Goal: Task Accomplishment & Management: Complete application form

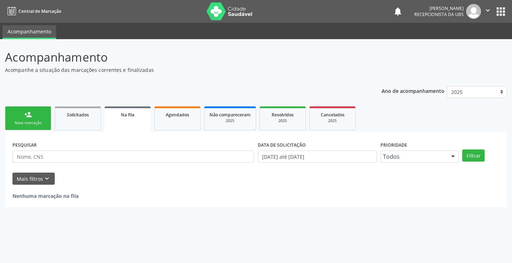
click at [44, 121] on div "Nova marcação" at bounding box center [28, 122] width 36 height 5
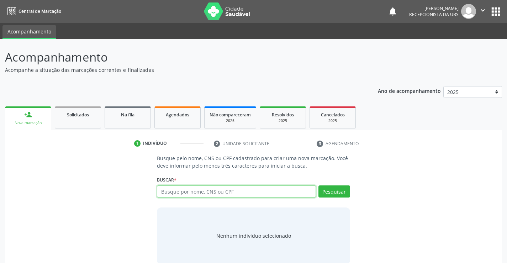
click at [198, 189] on input "text" at bounding box center [236, 191] width 159 height 12
type input "203188038300005"
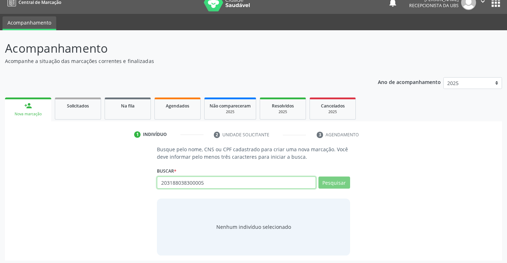
scroll to position [11, 0]
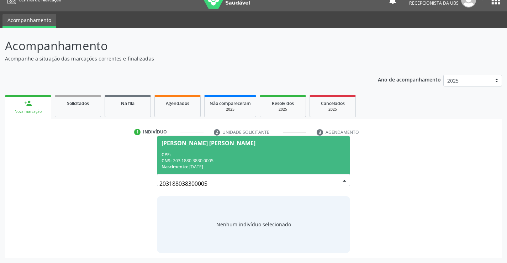
click at [324, 180] on input "203188038300005" at bounding box center [247, 183] width 176 height 14
click at [322, 161] on div "CNS: 203 1880 3830 0005" at bounding box center [253, 161] width 184 height 6
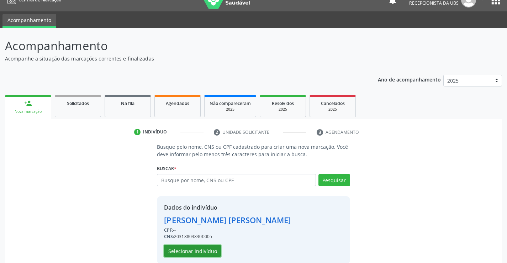
click at [203, 249] on button "Selecionar indivíduo" at bounding box center [192, 251] width 57 height 12
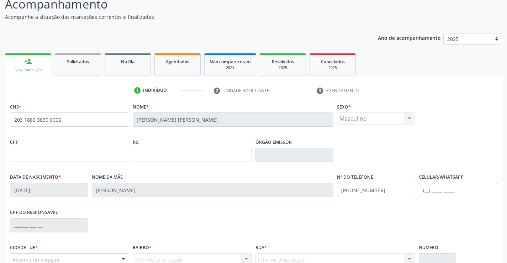
scroll to position [123, 0]
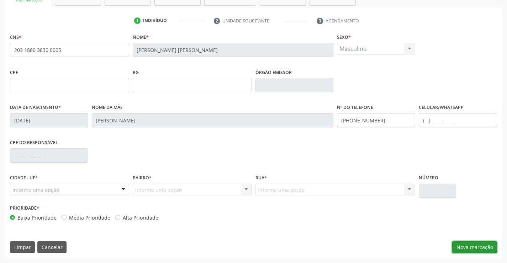
click at [475, 244] on button "Nova marcação" at bounding box center [474, 247] width 45 height 12
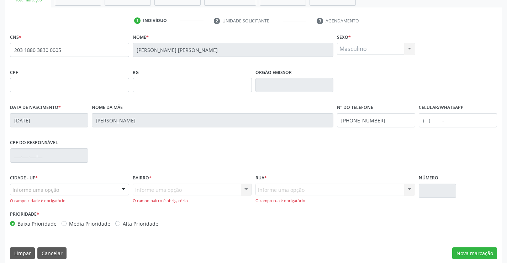
click at [92, 191] on div "Informe uma opção" at bounding box center [69, 190] width 119 height 12
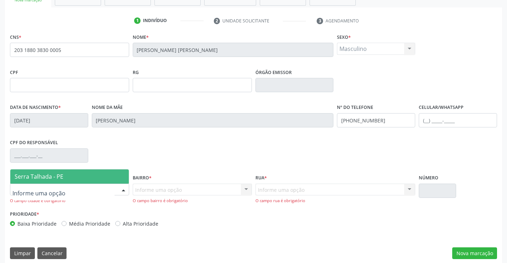
click at [86, 176] on span "Serra Talhada - PE" at bounding box center [69, 176] width 118 height 14
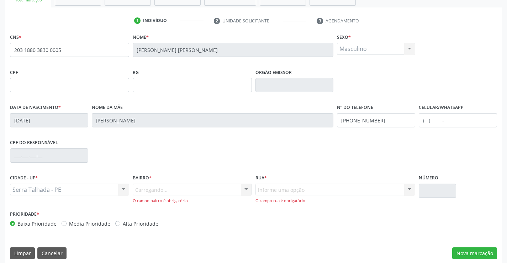
click at [147, 192] on div "Carregando... Nenhum resultado encontrado para: " " Nenhuma opção encontrada. D…" at bounding box center [192, 194] width 119 height 20
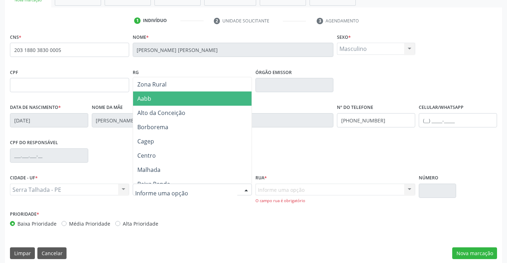
click at [165, 101] on span "Aabb" at bounding box center [192, 98] width 118 height 14
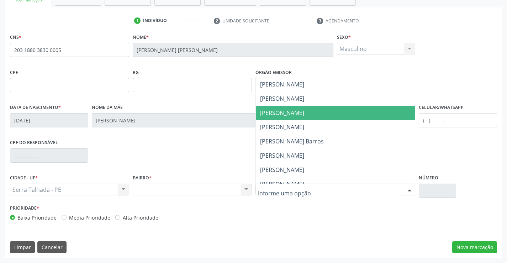
click at [298, 113] on span "Joaquim Alves Magalhães" at bounding box center [282, 113] width 44 height 8
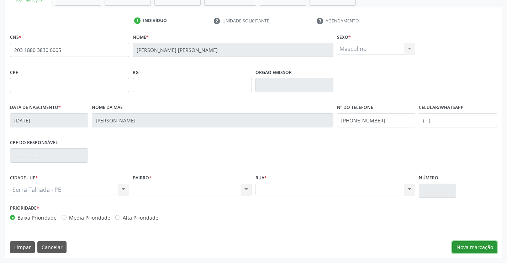
click at [478, 251] on button "Nova marcação" at bounding box center [474, 247] width 45 height 12
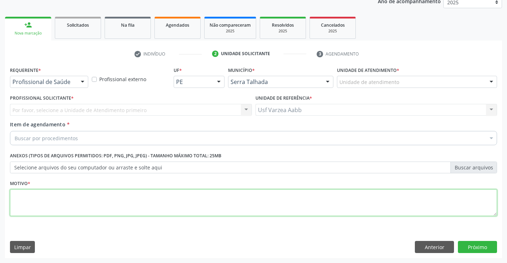
click at [123, 209] on textarea at bounding box center [253, 202] width 487 height 27
type textarea "x"
click at [480, 243] on button "Próximo" at bounding box center [477, 247] width 39 height 12
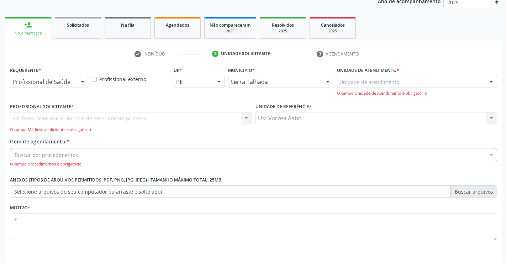
click at [73, 116] on div "Por favor, selecione a Unidade de Atendimento primeiro Nenhum resultado encontr…" at bounding box center [131, 122] width 242 height 20
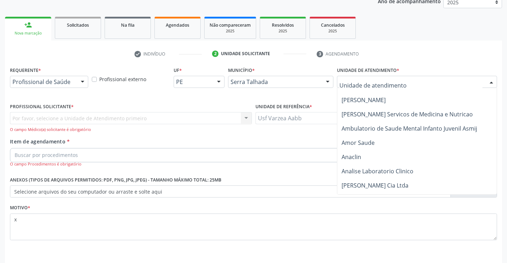
scroll to position [178, 0]
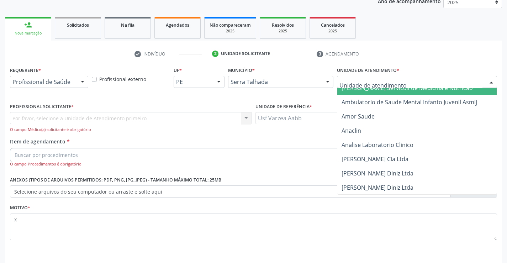
click at [81, 80] on div at bounding box center [82, 82] width 11 height 12
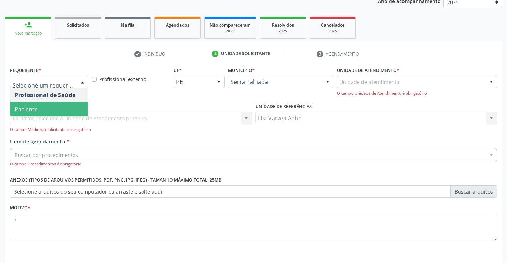
click at [72, 107] on span "Paciente" at bounding box center [49, 109] width 78 height 14
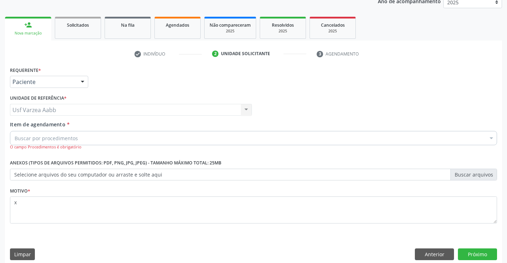
click at [98, 142] on div "Buscar por procedimentos" at bounding box center [253, 138] width 487 height 14
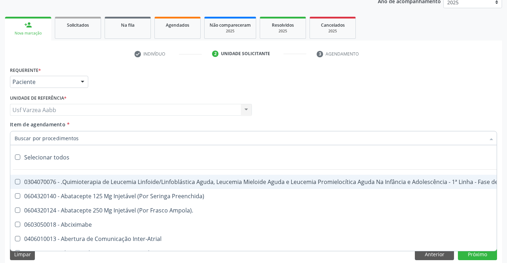
click at [48, 140] on input "Item de agendamento *" at bounding box center [250, 138] width 471 height 14
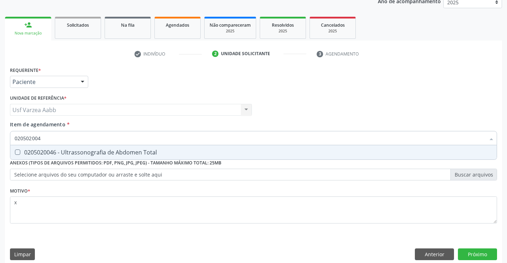
type input "0205020046"
click at [92, 146] on span "0205020046 - Ultrassonografia de Abdomen Total" at bounding box center [253, 152] width 486 height 14
checkbox Total "true"
click at [474, 257] on button "Próximo" at bounding box center [477, 254] width 39 height 12
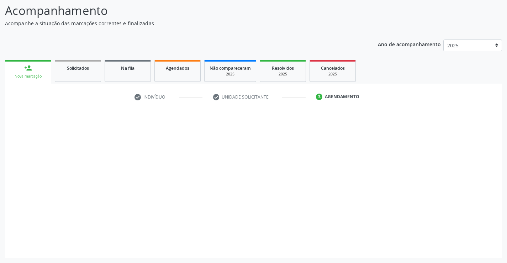
scroll to position [47, 0]
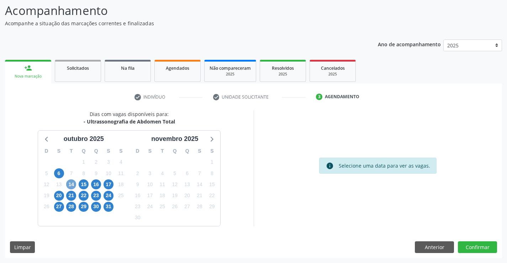
click at [70, 183] on span "14" at bounding box center [71, 184] width 10 height 10
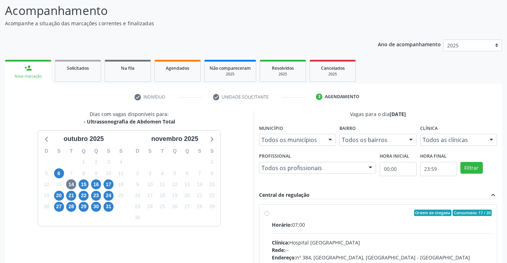
drag, startPoint x: 270, startPoint y: 212, endPoint x: 291, endPoint y: 220, distance: 22.7
click at [270, 213] on div "Ordem de chegada Consumidos: 17 / 20 Horário: 07:00 Clínica: Hospital Sao Franc…" at bounding box center [378, 263] width 228 height 109
radio input "true"
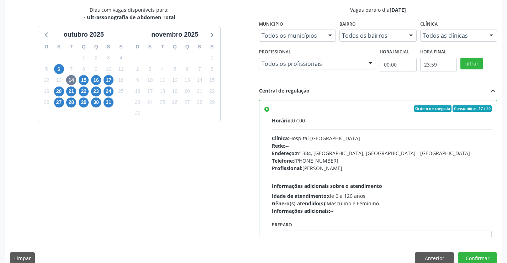
scroll to position [162, 0]
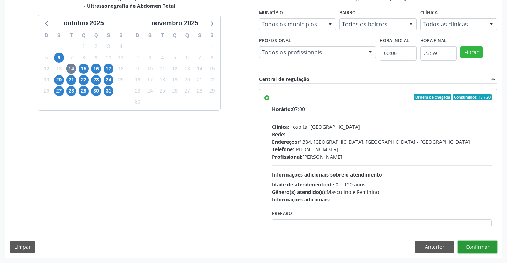
click at [480, 247] on button "Confirmar" at bounding box center [477, 247] width 39 height 12
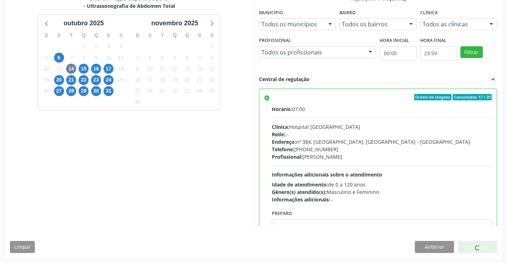
scroll to position [0, 0]
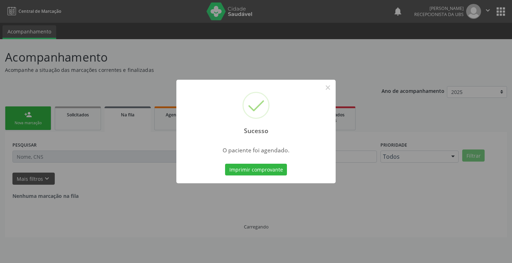
click at [249, 158] on div "Sucesso × O paciente foi agendado. Imprimir comprovante Cancel" at bounding box center [255, 132] width 159 height 104
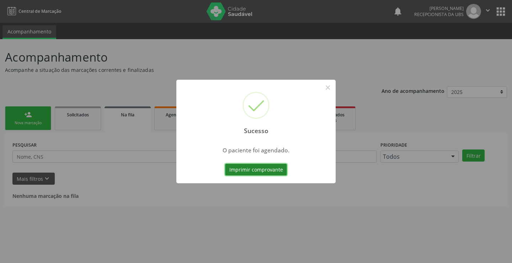
click at [251, 171] on button "Imprimir comprovante" at bounding box center [256, 170] width 62 height 12
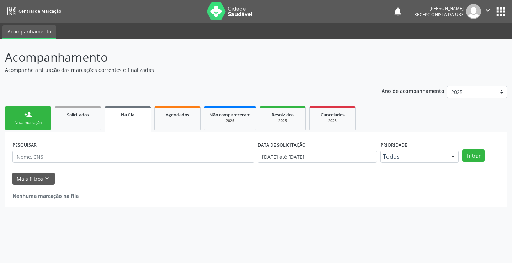
click at [30, 115] on div "person_add" at bounding box center [28, 115] width 8 height 8
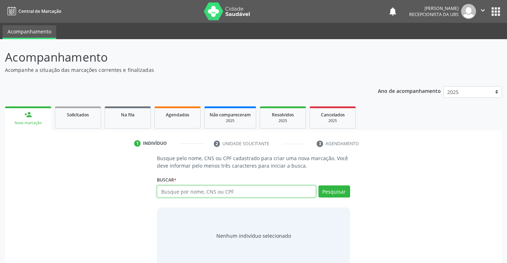
click at [266, 188] on input "text" at bounding box center [236, 191] width 159 height 12
type input "700003030329202"
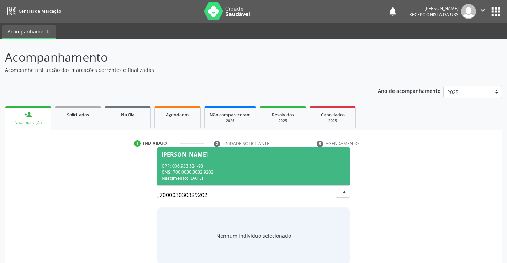
click at [310, 168] on div "CPF: 006.933.524-93" at bounding box center [253, 166] width 184 height 6
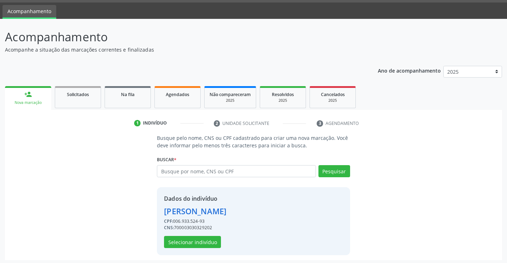
scroll to position [22, 0]
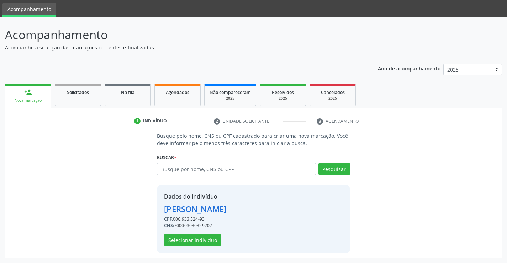
click at [191, 252] on div "Dados do indivíduo Marya Aurora Pereira dos Santos CPF: 006.933.524-93 CNS: 700…" at bounding box center [253, 219] width 193 height 68
click at [192, 241] on button "Selecionar indivíduo" at bounding box center [192, 240] width 57 height 12
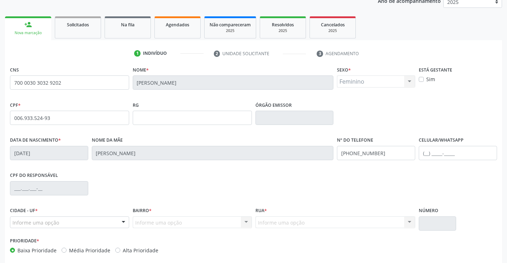
scroll to position [123, 0]
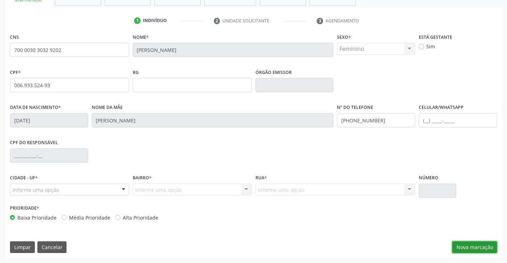
click at [492, 247] on button "Nova marcação" at bounding box center [474, 247] width 45 height 12
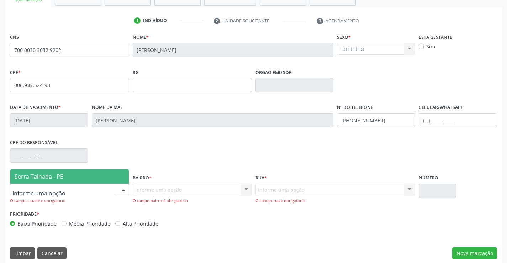
click at [89, 188] on div at bounding box center [69, 190] width 119 height 12
click at [83, 177] on span "Serra Talhada - PE" at bounding box center [69, 176] width 118 height 14
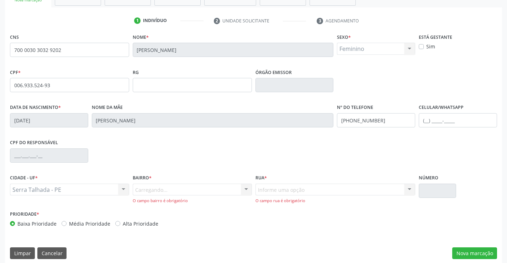
click at [182, 196] on div "Carregando... Nenhum resultado encontrado para: " " Nenhuma opção encontrada. D…" at bounding box center [192, 194] width 119 height 20
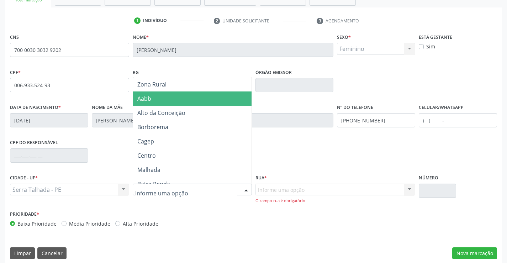
click at [179, 94] on span "Aabb" at bounding box center [192, 98] width 118 height 14
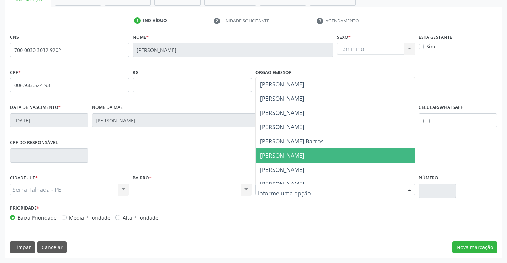
click at [334, 161] on span "João Kherle" at bounding box center [335, 155] width 159 height 14
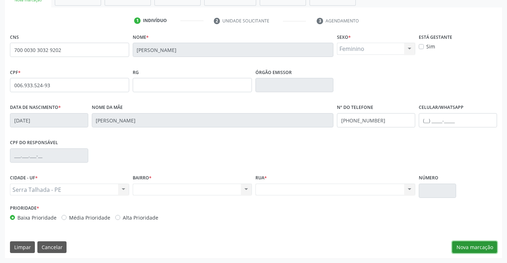
click at [484, 248] on button "Nova marcação" at bounding box center [474, 247] width 45 height 12
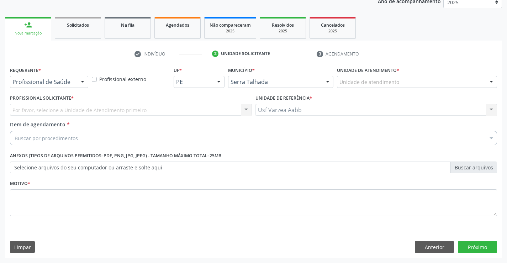
scroll to position [90, 0]
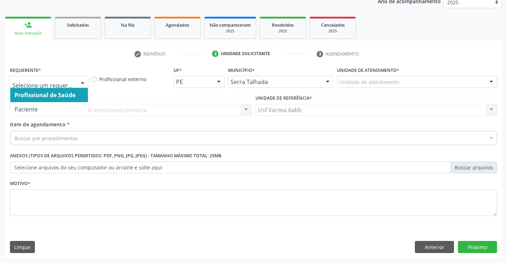
click at [72, 86] on div at bounding box center [49, 82] width 78 height 12
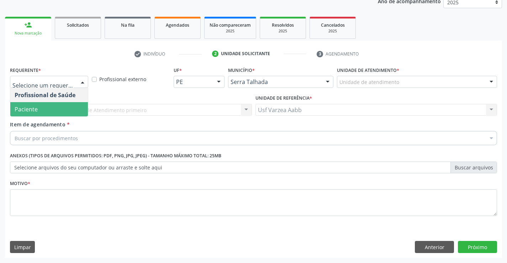
click at [69, 112] on span "Paciente" at bounding box center [49, 109] width 78 height 14
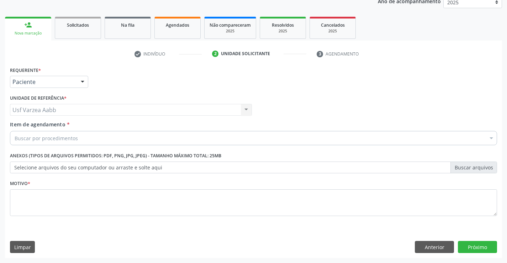
click at [82, 140] on div "Buscar por procedimentos" at bounding box center [253, 138] width 487 height 14
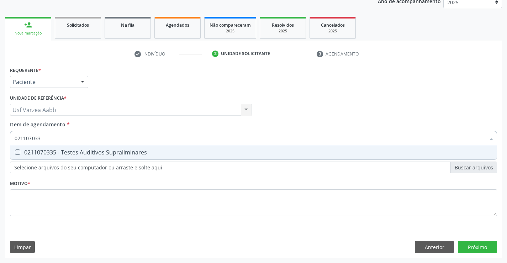
type input "0211070335"
drag, startPoint x: 95, startPoint y: 152, endPoint x: 101, endPoint y: 185, distance: 33.7
click at [94, 153] on div "0211070335 - Testes Auditivos Supraliminares" at bounding box center [254, 152] width 478 height 6
checkbox Supraliminares "true"
click at [110, 205] on div "Requerente * Paciente Profissional de Saúde Paciente Nenhum resultado encontrad…" at bounding box center [253, 145] width 487 height 161
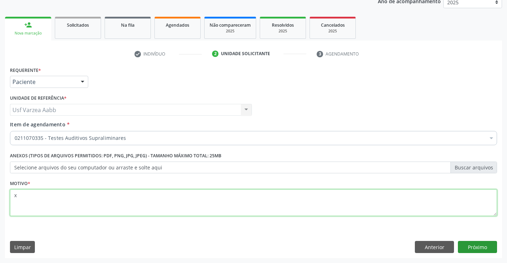
type textarea "x"
click at [488, 243] on button "Próximo" at bounding box center [477, 247] width 39 height 12
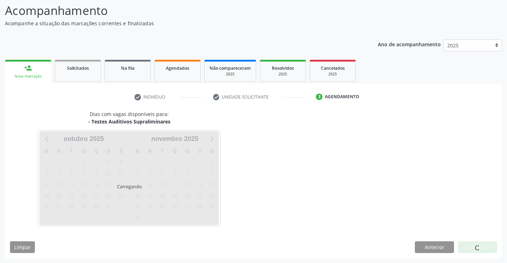
scroll to position [47, 0]
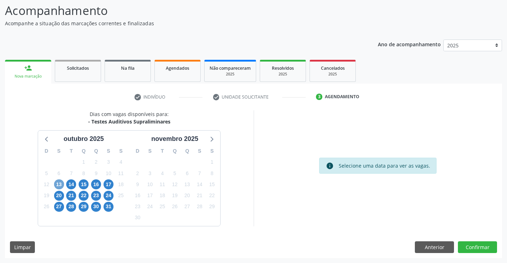
click at [60, 187] on span "13" at bounding box center [59, 184] width 10 height 10
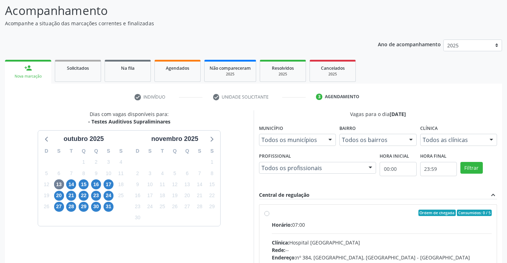
drag, startPoint x: 265, startPoint y: 214, endPoint x: 271, endPoint y: 215, distance: 5.9
click at [272, 214] on label "Ordem de chegada Consumidos: 0 / 5 Horário: 07:00 Clínica: Hospital Sao Francis…" at bounding box center [382, 263] width 220 height 109
click at [265, 214] on input "Ordem de chegada Consumidos: 0 / 5 Horário: 07:00 Clínica: Hospital Sao Francis…" at bounding box center [266, 212] width 5 height 6
radio input "true"
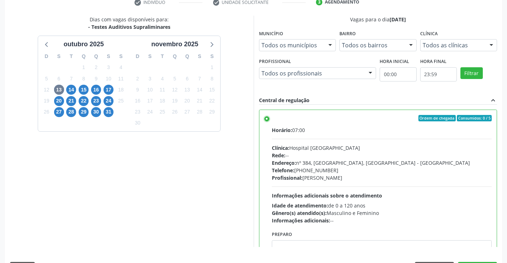
scroll to position [162, 0]
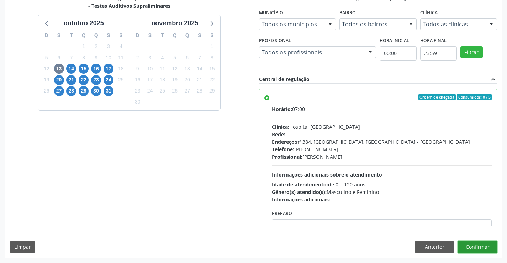
click at [464, 248] on button "Confirmar" at bounding box center [477, 247] width 39 height 12
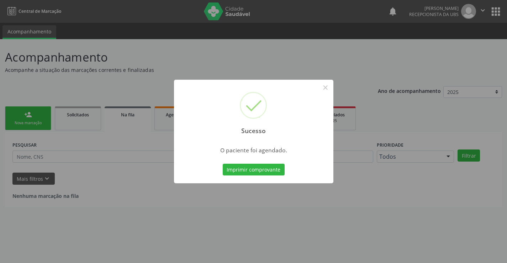
scroll to position [0, 0]
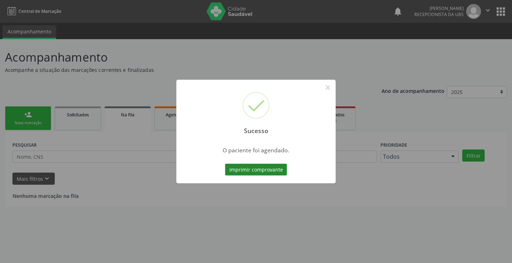
click at [251, 168] on button "Imprimir comprovante" at bounding box center [256, 170] width 62 height 12
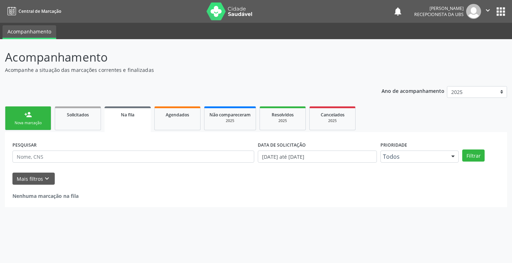
click at [41, 111] on link "person_add Nova marcação" at bounding box center [28, 118] width 46 height 24
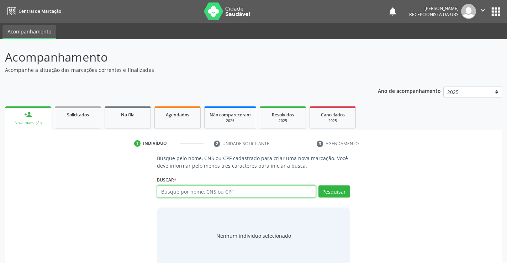
click at [237, 192] on input "text" at bounding box center [236, 191] width 159 height 12
type input "56127103487"
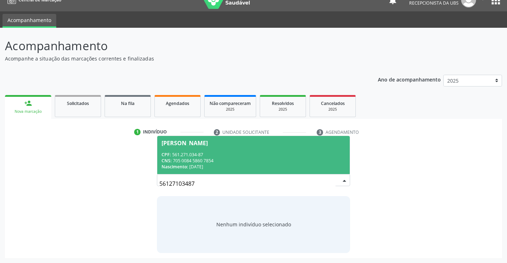
click at [283, 154] on div "CPF: 561.271.034-87" at bounding box center [253, 155] width 184 height 6
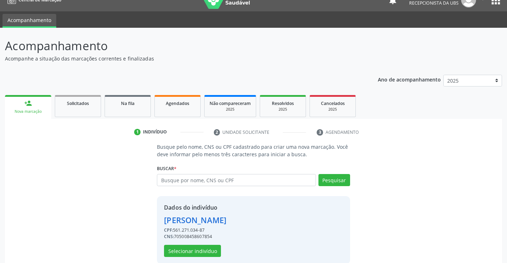
scroll to position [22, 0]
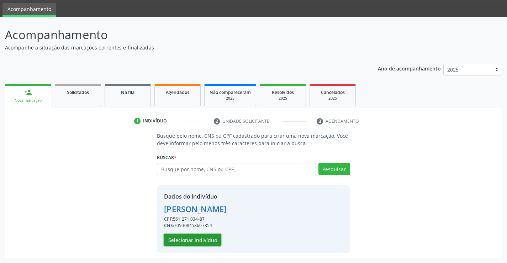
click at [205, 239] on button "Selecionar indivíduo" at bounding box center [192, 240] width 57 height 12
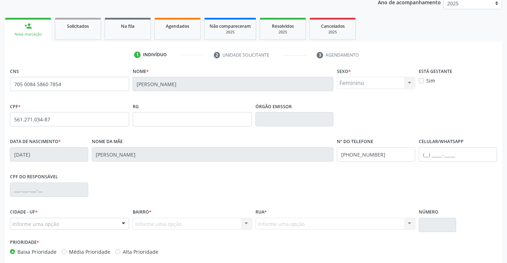
scroll to position [123, 0]
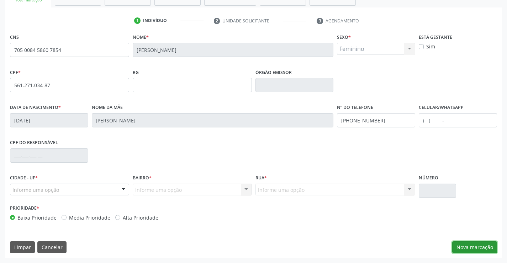
click at [495, 250] on button "Nova marcação" at bounding box center [474, 247] width 45 height 12
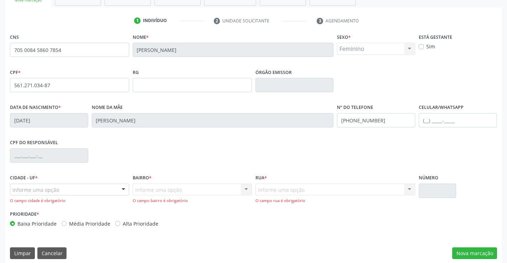
click at [100, 192] on div "Informe uma opção" at bounding box center [69, 190] width 119 height 12
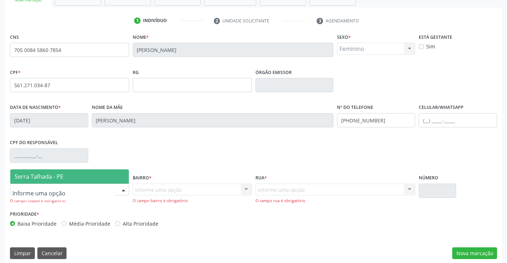
click at [86, 173] on span "Serra Talhada - PE" at bounding box center [69, 176] width 118 height 14
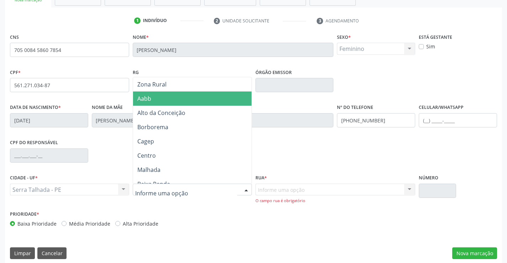
click at [135, 102] on span "Aabb" at bounding box center [192, 98] width 118 height 14
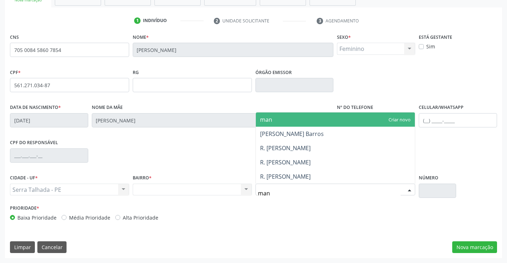
scroll to position [0, 0]
type input "mano"
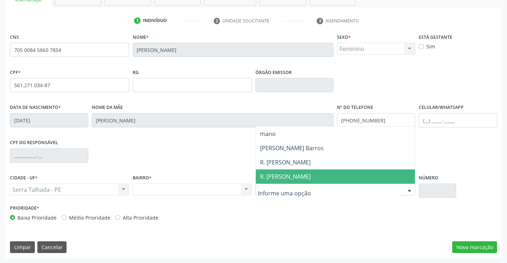
click at [211, 192] on div "Nenhum resultado encontrado para: " " Não há nenhuma opção para ser exibida." at bounding box center [192, 190] width 119 height 12
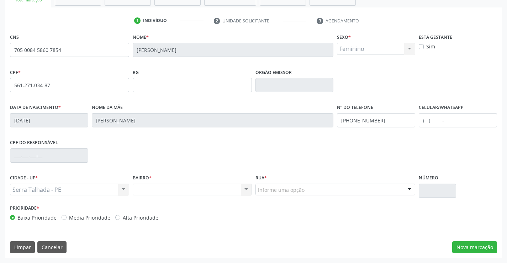
click at [210, 188] on div "Nenhum resultado encontrado para: " " Não há nenhuma opção para ser exibida." at bounding box center [192, 190] width 119 height 12
click at [250, 189] on div "Nenhum resultado encontrado para: " " Não há nenhuma opção para ser exibida." at bounding box center [192, 190] width 119 height 12
click at [245, 190] on div "Nenhum resultado encontrado para: " " Não há nenhuma opção para ser exibida." at bounding box center [192, 190] width 119 height 12
click at [289, 185] on div "Informe uma opção" at bounding box center [335, 190] width 160 height 12
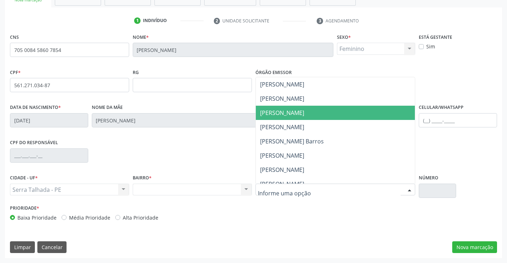
click at [295, 117] on span "Joaquim Alves Magalhães" at bounding box center [335, 113] width 159 height 14
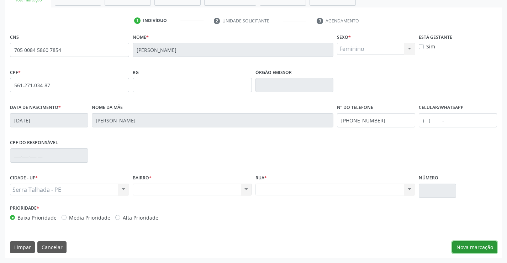
click at [474, 246] on button "Nova marcação" at bounding box center [474, 247] width 45 height 12
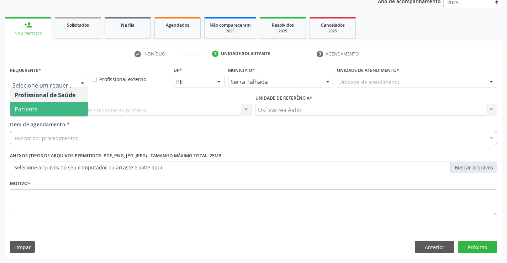
click at [71, 108] on span "Paciente" at bounding box center [49, 109] width 78 height 14
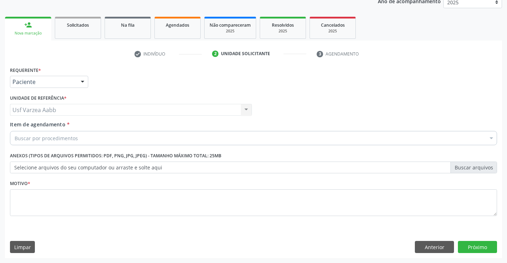
click at [76, 134] on div "Buscar por procedimentos" at bounding box center [253, 138] width 487 height 14
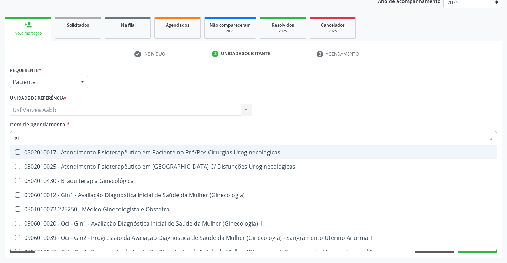
type input "g"
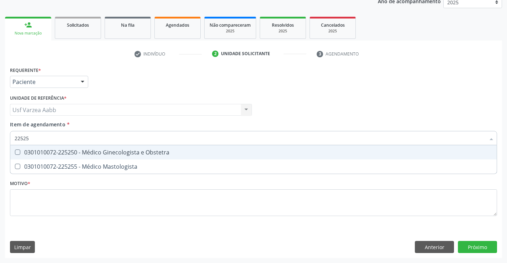
type input "225250"
drag, startPoint x: 115, startPoint y: 155, endPoint x: 113, endPoint y: 179, distance: 24.2
click at [115, 155] on div "0301010072-225250 - Médico Ginecologista e Obstetra" at bounding box center [254, 152] width 478 height 6
checkbox Obstetra "true"
click at [120, 207] on div "Requerente * Paciente Profissional de Saúde Paciente Nenhum resultado encontrad…" at bounding box center [253, 145] width 487 height 161
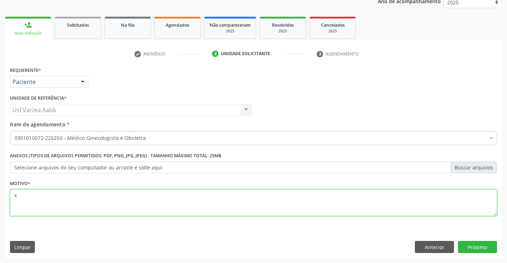
scroll to position [0, 0]
type textarea "x"
click at [489, 252] on button "Próximo" at bounding box center [477, 247] width 39 height 12
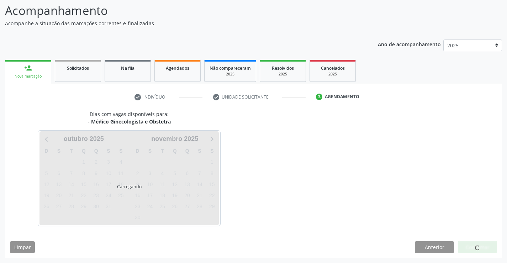
scroll to position [47, 0]
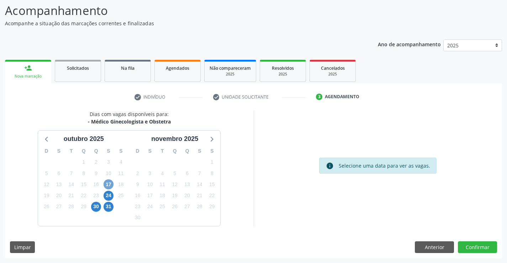
click at [106, 186] on span "17" at bounding box center [108, 184] width 10 height 10
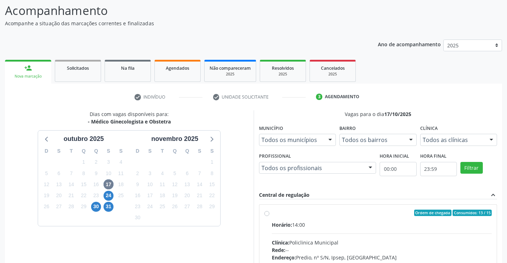
click at [267, 218] on div "Ordem de chegada Consumidos: 13 / 15 Horário: 14:00 Clínica: Policlinica Munici…" at bounding box center [378, 263] width 228 height 109
radio input "true"
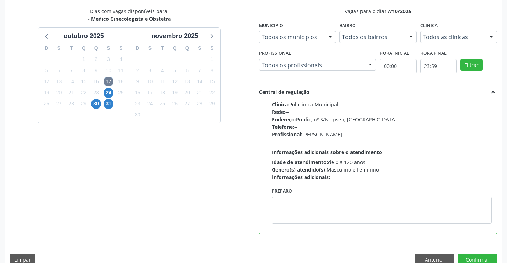
scroll to position [162, 0]
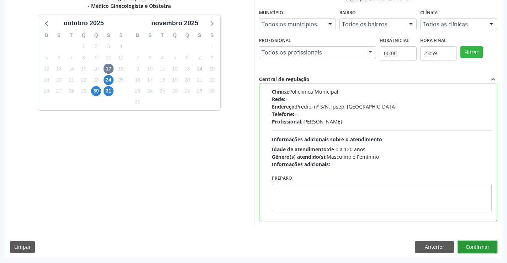
click at [478, 248] on button "Confirmar" at bounding box center [477, 247] width 39 height 12
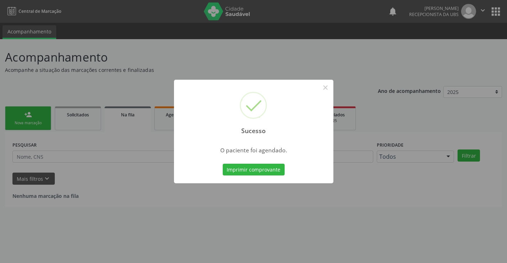
scroll to position [0, 0]
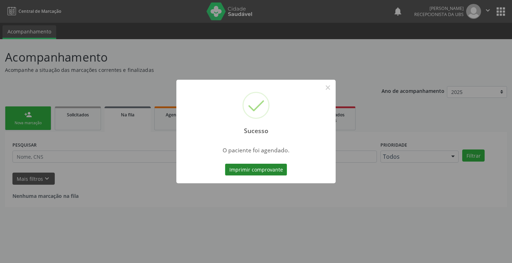
click at [240, 169] on button "Imprimir comprovante" at bounding box center [256, 170] width 62 height 12
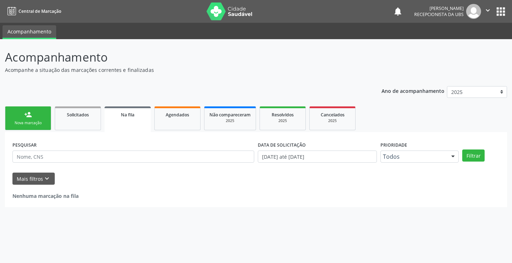
click at [33, 118] on div "Sucesso × O paciente foi agendado. Imprimir comprovante Cancel" at bounding box center [256, 131] width 512 height 263
click at [42, 120] on div "Nova marcação" at bounding box center [28, 122] width 36 height 5
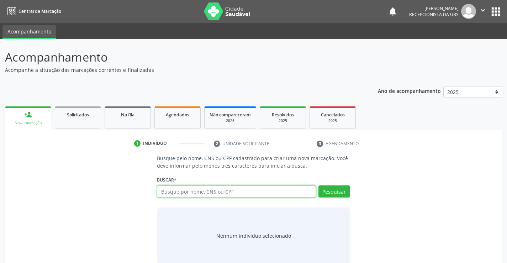
drag, startPoint x: 211, startPoint y: 193, endPoint x: 233, endPoint y: 168, distance: 33.2
click at [213, 191] on input "text" at bounding box center [236, 191] width 159 height 12
type input "702604742883840"
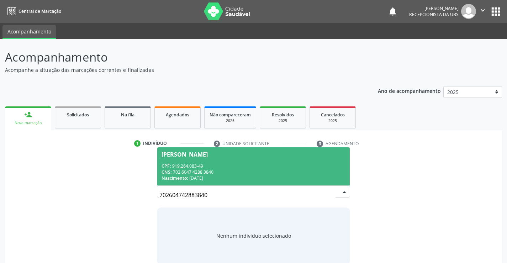
click at [240, 164] on div "CPF: 919.264.083-49" at bounding box center [253, 166] width 184 height 6
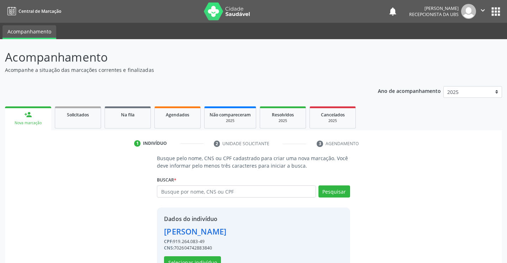
scroll to position [22, 0]
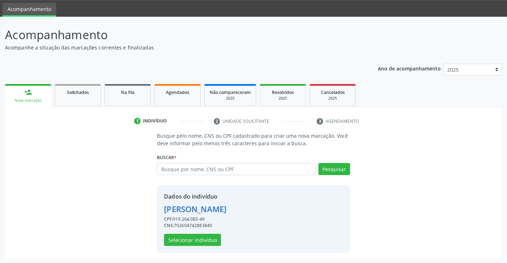
click at [195, 247] on div "Dados do indivíduo Yolanda Rodrigues Pereira CPF: 919.264.083-49 CNS: 702604742…" at bounding box center [253, 219] width 193 height 68
click at [194, 241] on button "Selecionar indivíduo" at bounding box center [192, 240] width 57 height 12
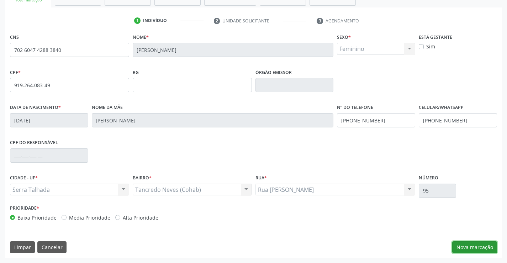
click at [467, 246] on button "Nova marcação" at bounding box center [474, 247] width 45 height 12
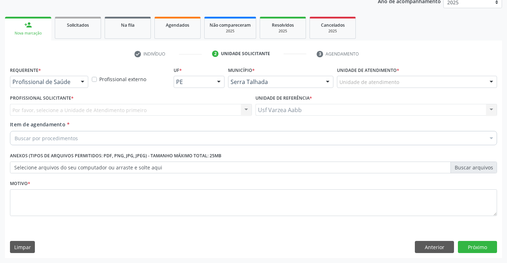
scroll to position [90, 0]
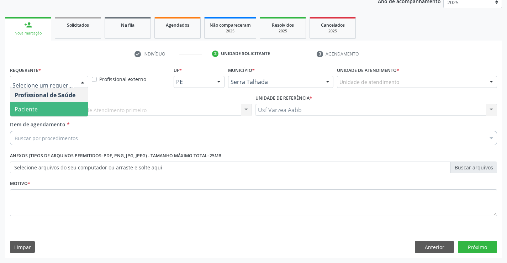
click at [63, 106] on span "Paciente" at bounding box center [49, 109] width 78 height 14
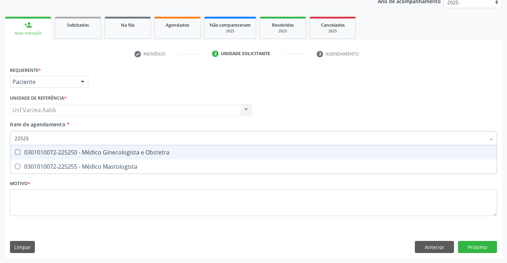
type input "225250"
click at [75, 158] on span "0301010072-225250 - Médico Ginecologista e Obstetra" at bounding box center [253, 152] width 486 height 14
checkbox Obstetra "true"
click at [93, 200] on div "Requerente * Paciente Profissional de Saúde Paciente Nenhum resultado encontrad…" at bounding box center [253, 145] width 487 height 161
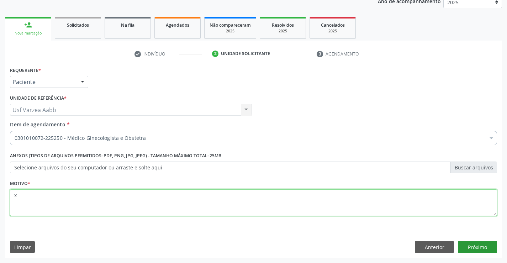
type textarea "x"
click at [468, 246] on button "Próximo" at bounding box center [477, 247] width 39 height 12
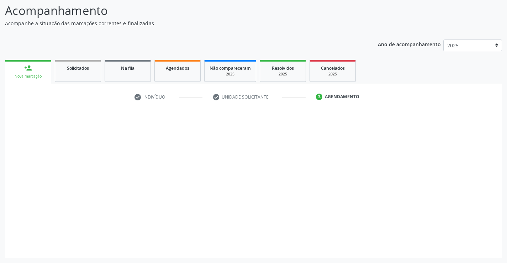
scroll to position [47, 0]
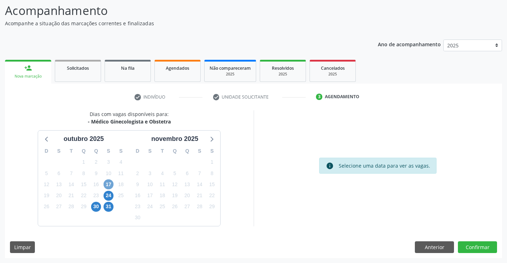
click at [106, 185] on span "17" at bounding box center [108, 184] width 10 height 10
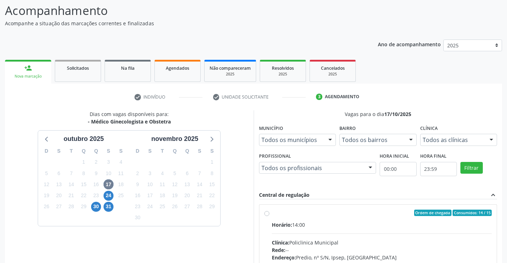
click at [272, 214] on label "Ordem de chegada Consumidos: 14 / 15 Horário: 14:00 Clínica: Policlinica Munici…" at bounding box center [382, 263] width 220 height 109
click at [269, 214] on input "Ordem de chegada Consumidos: 14 / 15 Horário: 14:00 Clínica: Policlinica Munici…" at bounding box center [266, 212] width 5 height 6
radio input "true"
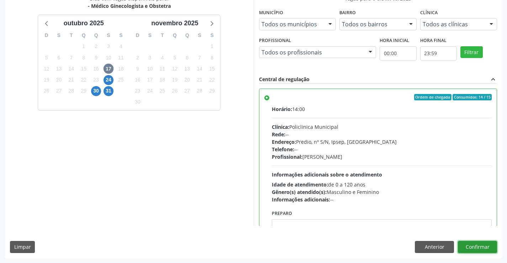
click at [487, 249] on button "Confirmar" at bounding box center [477, 247] width 39 height 12
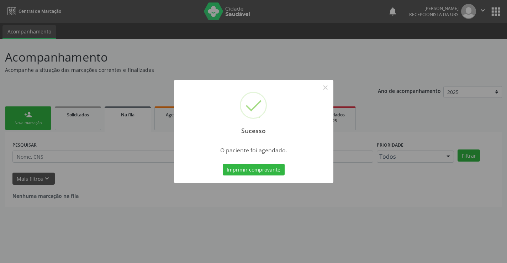
scroll to position [0, 0]
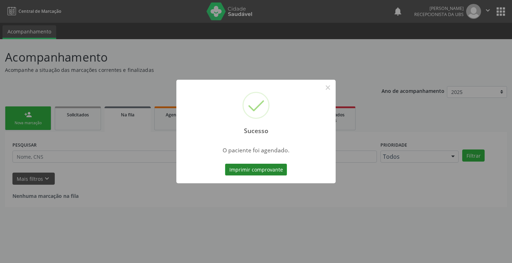
click at [265, 167] on button "Imprimir comprovante" at bounding box center [256, 170] width 62 height 12
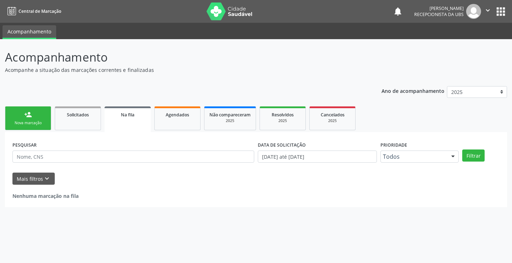
click at [21, 124] on div "Nova marcação" at bounding box center [28, 122] width 36 height 5
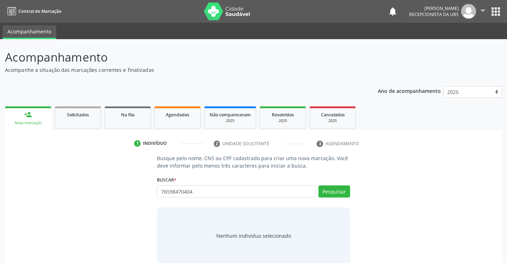
type input "76598470404"
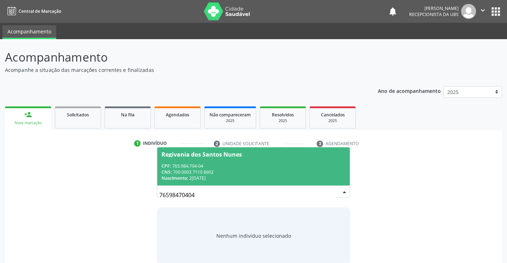
click at [268, 166] on div "CPF: 765.984.704-04" at bounding box center [253, 166] width 184 height 6
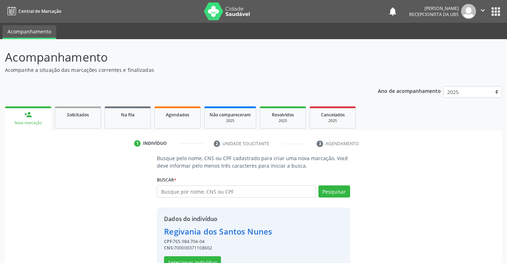
scroll to position [22, 0]
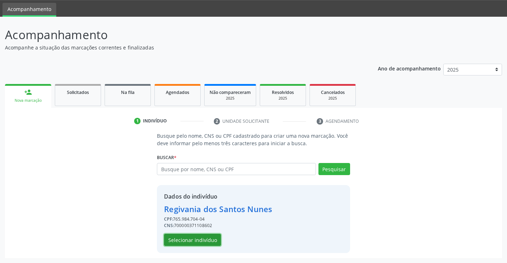
click at [197, 242] on button "Selecionar indivíduo" at bounding box center [192, 240] width 57 height 12
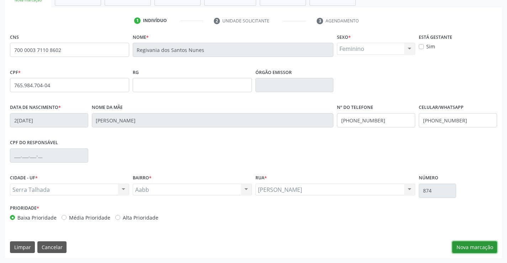
click at [461, 249] on button "Nova marcação" at bounding box center [474, 247] width 45 height 12
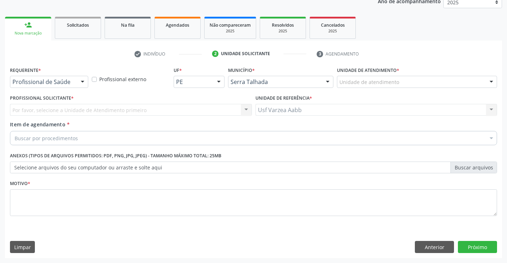
scroll to position [90, 0]
click at [40, 117] on div "Profissional Solicitante * Por favor, selecione a Unidade de Atendimento primei…" at bounding box center [130, 107] width 245 height 28
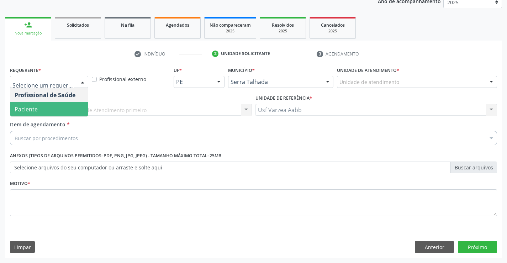
click at [52, 104] on span "Paciente" at bounding box center [49, 109] width 78 height 14
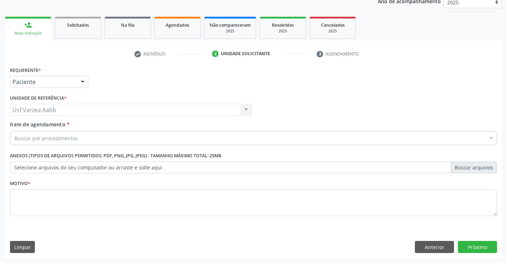
click at [55, 132] on div "Buscar por procedimentos" at bounding box center [253, 138] width 487 height 14
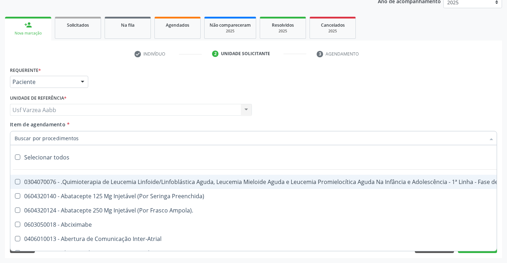
click at [59, 136] on input "Item de agendamento *" at bounding box center [250, 138] width 471 height 14
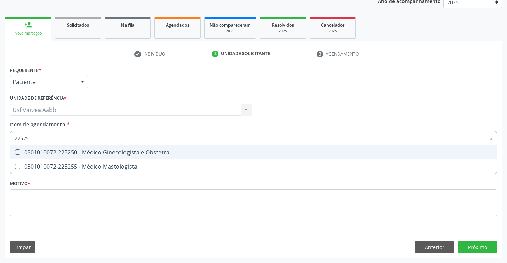
type input "225250"
click at [72, 152] on div "0301010072-225250 - Médico Ginecologista e Obstetra" at bounding box center [254, 152] width 478 height 6
checkbox Obstetra "true"
click at [91, 203] on div "Requerente * Paciente Profissional de Saúde Paciente Nenhum resultado encontrad…" at bounding box center [253, 145] width 487 height 161
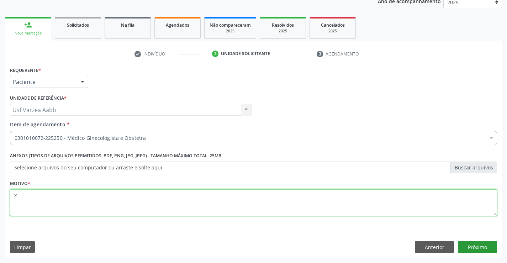
type textarea "x"
click at [480, 249] on button "Próximo" at bounding box center [477, 247] width 39 height 12
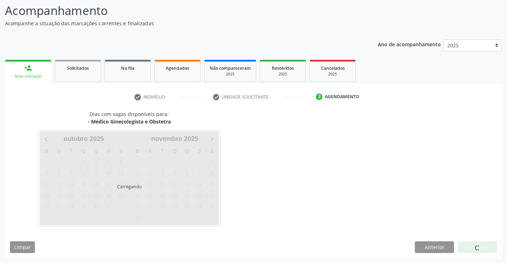
scroll to position [47, 0]
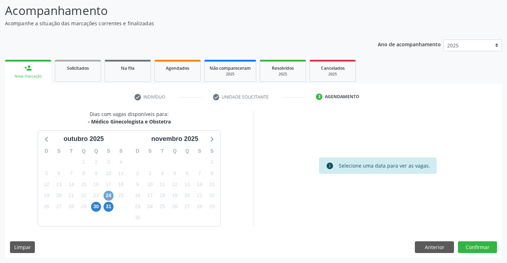
click at [109, 193] on span "24" at bounding box center [108, 196] width 10 height 10
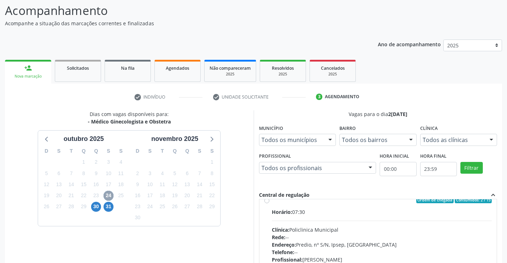
scroll to position [0, 0]
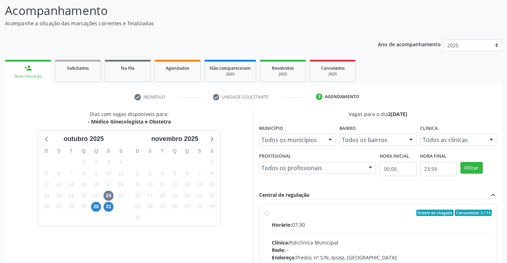
click at [272, 214] on label "Ordem de chegada Consumidos: 2 / 15 Horário: 07:30 Clínica: Policlinica Municip…" at bounding box center [382, 263] width 220 height 109
click at [268, 214] on input "Ordem de chegada Consumidos: 2 / 15 Horário: 07:30 Clínica: Policlinica Municip…" at bounding box center [266, 212] width 5 height 6
radio input "true"
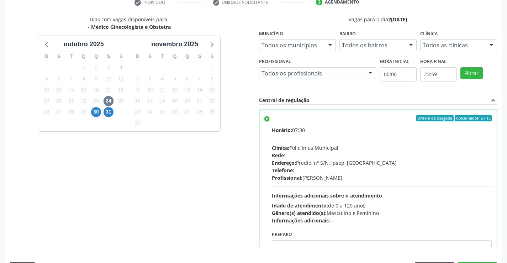
scroll to position [162, 0]
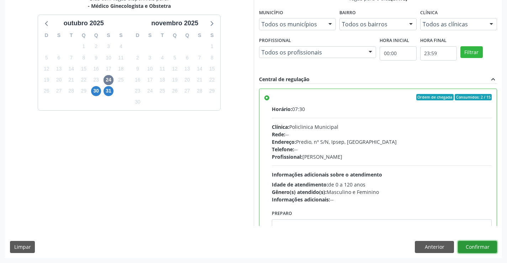
click at [484, 243] on button "Confirmar" at bounding box center [477, 247] width 39 height 12
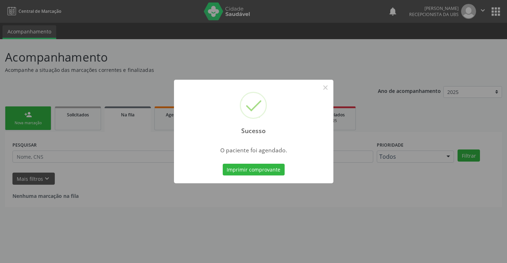
scroll to position [0, 0]
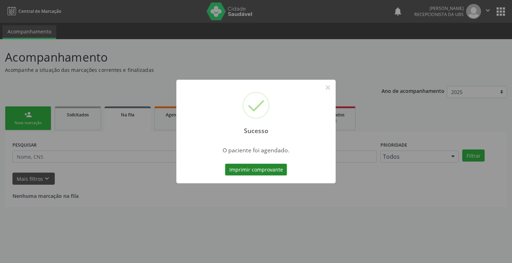
click at [234, 168] on button "Imprimir comprovante" at bounding box center [256, 170] width 62 height 12
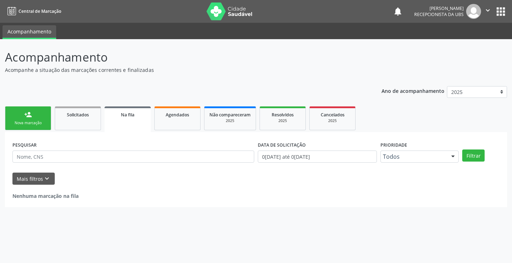
click at [40, 112] on div "Sucesso × O paciente foi agendado. Imprimir comprovante Cancel" at bounding box center [256, 131] width 512 height 263
click at [40, 112] on link "person_add Nova marcação" at bounding box center [28, 118] width 46 height 24
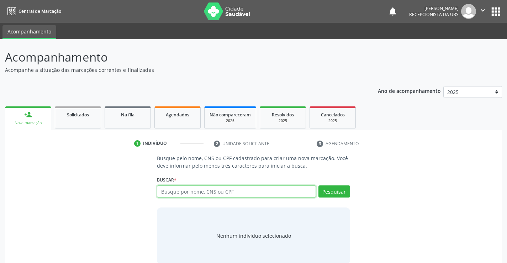
click at [203, 189] on input "text" at bounding box center [236, 191] width 159 height 12
type input "cristiane gomes lemos"
click at [346, 200] on div "Pesquisar" at bounding box center [333, 193] width 34 height 17
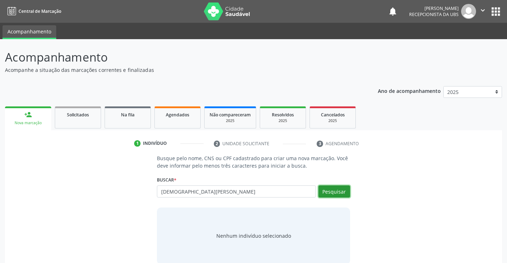
click at [344, 195] on button "Pesquisar" at bounding box center [334, 191] width 32 height 12
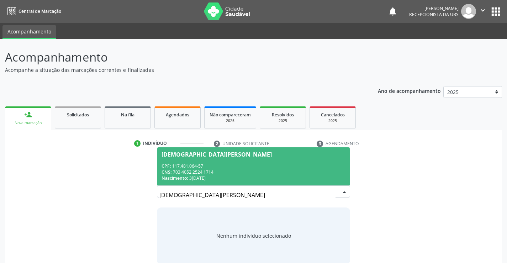
click at [320, 176] on div "Nascimento: 31/01/1996" at bounding box center [253, 178] width 184 height 6
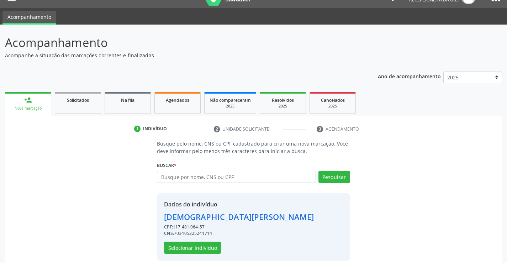
scroll to position [22, 0]
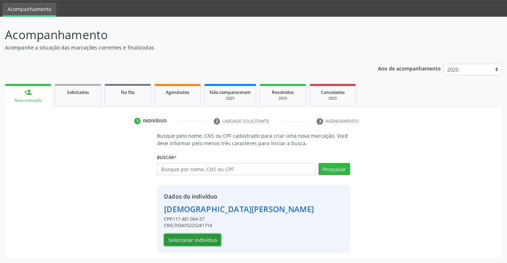
click at [192, 239] on button "Selecionar indivíduo" at bounding box center [192, 240] width 57 height 12
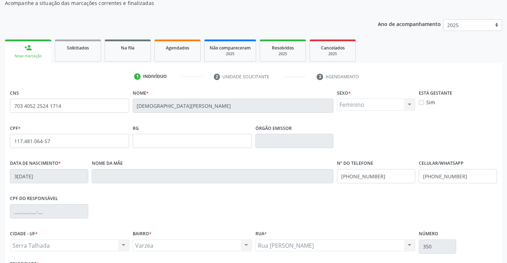
scroll to position [123, 0]
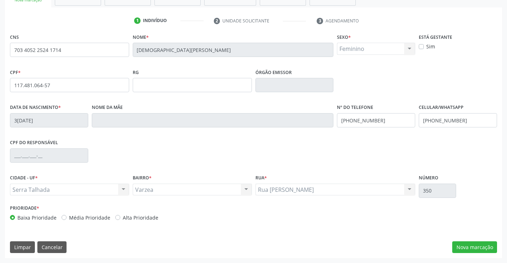
click at [461, 240] on div "CNS 703 4052 2524 1714 Nome * Cristiane Gomes Lemos Sexo * Feminino Masculino F…" at bounding box center [253, 145] width 497 height 226
click at [462, 248] on button "Nova marcação" at bounding box center [474, 247] width 45 height 12
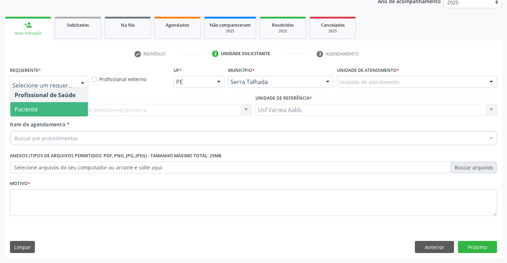
click at [75, 105] on span "Paciente" at bounding box center [49, 109] width 78 height 14
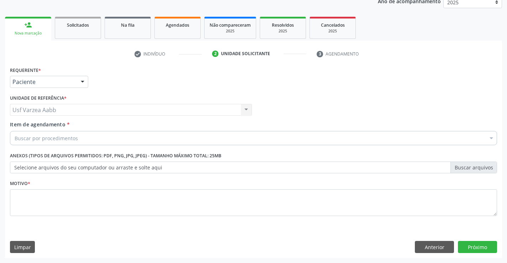
click at [78, 134] on div "Buscar por procedimentos" at bounding box center [253, 138] width 487 height 14
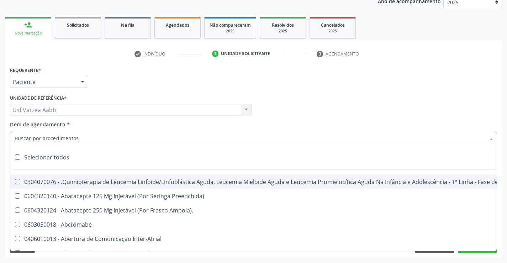
click at [78, 134] on input "Item de agendamento *" at bounding box center [250, 138] width 471 height 14
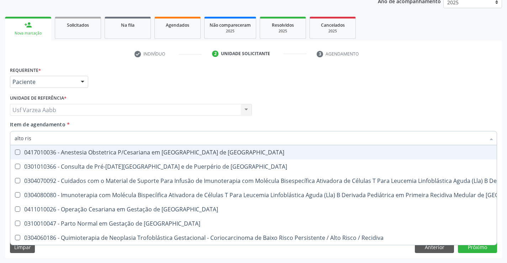
type input "alto risc"
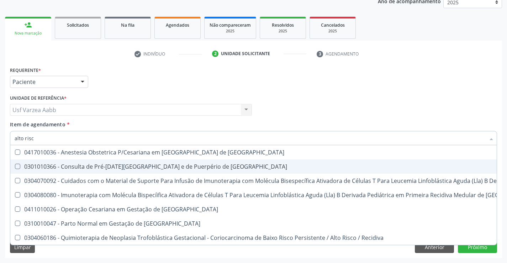
click at [87, 168] on div "0301010366 - Consulta de Pré-[DATE][GEOGRAPHIC_DATA] e de Puerpério de [GEOGRAP…" at bounding box center [380, 167] width 731 height 6
checkbox Risco "true"
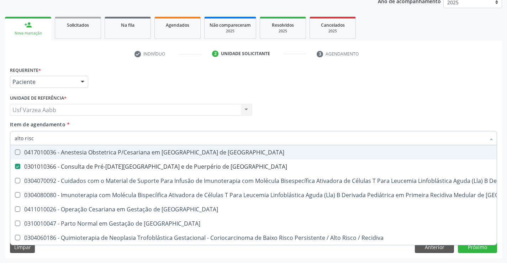
click at [415, 81] on div "Requerente * Paciente Profissional de Saúde Paciente Nenhum resultado encontrad…" at bounding box center [253, 79] width 490 height 28
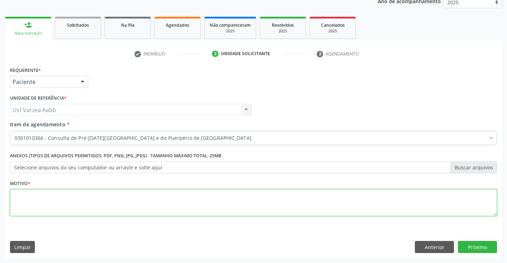
click at [142, 198] on textarea at bounding box center [253, 202] width 487 height 27
type textarea "x"
click at [474, 237] on div "Requerente * Paciente Profissional de Saúde Paciente Nenhum resultado encontrad…" at bounding box center [253, 161] width 497 height 193
click at [477, 243] on button "Próximo" at bounding box center [477, 247] width 39 height 12
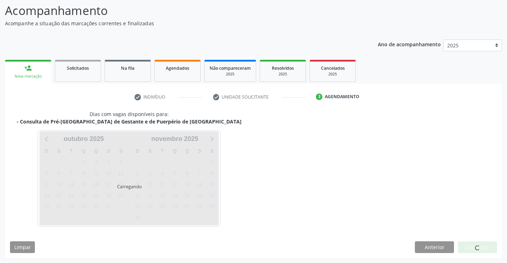
scroll to position [47, 0]
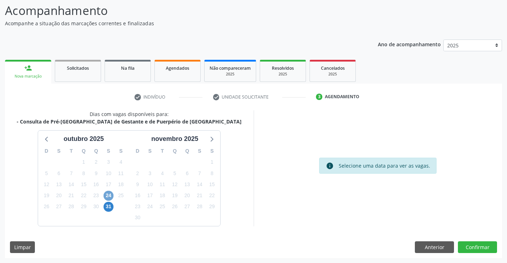
click at [109, 196] on span "24" at bounding box center [108, 196] width 10 height 10
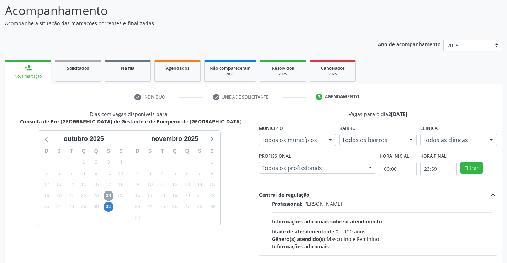
scroll to position [71, 0]
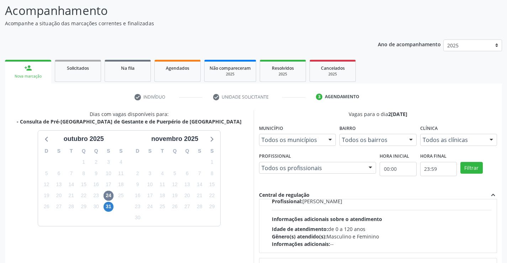
click at [104, 203] on div "31" at bounding box center [108, 206] width 10 height 11
click at [108, 203] on span "31" at bounding box center [108, 207] width 10 height 10
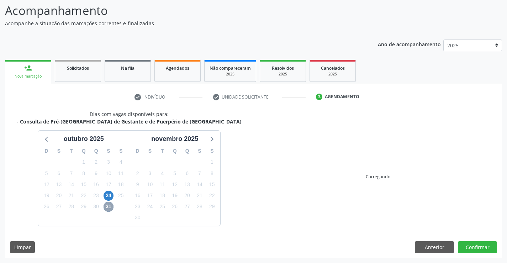
click at [109, 207] on span "31" at bounding box center [108, 207] width 10 height 10
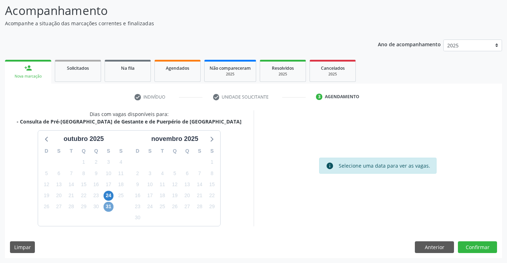
click at [105, 205] on span "31" at bounding box center [108, 207] width 10 height 10
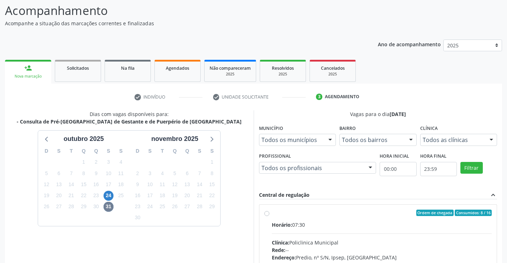
click at [272, 213] on label "Ordem de chegada Consumidos: 8 / 16 Horário: 07:30 Clínica: Policlinica Municip…" at bounding box center [382, 263] width 220 height 109
click at [268, 213] on input "Ordem de chegada Consumidos: 8 / 16 Horário: 07:30 Clínica: Policlinica Municip…" at bounding box center [266, 212] width 5 height 6
radio input "true"
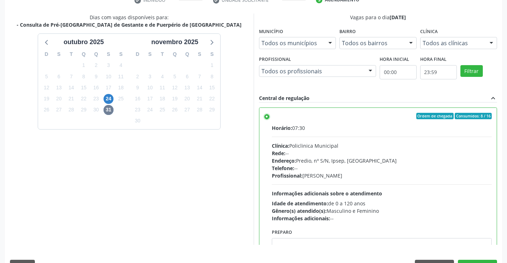
scroll to position [162, 0]
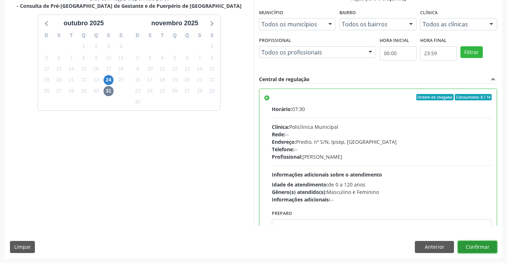
click at [485, 242] on button "Confirmar" at bounding box center [477, 247] width 39 height 12
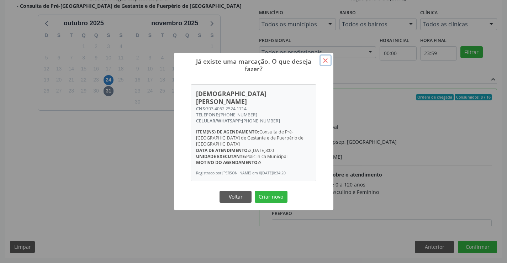
click at [330, 66] on button "×" at bounding box center [325, 60] width 12 height 12
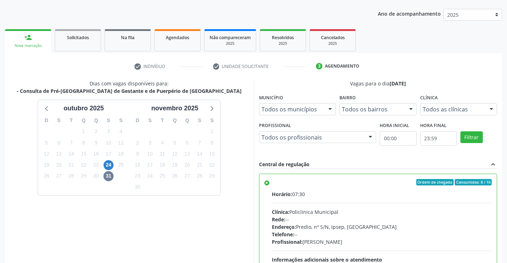
scroll to position [0, 0]
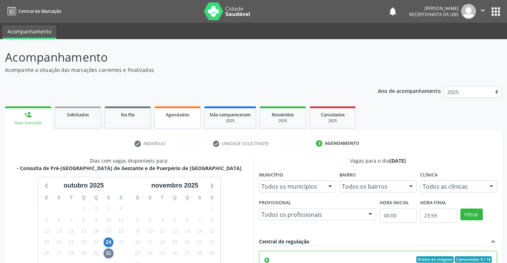
click at [198, 116] on link "Agendados" at bounding box center [177, 117] width 46 height 22
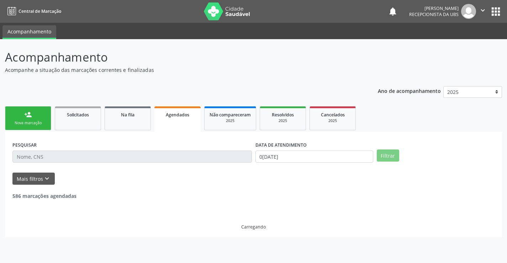
click at [197, 121] on link "Agendados" at bounding box center [177, 119] width 46 height 26
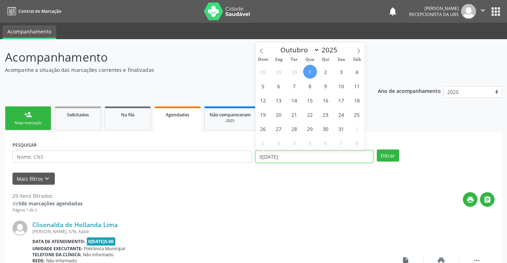
click at [290, 158] on input "01/10/2025" at bounding box center [314, 156] width 118 height 12
click at [340, 128] on span "31" at bounding box center [341, 129] width 14 height 14
type input "31/10/2025"
click at [340, 128] on span "31" at bounding box center [341, 129] width 14 height 14
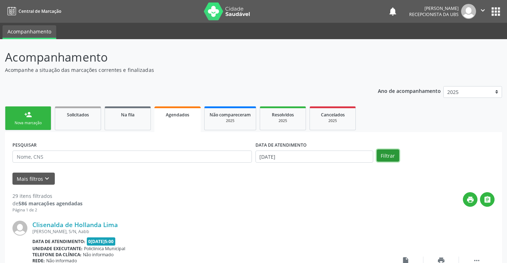
drag, startPoint x: 387, startPoint y: 156, endPoint x: 382, endPoint y: 158, distance: 5.1
click at [387, 156] on button "Filtrar" at bounding box center [388, 155] width 22 height 12
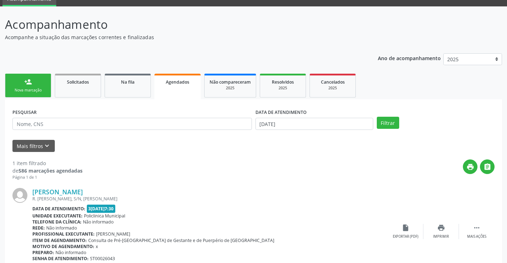
scroll to position [65, 0]
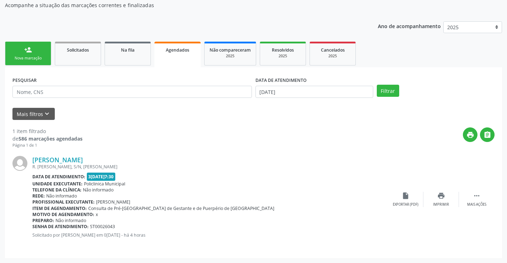
click at [23, 55] on div "Nova marcação" at bounding box center [28, 57] width 36 height 5
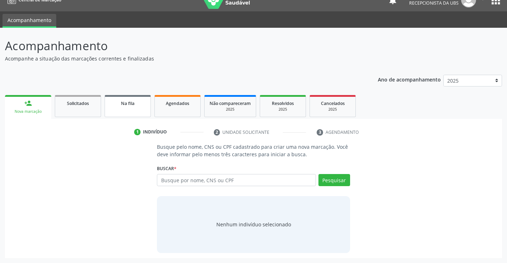
scroll to position [11, 0]
click at [214, 183] on input "text" at bounding box center [236, 180] width 159 height 12
type input "cristiane gomes lemos"
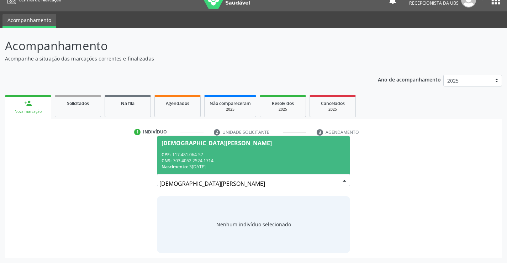
click at [309, 156] on div "CPF: 117.481.064-57" at bounding box center [253, 155] width 184 height 6
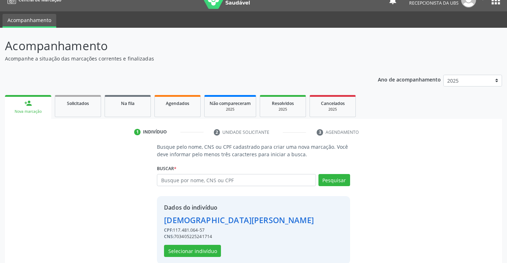
scroll to position [22, 0]
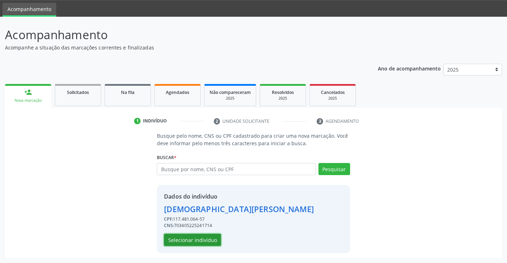
click at [185, 244] on button "Selecionar indivíduo" at bounding box center [192, 240] width 57 height 12
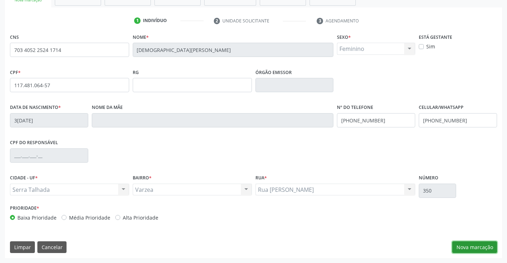
drag, startPoint x: 461, startPoint y: 247, endPoint x: 419, endPoint y: 220, distance: 50.2
click at [461, 247] on button "Nova marcação" at bounding box center [474, 247] width 45 height 12
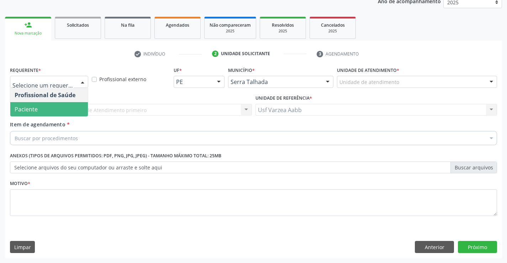
click at [51, 107] on span "Paciente" at bounding box center [49, 109] width 78 height 14
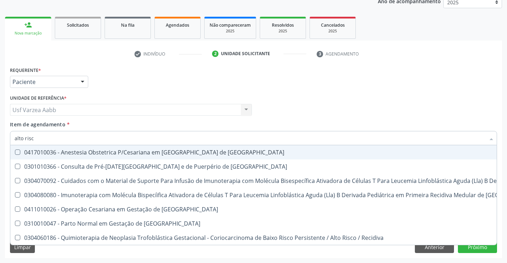
type input "alto risco"
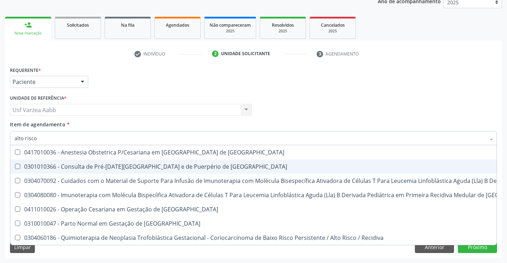
click at [106, 166] on div "0301010366 - Consulta de Pré-[DATE][GEOGRAPHIC_DATA] e de Puerpério de [GEOGRAP…" at bounding box center [380, 167] width 731 height 6
checkbox Risco "true"
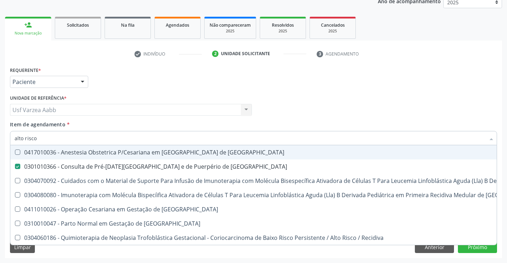
click at [475, 90] on div "Requerente * Paciente Profissional de Saúde Paciente Nenhum resultado encontrad…" at bounding box center [253, 79] width 490 height 28
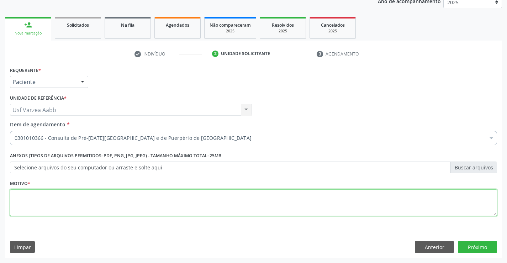
click at [159, 203] on textarea at bounding box center [253, 202] width 487 height 27
type textarea "x"
click at [473, 246] on button "Próximo" at bounding box center [477, 247] width 39 height 12
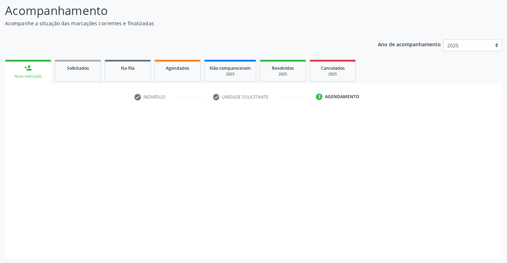
scroll to position [47, 0]
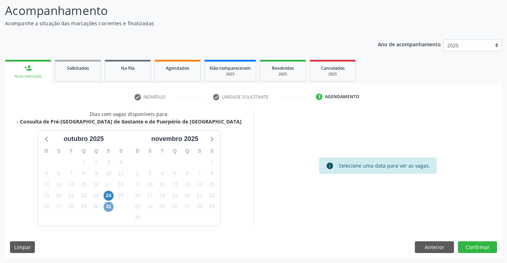
click at [111, 209] on span "31" at bounding box center [108, 207] width 10 height 10
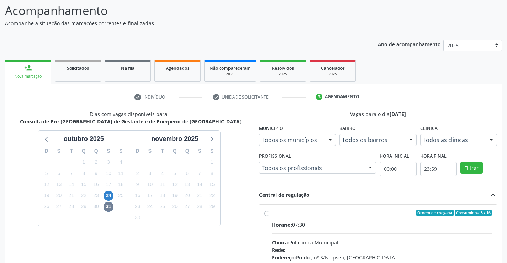
click at [272, 213] on label "Ordem de chegada Consumidos: 8 / 16 Horário: 07:30 Clínica: Policlinica Municip…" at bounding box center [382, 263] width 220 height 109
click at [265, 213] on input "Ordem de chegada Consumidos: 8 / 16 Horário: 07:30 Clínica: Policlinica Municip…" at bounding box center [266, 212] width 5 height 6
radio input "true"
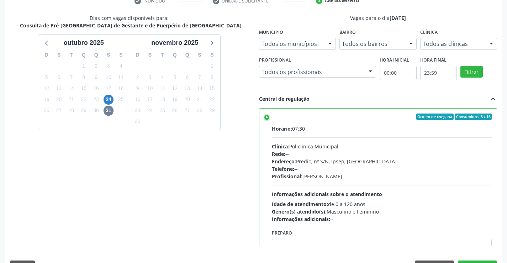
scroll to position [162, 0]
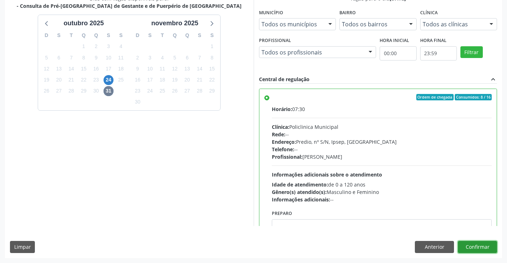
click at [474, 248] on button "Confirmar" at bounding box center [477, 247] width 39 height 12
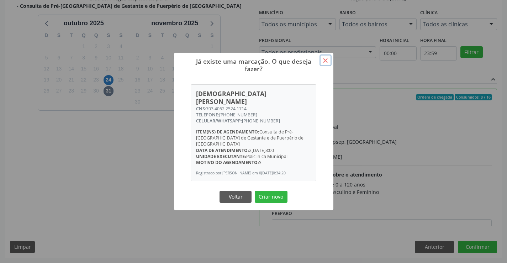
click at [324, 66] on button "×" at bounding box center [325, 60] width 12 height 12
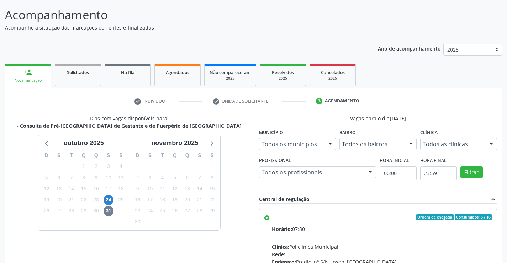
scroll to position [20, 0]
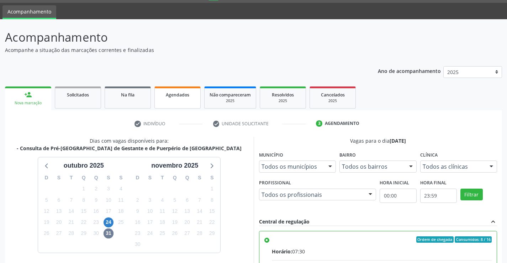
click at [196, 97] on link "Agendados" at bounding box center [177, 97] width 46 height 22
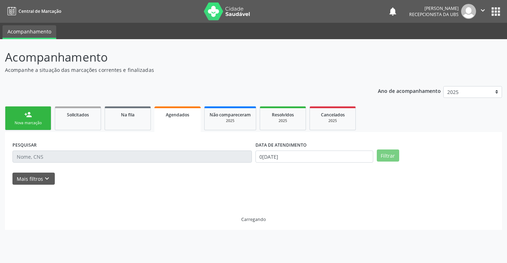
scroll to position [0, 0]
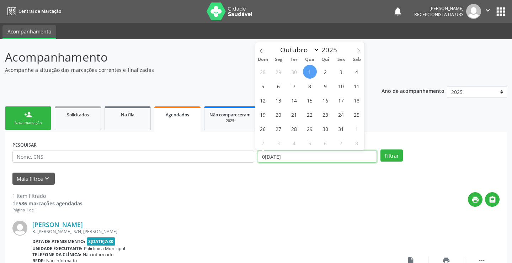
click at [279, 156] on input "01/10/2025" at bounding box center [317, 156] width 119 height 12
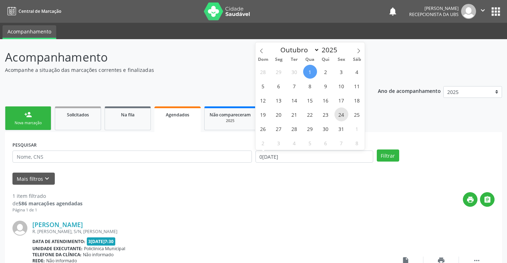
click at [341, 118] on span "24" at bounding box center [341, 114] width 14 height 14
type input "24/10/2025"
click at [341, 118] on span "24" at bounding box center [341, 114] width 14 height 14
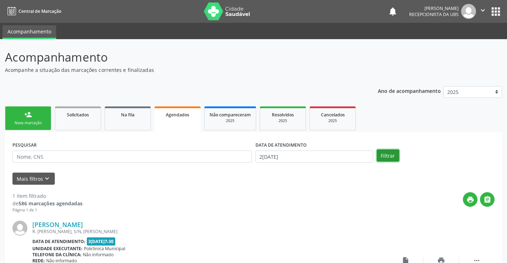
click at [387, 160] on button "Filtrar" at bounding box center [388, 155] width 22 height 12
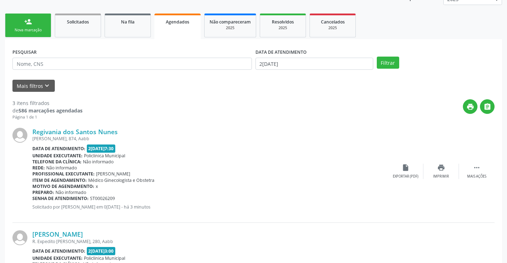
scroll to position [92, 0]
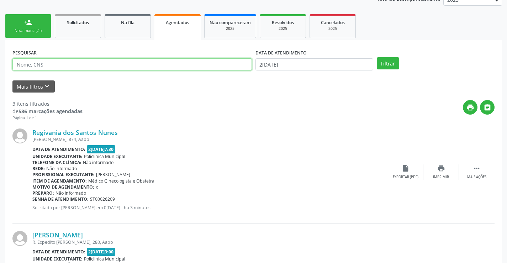
click at [213, 62] on input "text" at bounding box center [131, 64] width 239 height 12
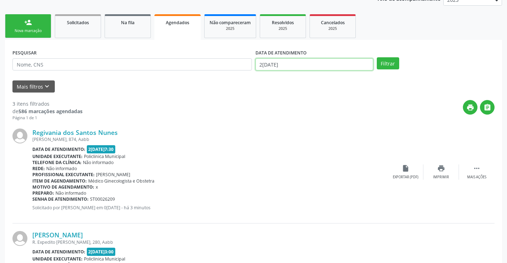
click at [335, 64] on input "24/10/2025" at bounding box center [314, 64] width 118 height 12
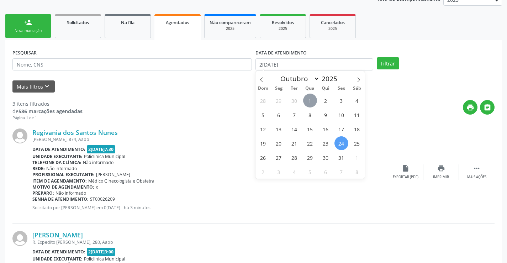
click at [308, 99] on span "1" at bounding box center [310, 101] width 14 height 14
type input "01/10/2025"
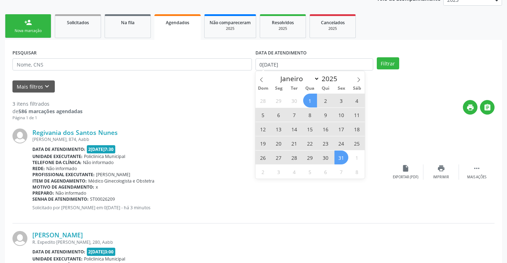
click at [343, 158] on span "31" at bounding box center [341, 157] width 14 height 14
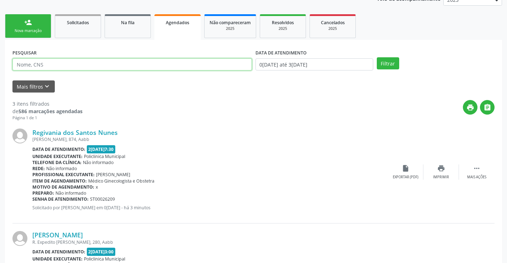
click at [171, 65] on input "text" at bounding box center [131, 64] width 239 height 12
type input "cristiane gomes lemos"
click at [377, 57] on button "Filtrar" at bounding box center [388, 63] width 22 height 12
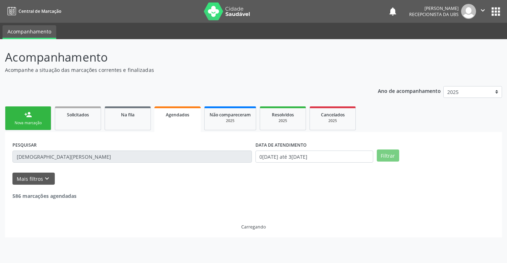
scroll to position [0, 0]
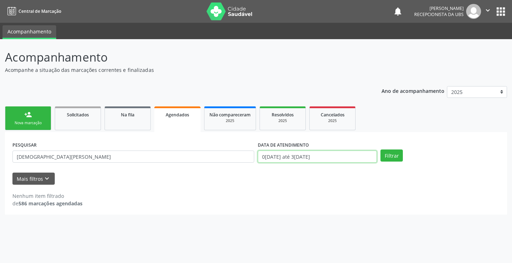
click at [307, 156] on input "01/10/2025 até 31/10/2025" at bounding box center [317, 156] width 119 height 12
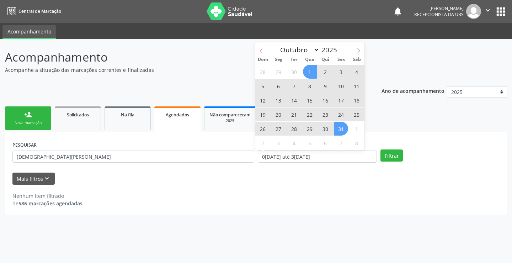
click at [261, 49] on icon at bounding box center [261, 50] width 2 height 5
select select "8"
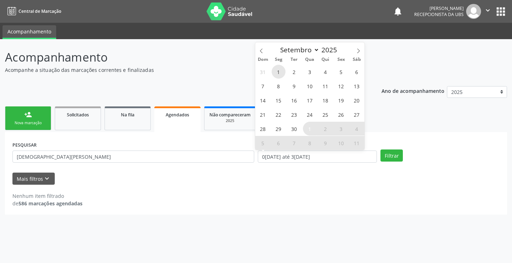
click at [281, 69] on span "1" at bounding box center [279, 72] width 14 height 14
type input "01/09/2025"
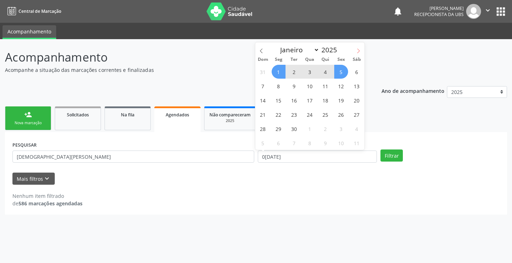
click at [359, 52] on icon at bounding box center [358, 50] width 5 height 5
select select "9"
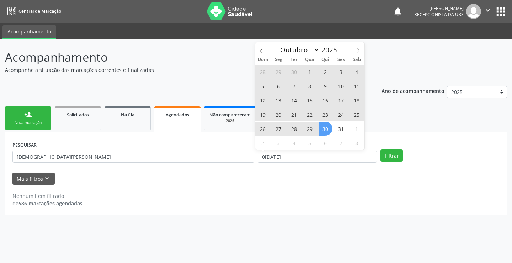
click at [331, 132] on span "30" at bounding box center [326, 129] width 14 height 14
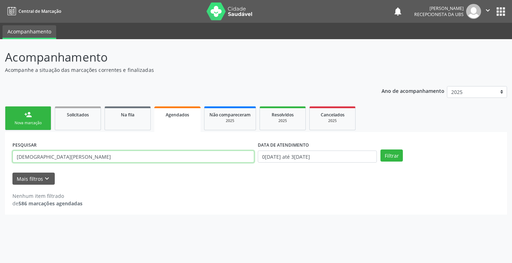
click at [228, 152] on input "cristiane gomes lemos" at bounding box center [133, 156] width 242 height 12
click at [381, 149] on button "Filtrar" at bounding box center [392, 155] width 22 height 12
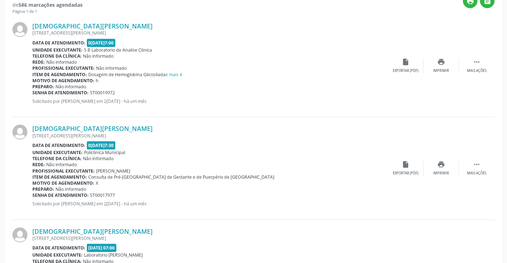
scroll to position [199, 0]
drag, startPoint x: 495, startPoint y: 166, endPoint x: 484, endPoint y: 167, distance: 11.1
click at [492, 167] on div "PESQUISAR cristiane gomes lemos DATA DE ATENDIMENTO 01/09/2025 até 30/10/2025 F…" at bounding box center [253, 131] width 497 height 396
click at [482, 167] on div " Mais ações" at bounding box center [477, 167] width 36 height 15
click at [473, 165] on icon "" at bounding box center [477, 164] width 8 height 8
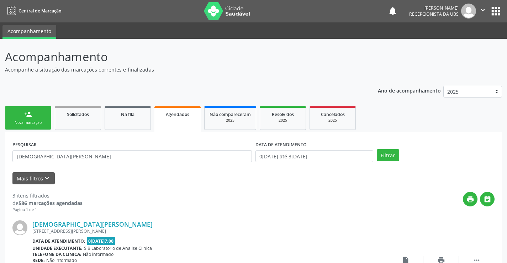
scroll to position [0, 0]
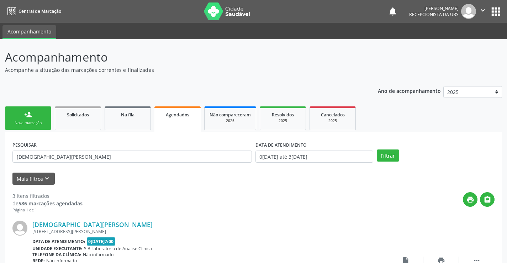
click at [33, 118] on link "person_add Nova marcação" at bounding box center [28, 118] width 46 height 24
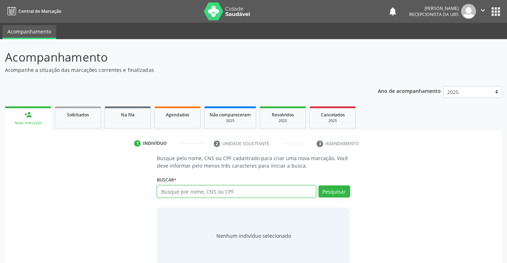
click at [194, 190] on input "text" at bounding box center [236, 191] width 159 height 12
type input "cristiane gomes lemos"
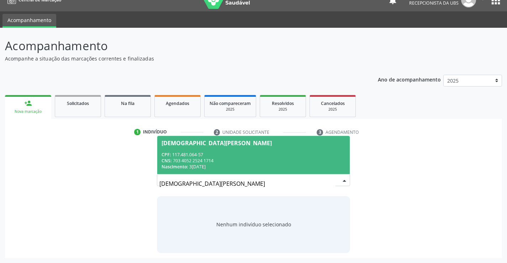
click at [257, 159] on div "CNS: 703 4052 2524 1714" at bounding box center [253, 161] width 184 height 6
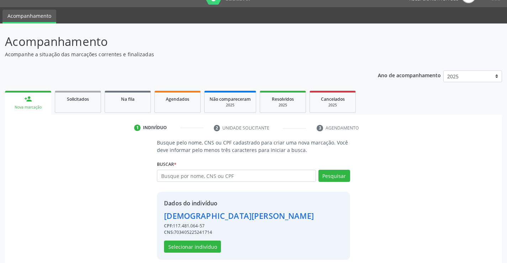
scroll to position [22, 0]
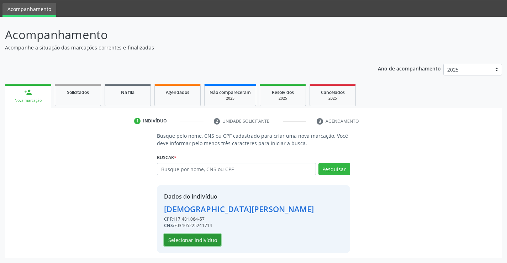
click at [203, 242] on button "Selecionar indivíduo" at bounding box center [192, 240] width 57 height 12
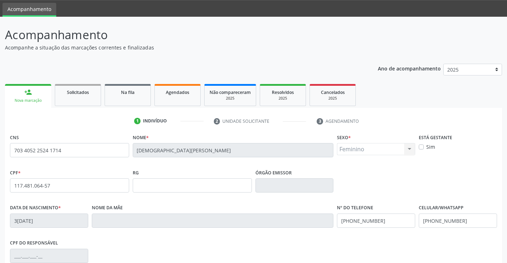
scroll to position [123, 0]
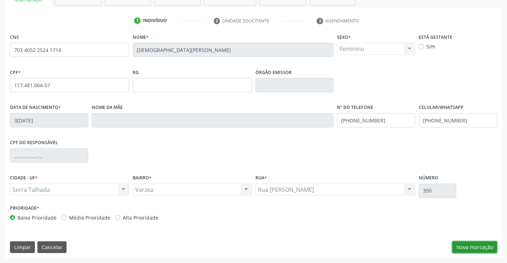
click at [492, 246] on button "Nova marcação" at bounding box center [474, 247] width 45 height 12
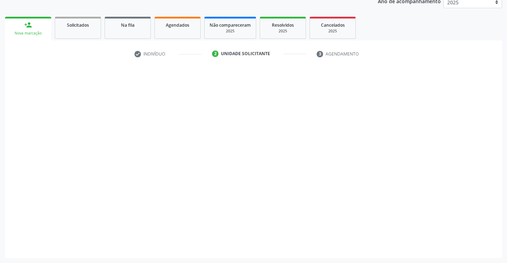
scroll to position [90, 0]
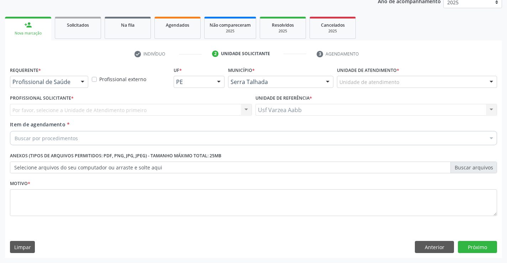
click at [83, 79] on div at bounding box center [82, 82] width 11 height 12
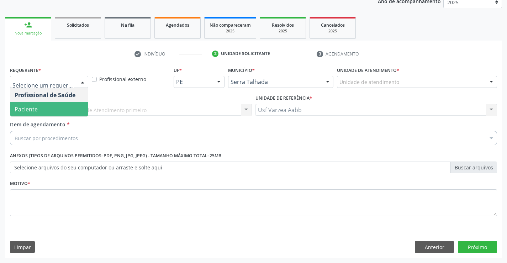
click at [76, 108] on span "Paciente" at bounding box center [49, 109] width 78 height 14
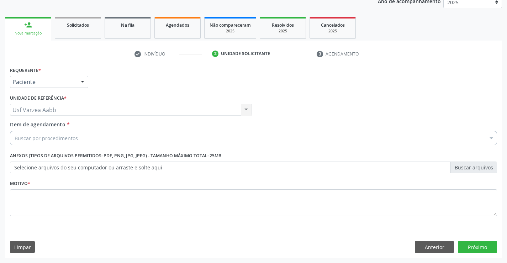
click at [81, 139] on div "Buscar por procedimentos" at bounding box center [253, 138] width 487 height 14
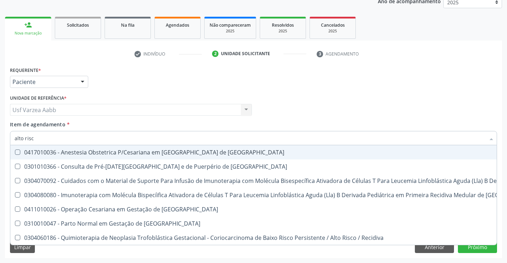
type input "alto risco"
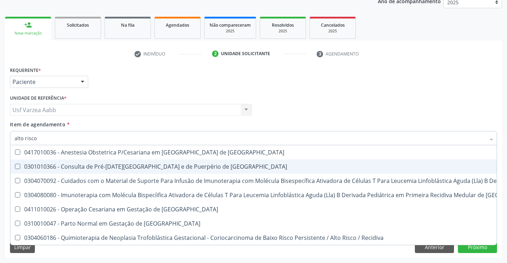
click at [83, 164] on div "0301010366 - Consulta de Pré-[DATE][GEOGRAPHIC_DATA] e de Puerpério de [GEOGRAP…" at bounding box center [380, 167] width 731 height 6
checkbox Risco "true"
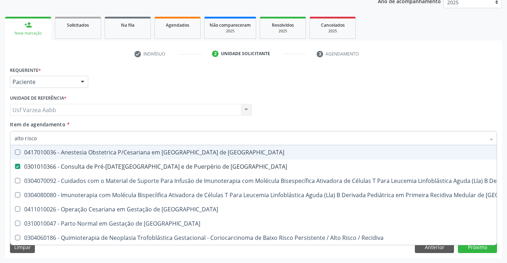
click at [303, 115] on div "Profissional Solicitante Por favor, selecione a Unidade de Atendimento primeiro…" at bounding box center [253, 107] width 490 height 28
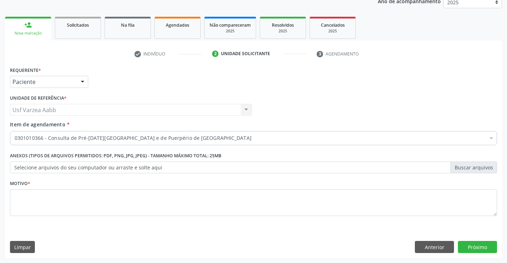
click at [198, 185] on div "Motivo *" at bounding box center [253, 197] width 487 height 38
click at [199, 195] on textarea at bounding box center [253, 202] width 487 height 27
type textarea "x"
click at [468, 249] on button "Próximo" at bounding box center [477, 247] width 39 height 12
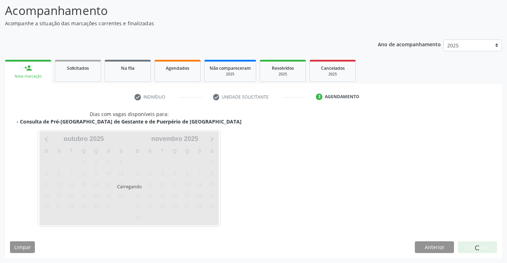
scroll to position [47, 0]
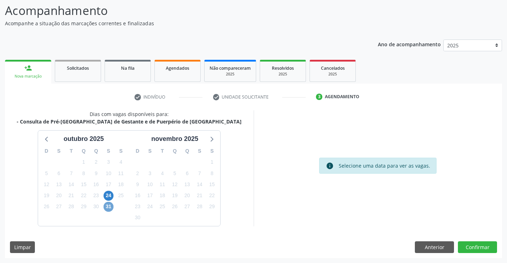
click at [108, 205] on span "31" at bounding box center [108, 207] width 10 height 10
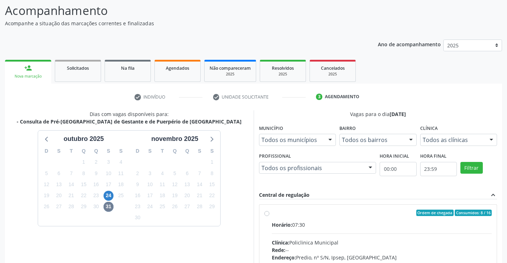
click at [272, 215] on label "Ordem de chegada Consumidos: 8 / 16 Horário: 07:30 Clínica: Policlinica Municip…" at bounding box center [382, 263] width 220 height 109
click at [265, 215] on input "Ordem de chegada Consumidos: 8 / 16 Horário: 07:30 Clínica: Policlinica Municip…" at bounding box center [266, 212] width 5 height 6
radio input "true"
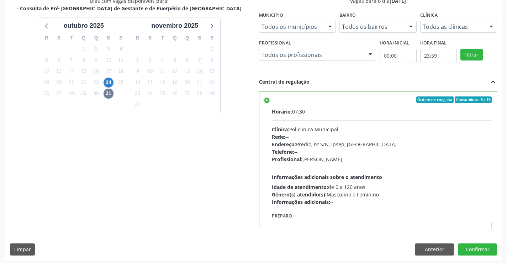
scroll to position [162, 0]
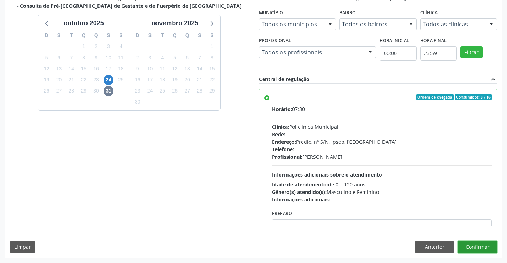
click at [470, 246] on button "Confirmar" at bounding box center [477, 247] width 39 height 12
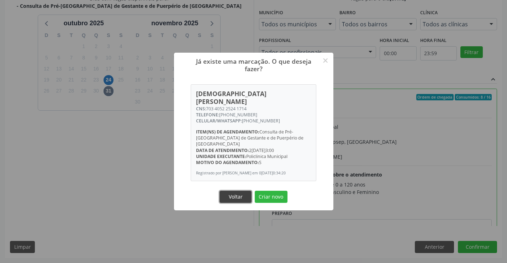
click at [240, 195] on button "Voltar" at bounding box center [235, 197] width 32 height 12
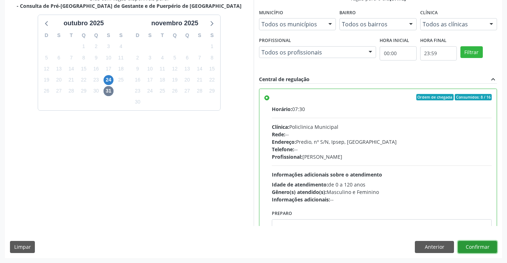
click at [471, 248] on button "Confirmar" at bounding box center [477, 247] width 39 height 12
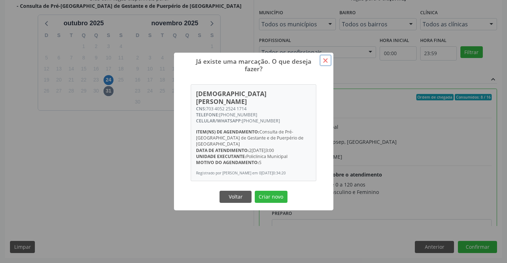
click at [328, 65] on button "×" at bounding box center [325, 60] width 12 height 12
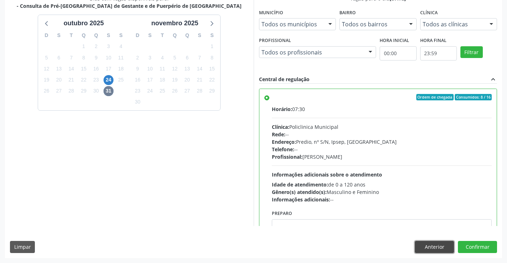
click at [431, 243] on button "Anterior" at bounding box center [434, 247] width 39 height 12
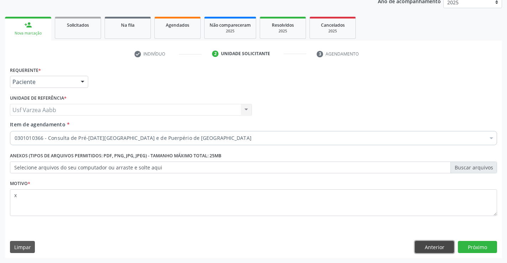
click at [446, 245] on button "Anterior" at bounding box center [434, 247] width 39 height 12
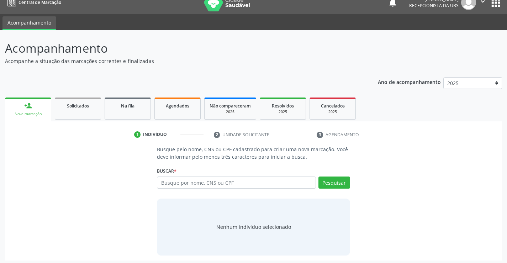
scroll to position [11, 0]
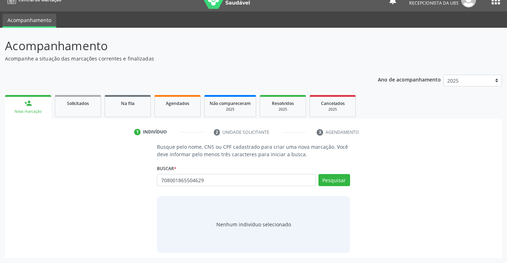
type input "708001865504629"
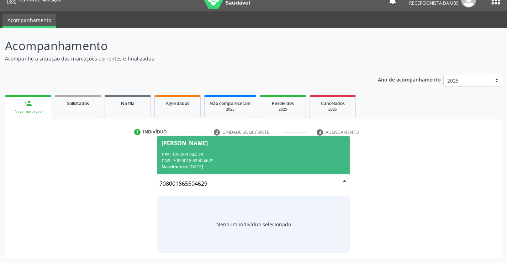
click at [216, 155] on div "CPF: 126.003.944-78" at bounding box center [253, 155] width 184 height 6
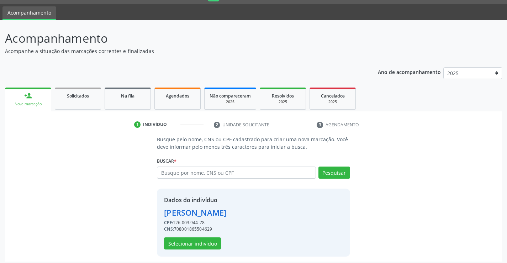
scroll to position [22, 0]
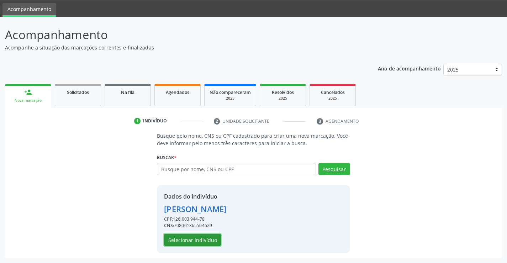
click at [208, 238] on button "Selecionar indivíduo" at bounding box center [192, 240] width 57 height 12
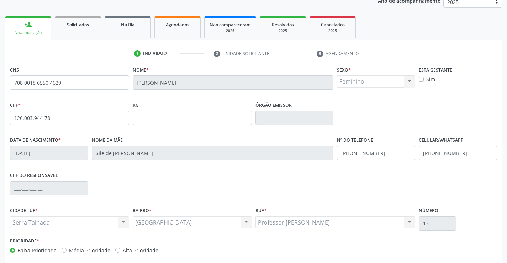
scroll to position [123, 0]
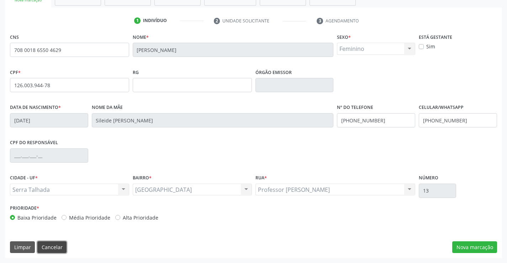
click at [49, 245] on button "Cancelar" at bounding box center [51, 247] width 29 height 12
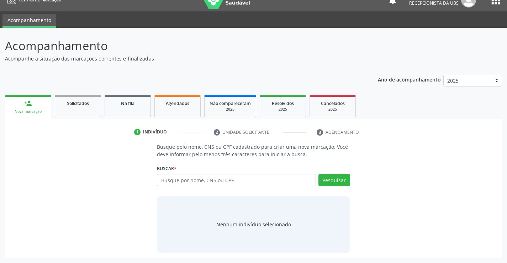
scroll to position [11, 0]
click at [288, 182] on input "text" at bounding box center [236, 180] width 159 height 12
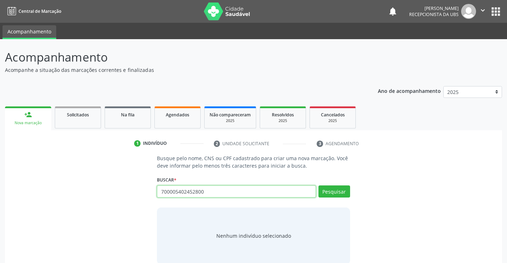
type input "700005402452800"
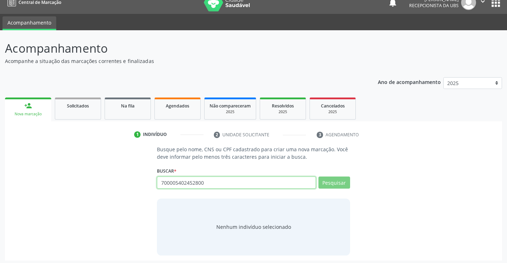
scroll to position [11, 0]
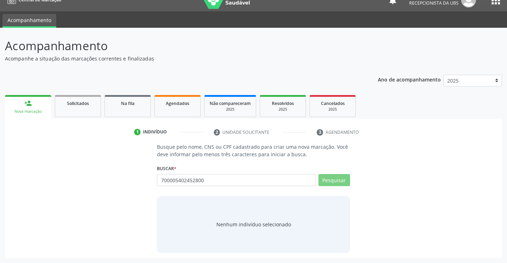
click at [347, 172] on div "Buscar * 700005402452800 Busque por nome, CNS ou CPF Nenhum resultado encontrad…" at bounding box center [253, 177] width 193 height 28
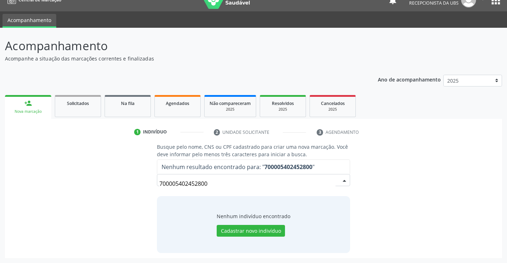
click at [291, 184] on input "700005402452800" at bounding box center [247, 183] width 176 height 14
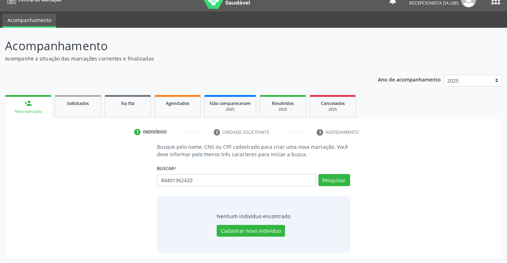
type input "84401362420"
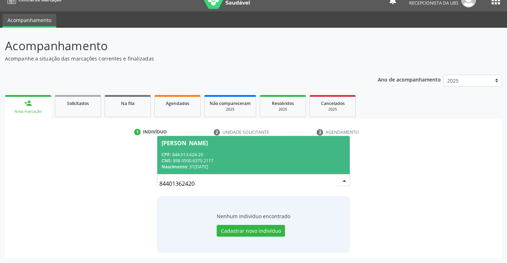
click at [196, 157] on div "CPF: 844.013.624-20" at bounding box center [253, 155] width 184 height 6
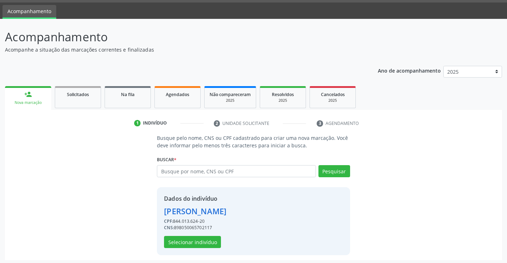
scroll to position [22, 0]
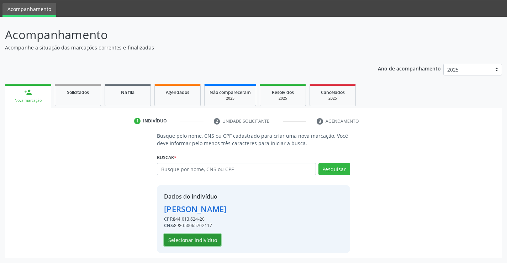
click at [213, 239] on button "Selecionar indivíduo" at bounding box center [192, 240] width 57 height 12
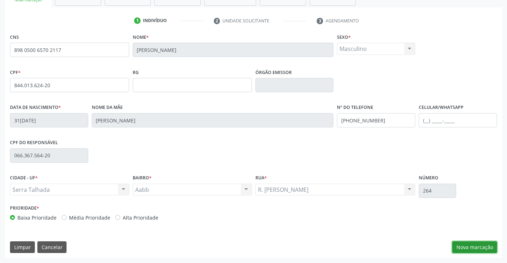
click at [467, 249] on button "Nova marcação" at bounding box center [474, 247] width 45 height 12
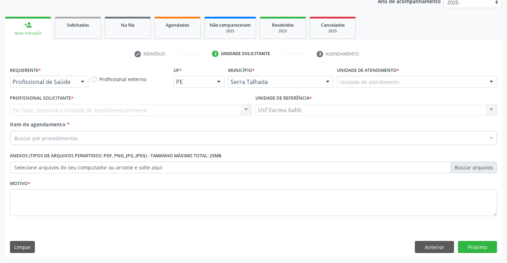
scroll to position [90, 0]
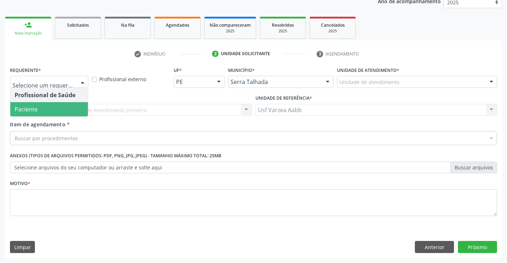
click at [73, 105] on span "Paciente" at bounding box center [49, 109] width 78 height 14
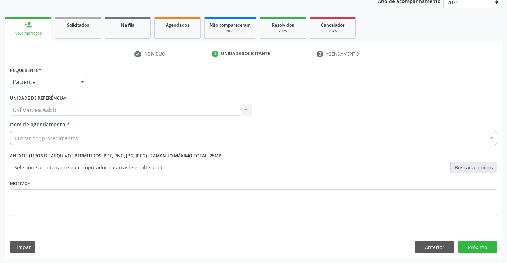
click at [86, 137] on div "Buscar por procedimentos" at bounding box center [253, 138] width 487 height 14
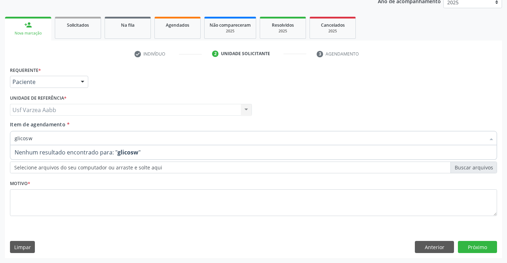
type input "glicos"
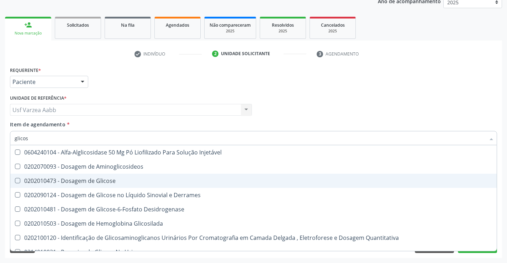
click at [95, 180] on div "0202010473 - Dosagem de Glicose" at bounding box center [254, 181] width 478 height 6
checkbox Glicose "true"
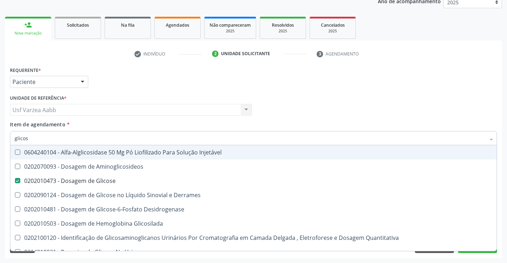
click at [86, 144] on input "glicos" at bounding box center [250, 138] width 471 height 14
type input "cre"
checkbox Glicose "false"
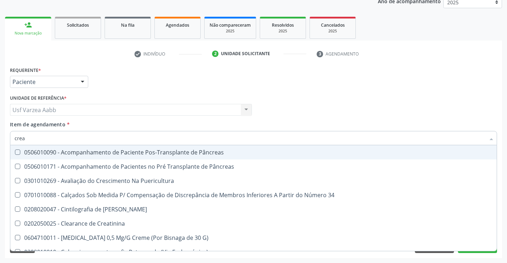
type input "creat"
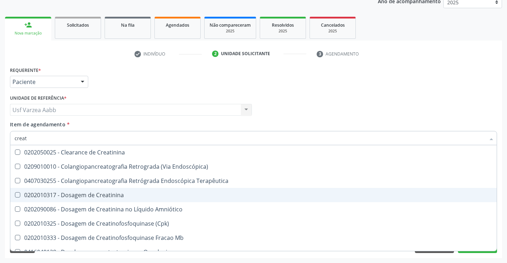
click at [87, 196] on div "0202010317 - Dosagem de Creatinina" at bounding box center [254, 195] width 478 height 6
checkbox Creatinina "true"
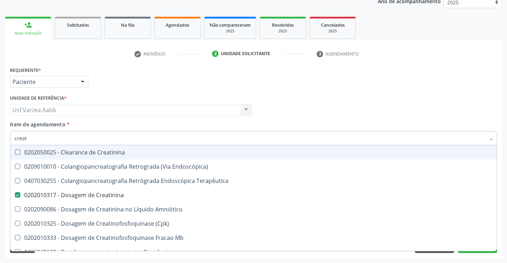
click at [75, 143] on input "creat" at bounding box center [250, 138] width 471 height 14
type input "ure"
checkbox Creatinina "false"
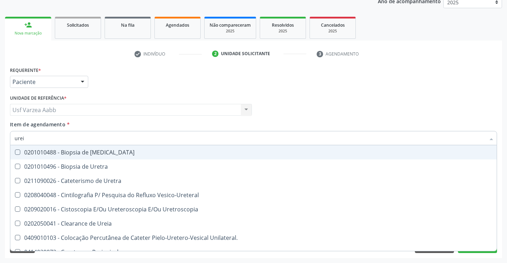
type input "ureia"
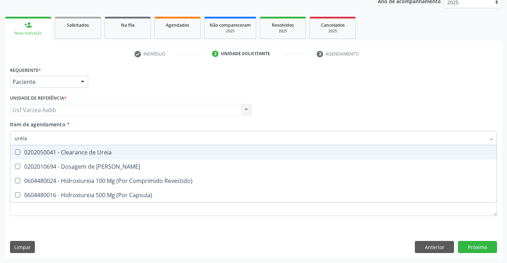
click at [72, 153] on div "0202050041 - Clearance de Ureia" at bounding box center [254, 152] width 478 height 6
checkbox Ureia "false"
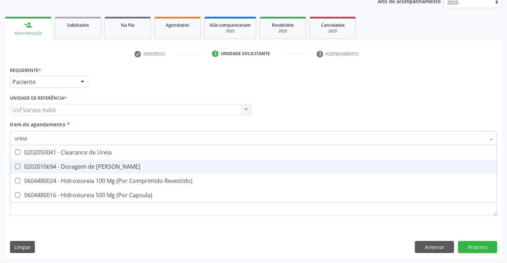
click at [70, 167] on div "0202010694 - Dosagem de [PERSON_NAME]" at bounding box center [254, 167] width 478 height 6
checkbox Ureia "true"
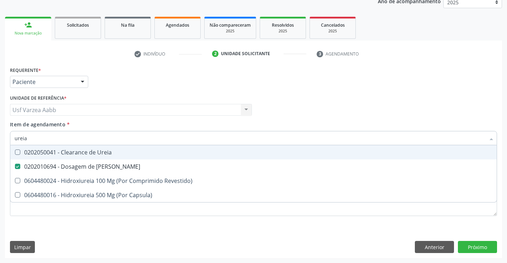
click at [74, 140] on input "ureia" at bounding box center [250, 138] width 471 height 14
type input "col"
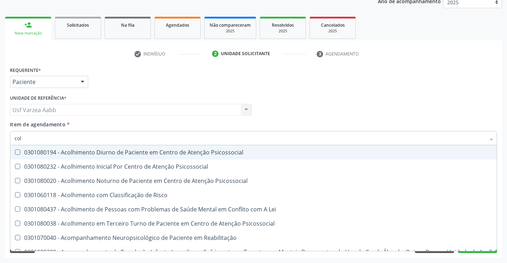
checkbox Psicossocial "false"
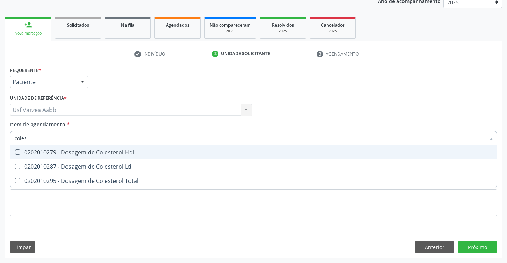
type input "colest"
click at [74, 155] on div "0202010279 - Dosagem de Colesterol Hdl" at bounding box center [254, 152] width 478 height 6
checkbox Hdl "true"
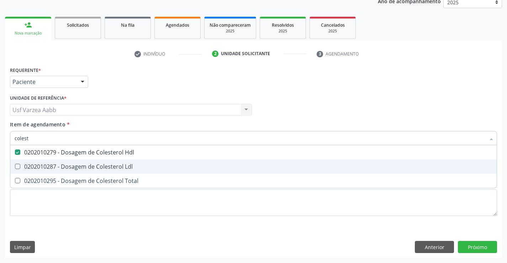
click at [76, 167] on div "0202010287 - Dosagem de Colesterol Ldl" at bounding box center [254, 167] width 478 height 6
checkbox Ldl "true"
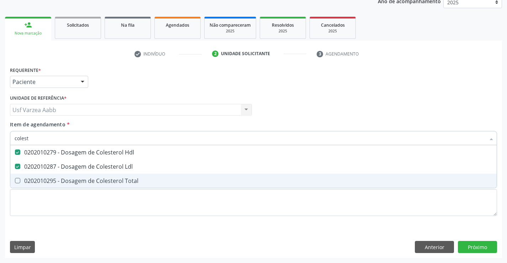
click at [78, 178] on div "0202010295 - Dosagem de Colesterol Total" at bounding box center [254, 181] width 478 height 6
checkbox Total "true"
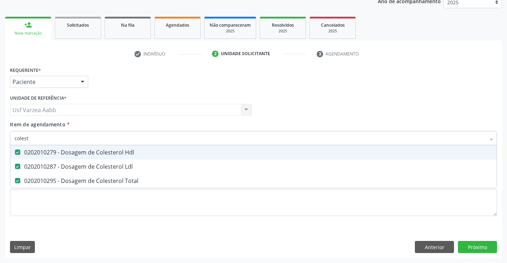
click at [92, 139] on input "colest" at bounding box center [250, 138] width 471 height 14
type input "tri"
checkbox Hdl "false"
checkbox Ldl "false"
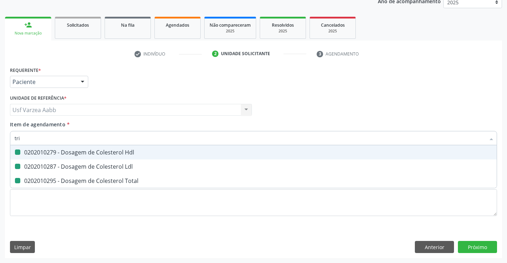
checkbox Total "false"
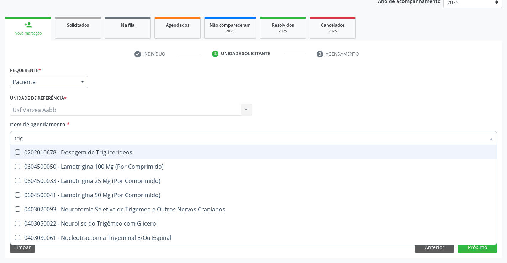
type input "trigl"
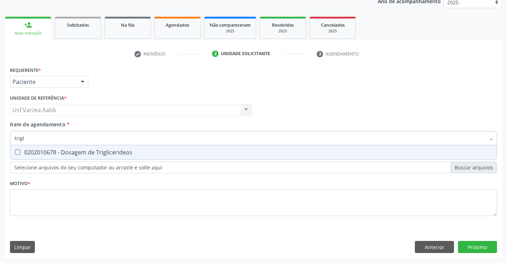
click at [107, 153] on div "0202010678 - Dosagem de Triglicerideos" at bounding box center [254, 152] width 478 height 6
checkbox Triglicerideos "true"
click at [114, 135] on input "trigl" at bounding box center [250, 138] width 471 height 14
click at [116, 197] on div "Requerente * Paciente Profissional de Saúde Paciente Nenhum resultado encontrad…" at bounding box center [253, 145] width 487 height 161
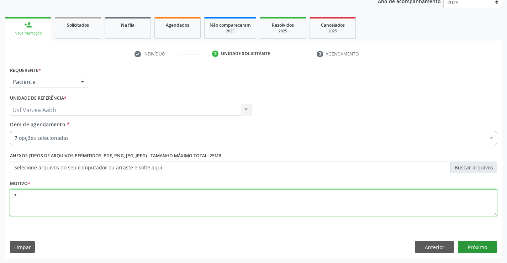
type textarea "z"
click at [487, 246] on button "Próximo" at bounding box center [477, 247] width 39 height 12
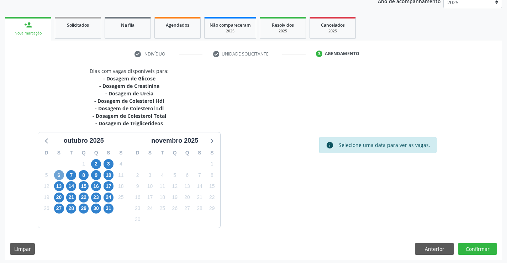
click at [62, 175] on span "6" at bounding box center [59, 175] width 10 height 10
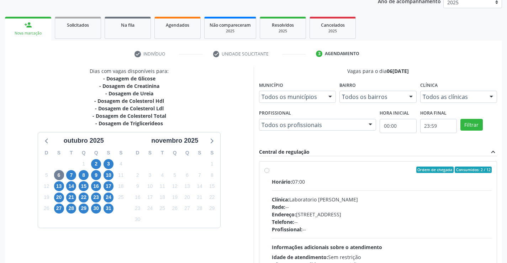
click at [271, 171] on div "Ordem de chegada Consumidos: 2 / 12 Horário: 07:00 Clínica: Laboratorio Jose Pa…" at bounding box center [378, 220] width 228 height 109
radio input "true"
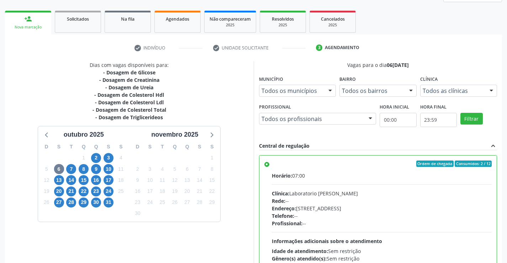
scroll to position [162, 0]
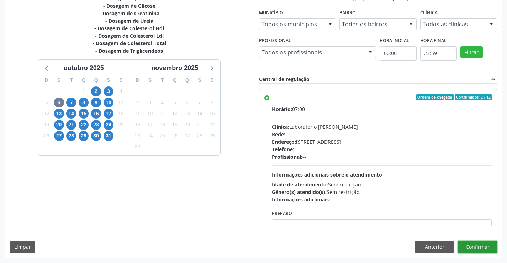
click at [492, 248] on button "Confirmar" at bounding box center [477, 247] width 39 height 12
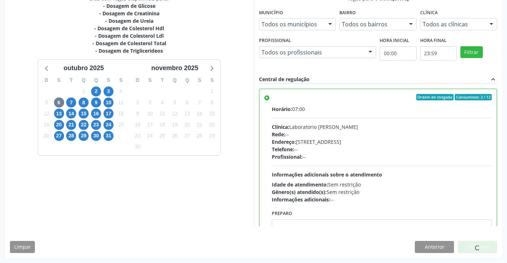
scroll to position [0, 0]
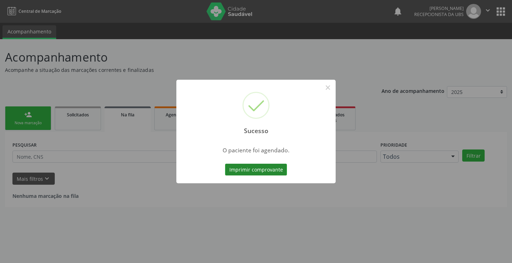
click at [267, 168] on button "Imprimir comprovante" at bounding box center [256, 170] width 62 height 12
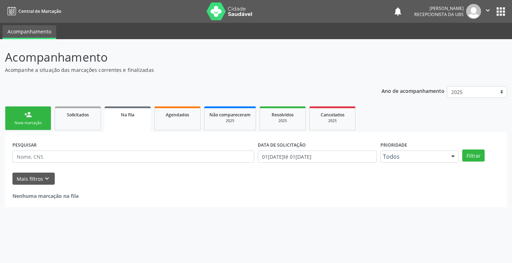
click at [27, 110] on link "person_add Nova marcação" at bounding box center [28, 118] width 46 height 24
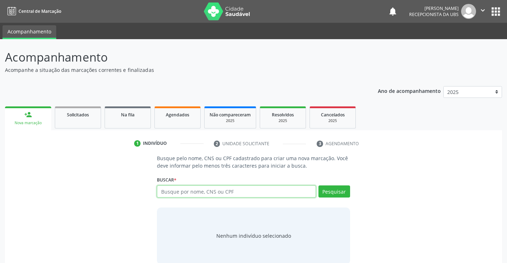
click at [187, 191] on input "text" at bounding box center [236, 191] width 159 height 12
paste input "898 0500 6570 2117"
type input "898 0500 6570 2117"
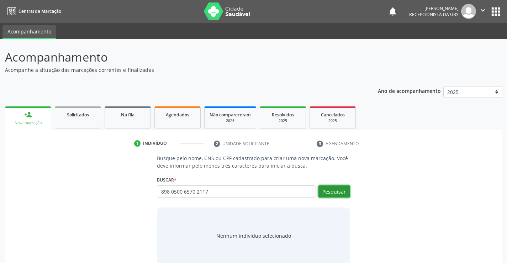
click at [332, 196] on button "Pesquisar" at bounding box center [334, 191] width 32 height 12
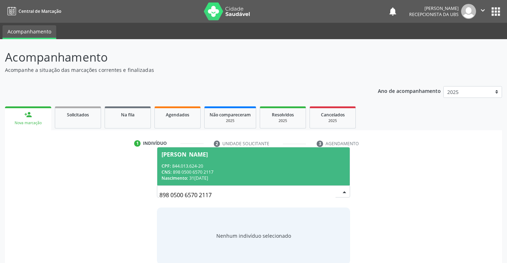
click at [291, 167] on div "CPF: 844.013.624-20" at bounding box center [253, 166] width 184 height 6
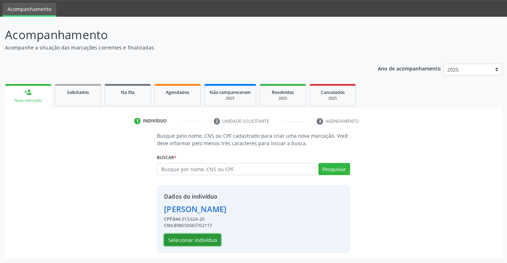
click at [198, 240] on button "Selecionar indivíduo" at bounding box center [192, 240] width 57 height 12
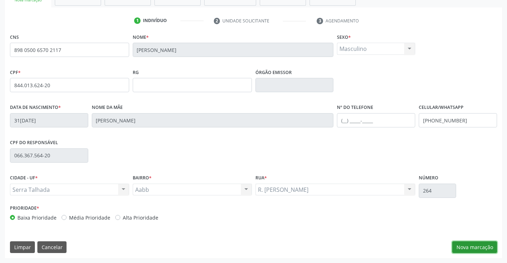
click at [476, 248] on button "Nova marcação" at bounding box center [474, 247] width 45 height 12
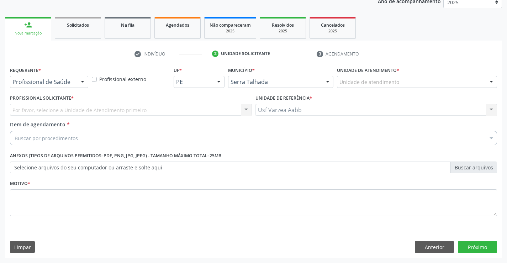
scroll to position [90, 0]
click at [76, 84] on div "Profissional de Saúde Profissional de Saúde Paciente Nenhum resultado encontrad…" at bounding box center [49, 82] width 78 height 12
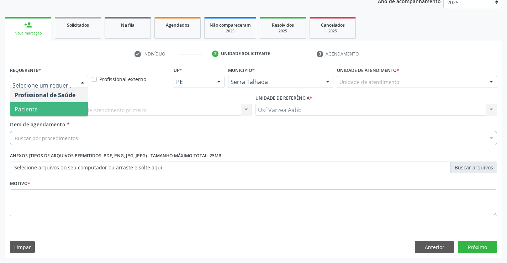
click at [76, 105] on span "Paciente" at bounding box center [49, 109] width 78 height 14
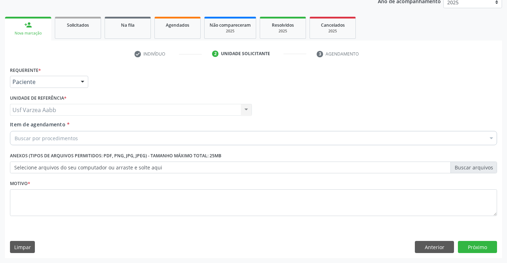
click at [94, 136] on div "Buscar por procedimentos" at bounding box center [253, 138] width 487 height 14
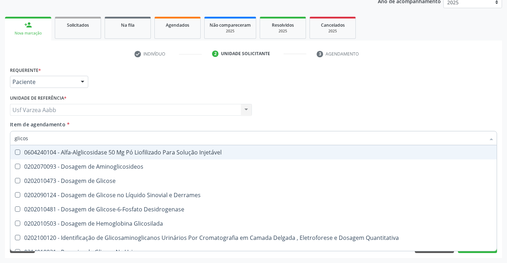
type input "glicosi"
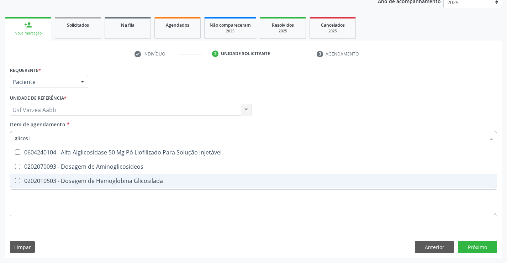
click at [96, 176] on span "0202010503 - Dosagem de Hemoglobina Glicosilada" at bounding box center [253, 181] width 486 height 14
checkbox Glicosilada "true"
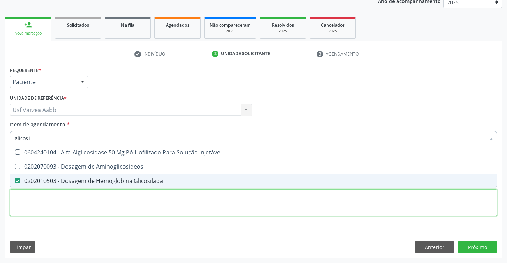
click at [101, 208] on div "Requerente * Paciente Profissional de Saúde Paciente Nenhum resultado encontrad…" at bounding box center [253, 145] width 487 height 161
checkbox Aminoglicosideos "true"
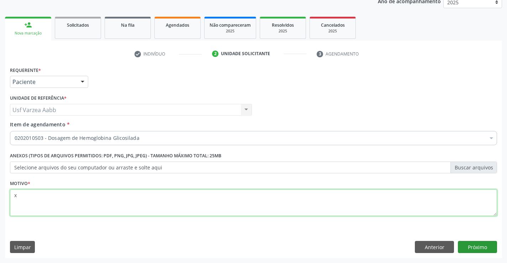
type textarea "x"
click at [481, 241] on button "Próximo" at bounding box center [477, 247] width 39 height 12
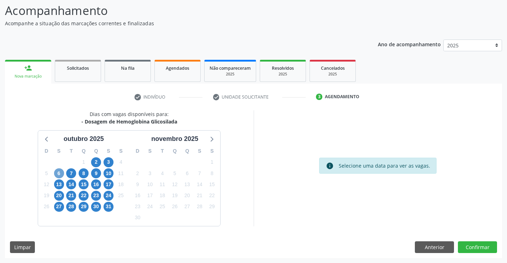
click at [58, 172] on span "6" at bounding box center [59, 173] width 10 height 10
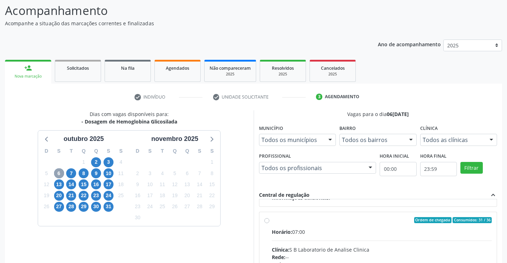
scroll to position [107, 0]
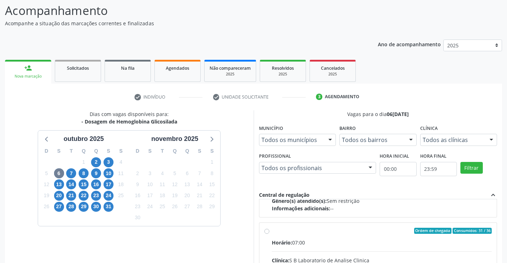
radio input "true"
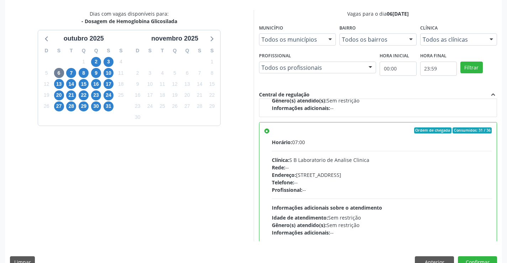
scroll to position [162, 0]
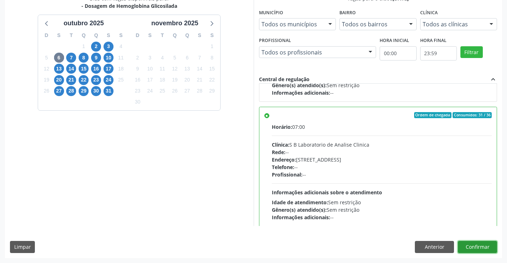
click at [479, 248] on button "Confirmar" at bounding box center [477, 247] width 39 height 12
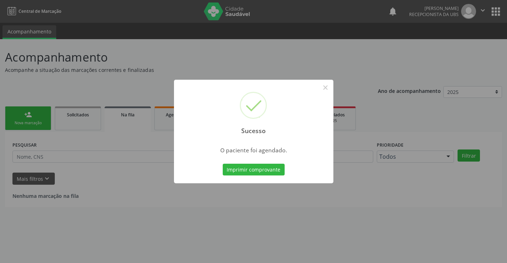
scroll to position [0, 0]
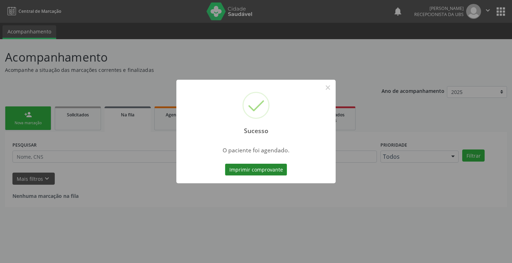
click at [253, 170] on button "Imprimir comprovante" at bounding box center [256, 170] width 62 height 12
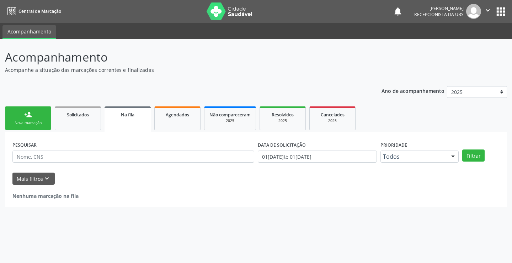
click at [42, 113] on link "person_add Nova marcação" at bounding box center [28, 118] width 46 height 24
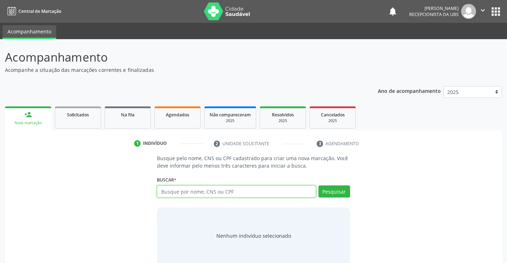
click at [226, 195] on input "text" at bounding box center [236, 191] width 159 height 12
type input "alexino de almeida lima"
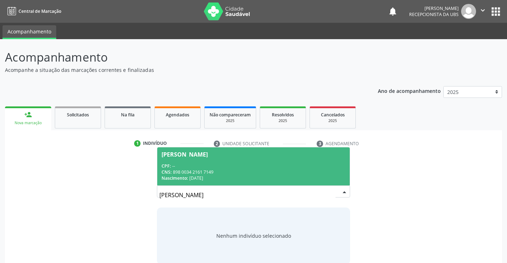
click at [277, 176] on div "Nascimento: 17/05/1971" at bounding box center [253, 178] width 184 height 6
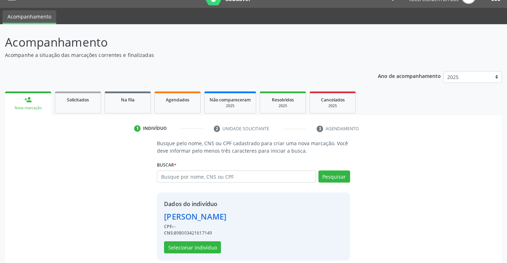
scroll to position [22, 0]
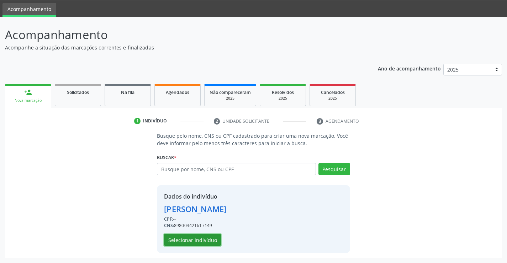
click at [204, 236] on button "Selecionar indivíduo" at bounding box center [192, 240] width 57 height 12
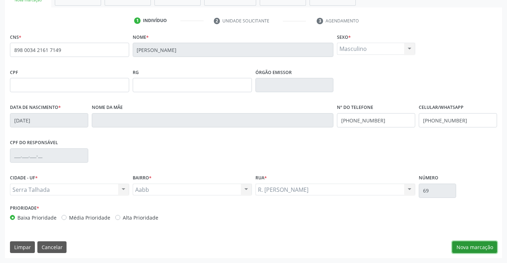
click at [473, 245] on button "Nova marcação" at bounding box center [474, 247] width 45 height 12
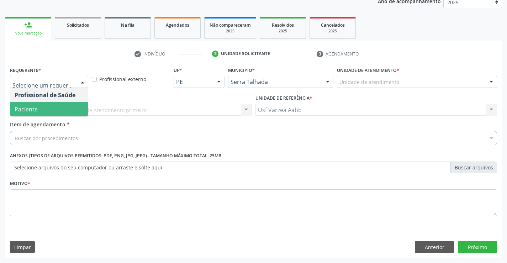
click at [70, 105] on span "Paciente" at bounding box center [49, 109] width 78 height 14
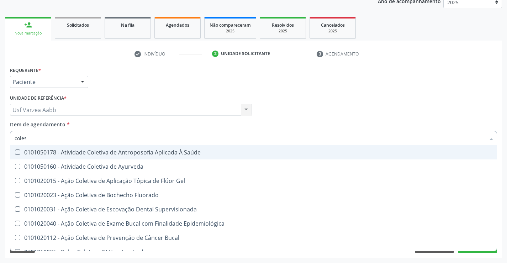
type input "colest"
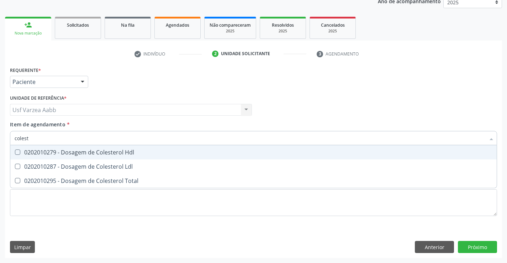
click at [66, 153] on div "0202010279 - Dosagem de Colesterol Hdl" at bounding box center [254, 152] width 478 height 6
checkbox Hdl "true"
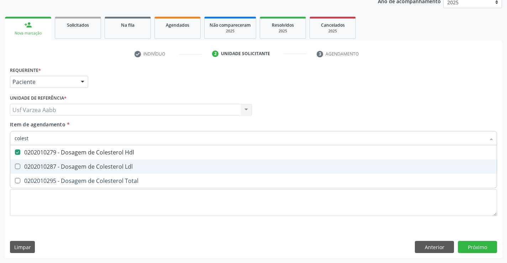
click at [70, 165] on div "0202010287 - Dosagem de Colesterol Ldl" at bounding box center [254, 167] width 478 height 6
checkbox Ldl "true"
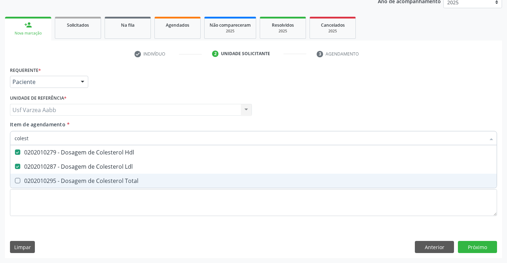
drag, startPoint x: 73, startPoint y: 180, endPoint x: 70, endPoint y: 169, distance: 12.1
click at [73, 180] on div "0202010295 - Dosagem de Colesterol Total" at bounding box center [254, 181] width 478 height 6
checkbox Total "true"
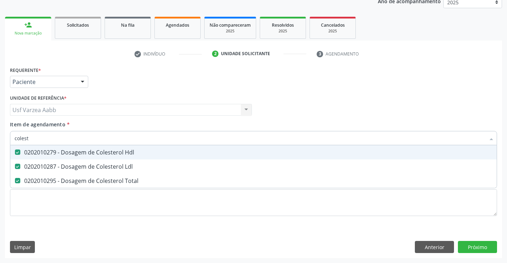
click at [68, 143] on input "colest" at bounding box center [250, 138] width 471 height 14
type input "c"
checkbox Hdl "false"
checkbox Ldl "false"
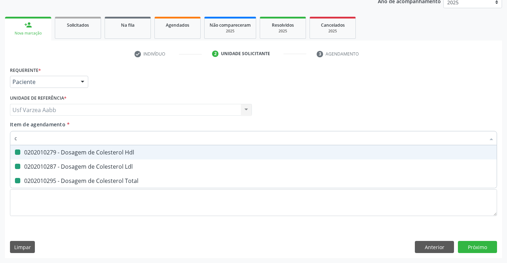
checkbox Total "false"
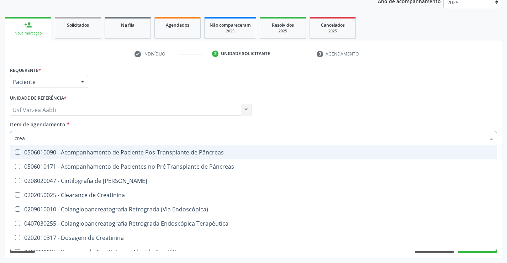
type input "creat"
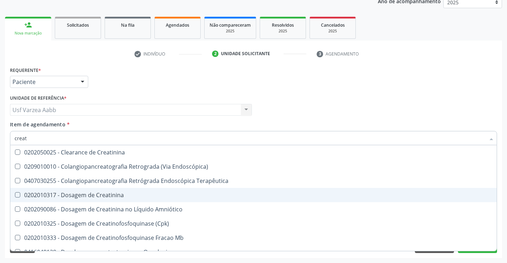
click at [69, 190] on span "0202010317 - Dosagem de Creatinina" at bounding box center [253, 195] width 486 height 14
checkbox Creatinina "true"
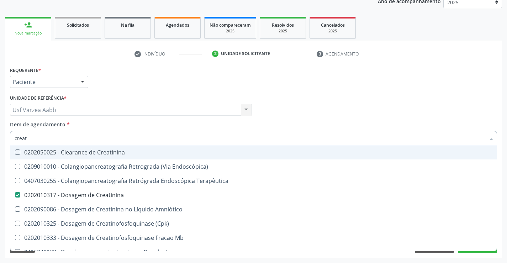
click at [72, 138] on input "creat" at bounding box center [250, 138] width 471 height 14
type input "tr"
checkbox Creatinina "false"
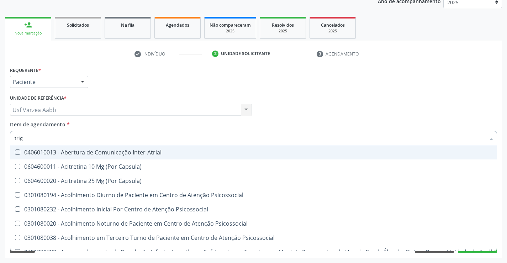
type input "trigl"
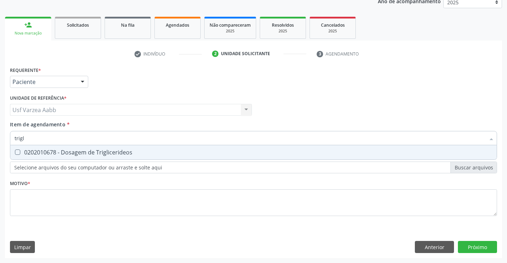
click at [85, 153] on div "0202010678 - Dosagem de Triglicerideos" at bounding box center [254, 152] width 478 height 6
checkbox Triglicerideos "true"
click at [80, 133] on input "trigl" at bounding box center [250, 138] width 471 height 14
type input "gl"
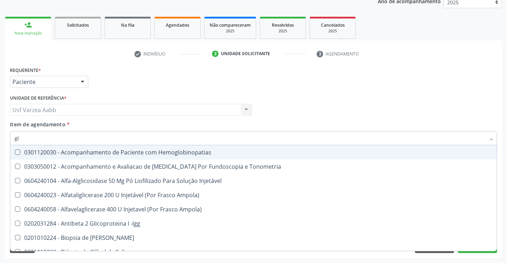
checkbox Hemoglobinopatias "false"
type input "gli"
checkbox Glomerular "true"
type input "glic"
checkbox Tardio\) "true"
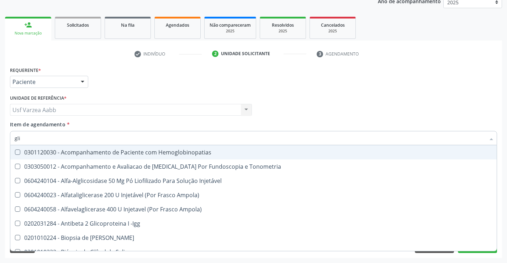
checkbox Glomerular "false"
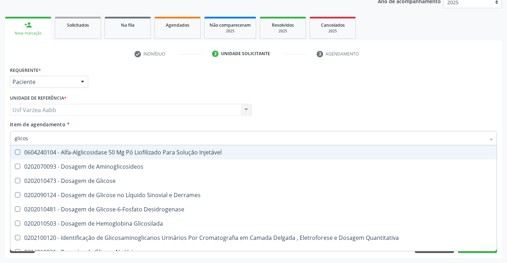
type input "glicose"
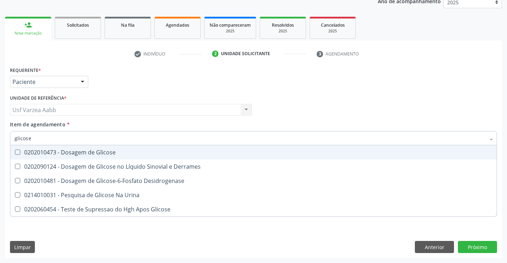
click at [85, 155] on div "0202010473 - Dosagem de Glicose" at bounding box center [254, 152] width 478 height 6
checkbox Glicose "true"
click at [87, 137] on input "glicose" at bounding box center [250, 138] width 471 height 14
type input "0"
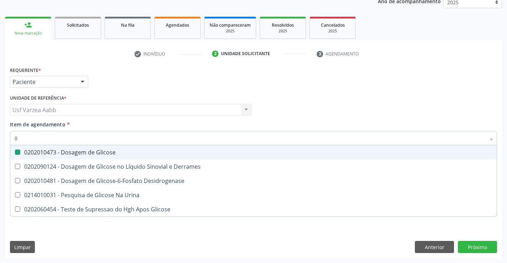
checkbox Glicose "false"
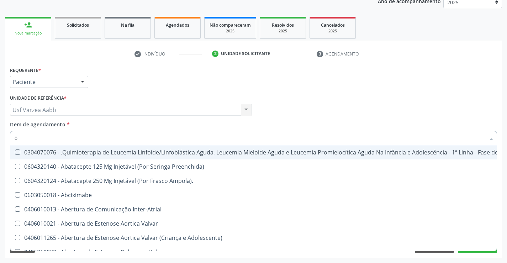
type input "02"
checkbox Dentária "true"
checkbox Antibiotico "true"
checkbox \(Liquido\) "true"
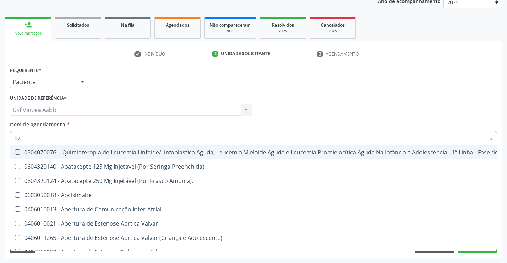
checkbox Coclear "true"
checkbox Embolizante "true"
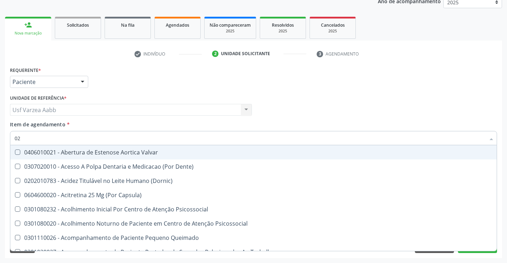
type input "020"
checkbox Epispádia "true"
checkbox Anos\) "true"
checkbox Congênita "true"
checkbox Complementar\) "true"
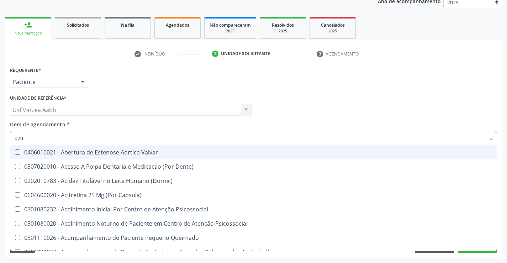
checkbox \(Qualitativo\) "true"
checkbox Dias "true"
checkbox Hdl "false"
checkbox Ldl "false"
checkbox Total "false"
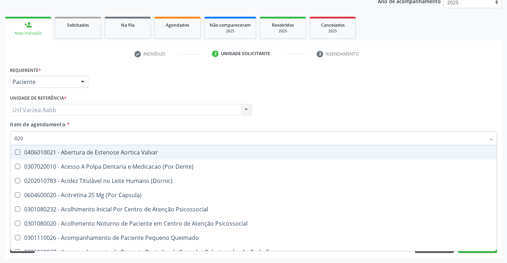
checkbox Creatinina "false"
checkbox Glicose "false"
checkbox Triglicerideos "false"
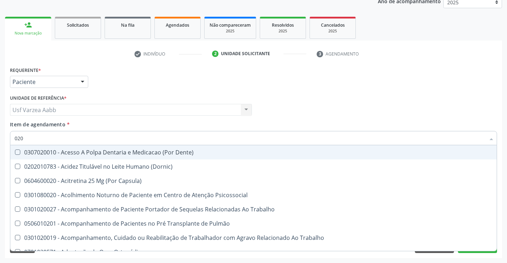
type input "0202"
checkbox Faringe\/Laringe "true"
checkbox Puncao "true"
checkbox Fragmento "true"
checkbox Ossea "true"
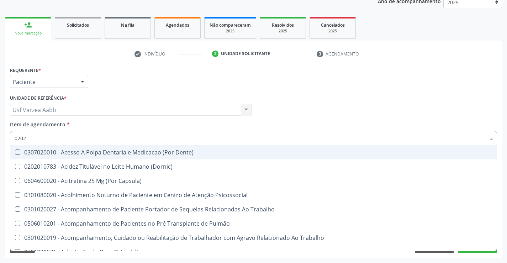
checkbox Laser "true"
checkbox Projecoes\) "true"
checkbox Hdl "false"
checkbox Ldl "false"
checkbox Total "false"
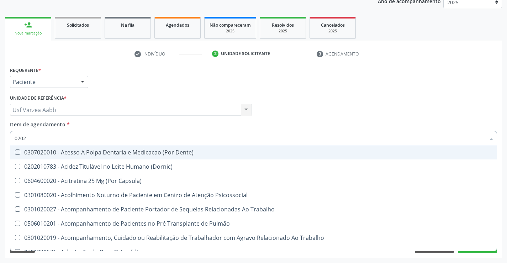
checkbox Creatinina "false"
checkbox Glicose "false"
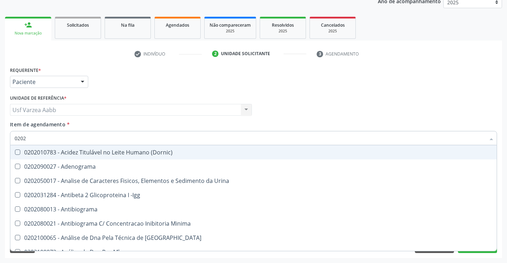
type input "02020"
checkbox \(Psa\) "true"
checkbox III "true"
checkbox Barbituratos "true"
checkbox Calcio "true"
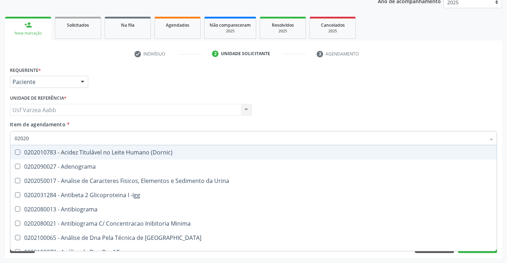
checkbox Hdl "false"
checkbox Ldl "false"
checkbox Total "false"
checkbox Creatinina "false"
checkbox Xi "true"
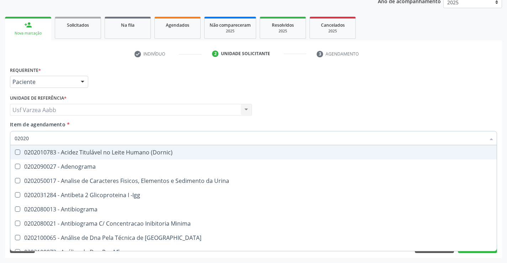
checkbox Glicose "false"
checkbox Funcional "true"
checkbox Triglicerideos "false"
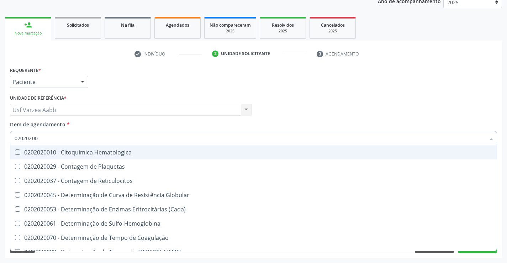
type input "020202007"
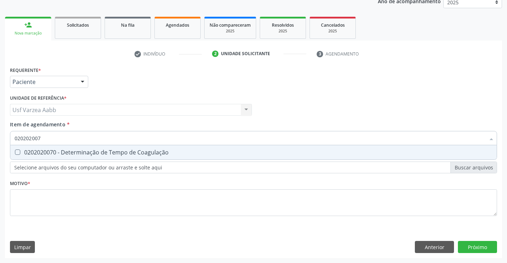
click at [100, 158] on span "0202020070 - Determinação de Tempo de Coagulação" at bounding box center [253, 152] width 486 height 14
checkbox Coagulação "true"
type input "02020200"
checkbox Coagulação "false"
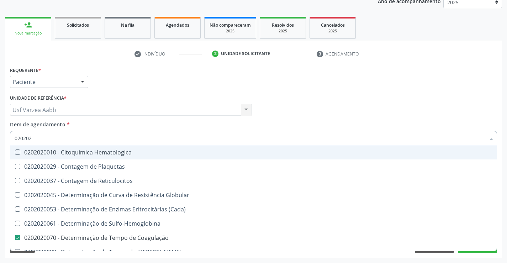
type input "02020"
checkbox Coagulação "false"
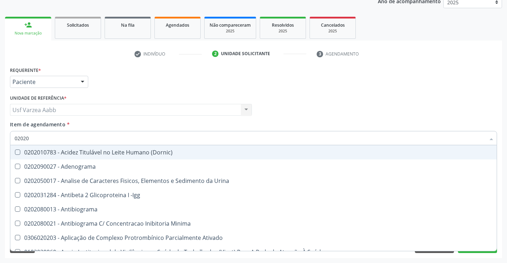
type input "020202"
checkbox Ativado "true"
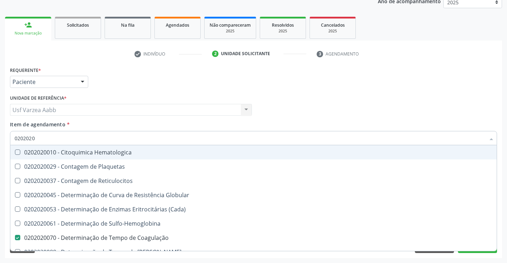
type input "02020201"
checkbox Coagulação "false"
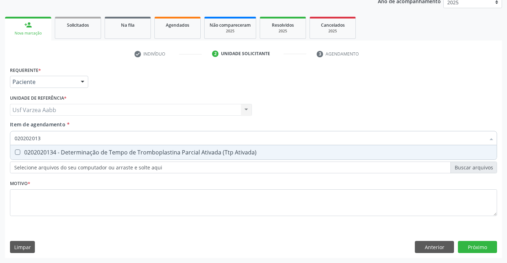
type input "0202020134"
click at [100, 158] on span "0202020134 - Determinação de Tempo de Tromboplastina Parcial Ativada (Ttp Ativa…" at bounding box center [253, 152] width 486 height 14
checkbox Ativada\) "true"
type input "0"
checkbox Ativada\) "false"
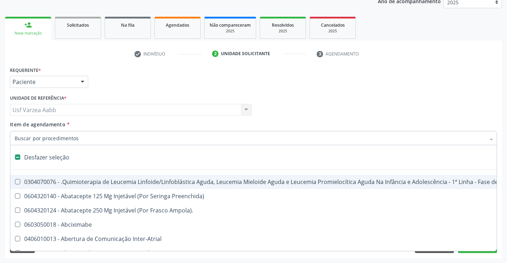
type input "h"
checkbox A "true"
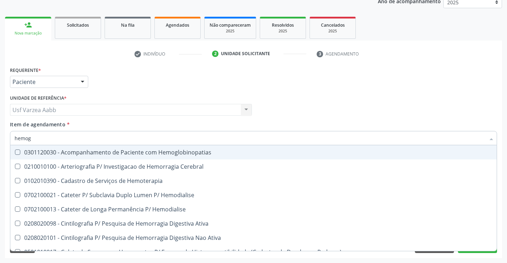
type input "hemogr"
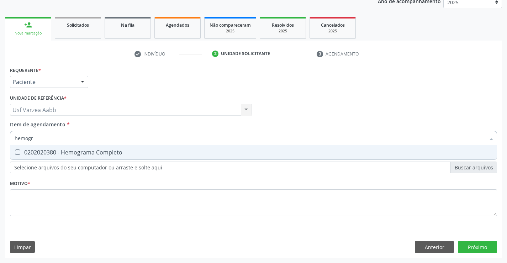
click at [100, 158] on span "0202020380 - Hemograma Completo" at bounding box center [253, 152] width 486 height 14
checkbox Completo "true"
click at [126, 202] on div "Requerente * Paciente Profissional de Saúde Paciente Nenhum resultado encontrad…" at bounding box center [253, 145] width 487 height 161
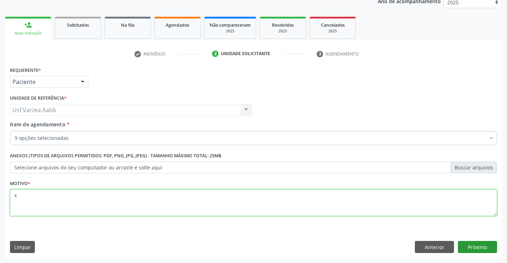
type textarea "x"
click at [481, 246] on button "Próximo" at bounding box center [477, 247] width 39 height 12
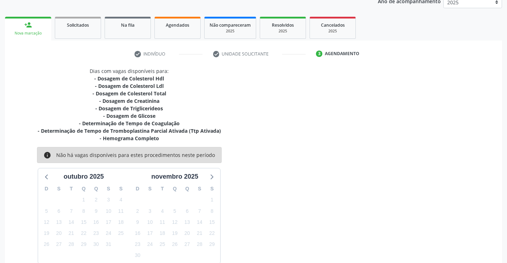
scroll to position [127, 0]
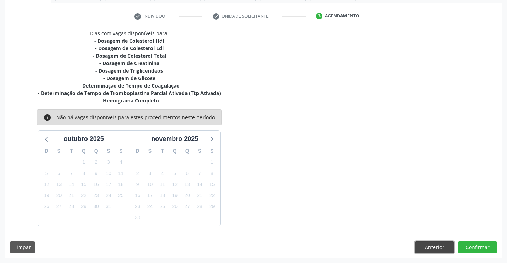
click at [442, 243] on button "Anterior" at bounding box center [434, 247] width 39 height 12
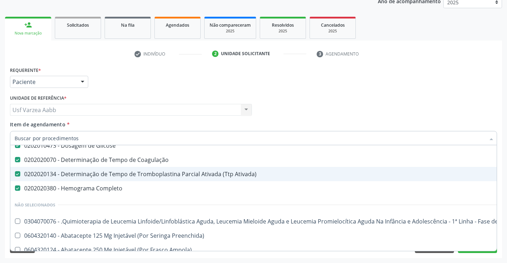
scroll to position [71, 0]
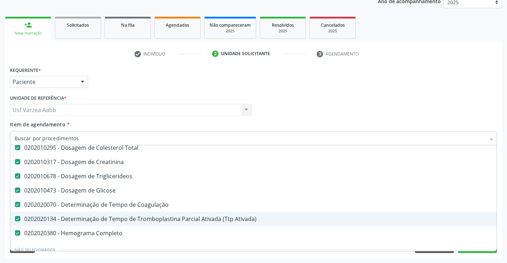
click at [102, 218] on div "0202020134 - Determinação de Tempo de Tromboplastina Parcial Ativada (Ttp Ativa…" at bounding box center [292, 219] width 554 height 6
checkbox Ativada\) "false"
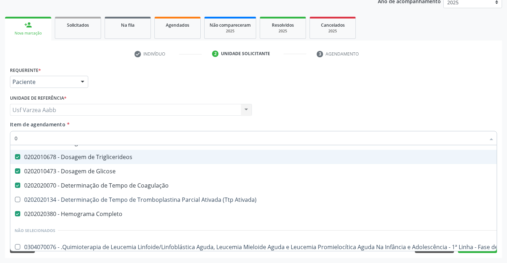
scroll to position [52, 0]
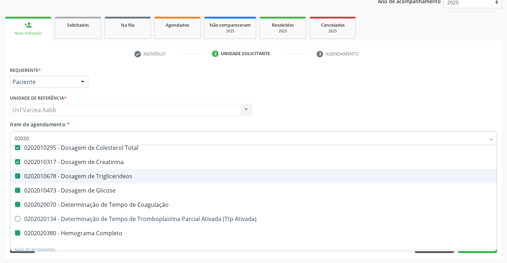
type input "020202"
checkbox Ldl "false"
checkbox Triglicerideos "false"
checkbox Glicose "false"
checkbox Coagulação "false"
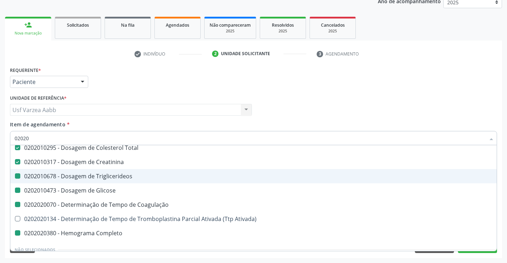
checkbox Completo "false"
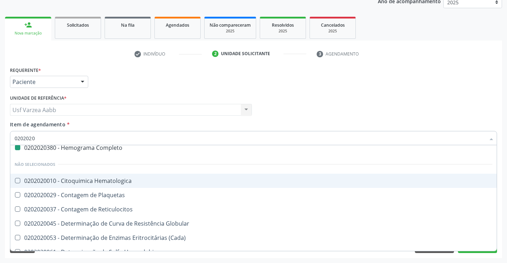
type input "02020200"
checkbox Completo "false"
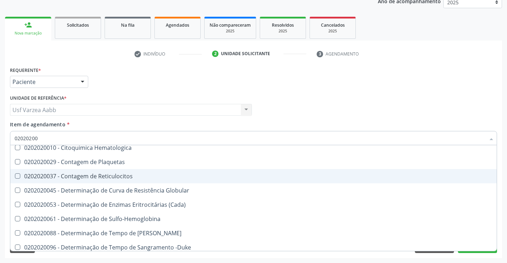
type input "020202009"
checkbox Coagulação "false"
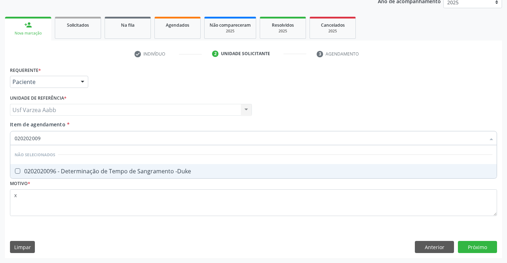
type input "0202020096"
click at [127, 174] on div "0202020096 - Determinação de Tempo de Sangramento -Duke" at bounding box center [254, 171] width 478 height 6
checkbox -Duke "true"
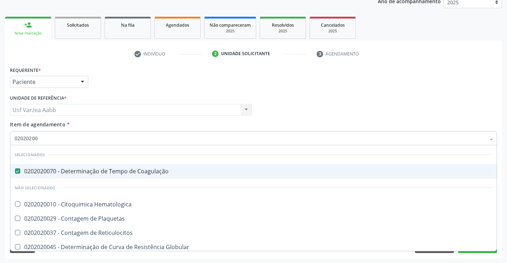
type input "0202020"
checkbox Hematologica "true"
checkbox -Duke "false"
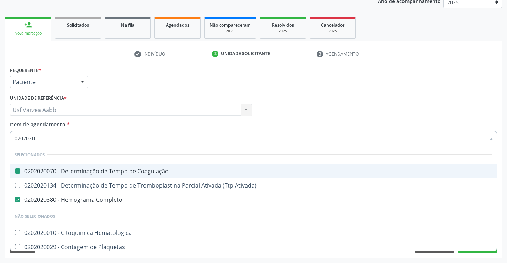
type input "02020201"
checkbox Coagulação "false"
checkbox Completo "false"
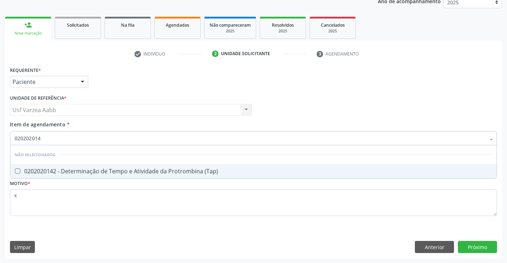
type input "0202020142"
click at [127, 174] on div "0202020142 - Determinação de Tempo e Atividade da Protrombina (Tap)" at bounding box center [254, 171] width 478 height 6
checkbox \(Tap\) "true"
click at [475, 248] on div "Requerente * Paciente Profissional de Saúde Paciente Nenhum resultado encontrad…" at bounding box center [253, 161] width 497 height 193
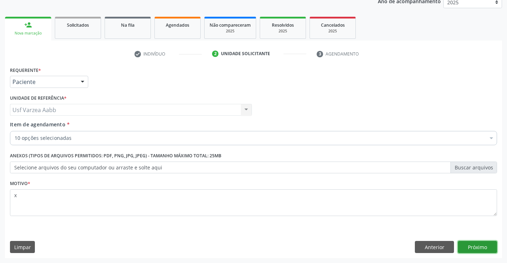
click at [476, 247] on button "Próximo" at bounding box center [477, 247] width 39 height 12
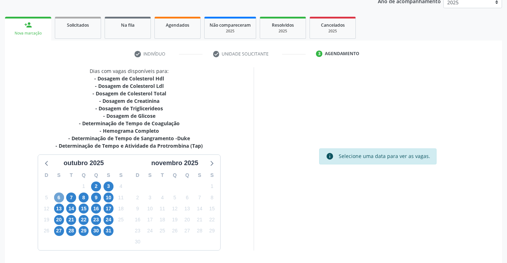
click at [57, 199] on span "6" at bounding box center [59, 197] width 10 height 10
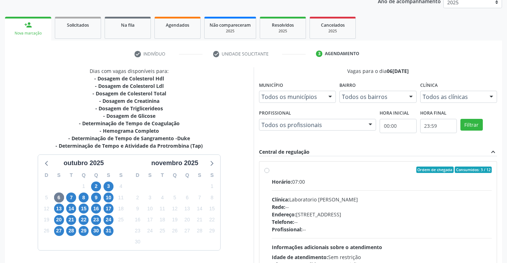
click at [272, 168] on label "Ordem de chegada Consumidos: 3 / 12 Horário: 07:00 Clínica: Laboratorio Jose Pa…" at bounding box center [382, 220] width 220 height 109
click at [265, 168] on input "Ordem de chegada Consumidos: 3 / 12 Horário: 07:00 Clínica: Laboratorio Jose Pa…" at bounding box center [266, 169] width 5 height 6
radio input "true"
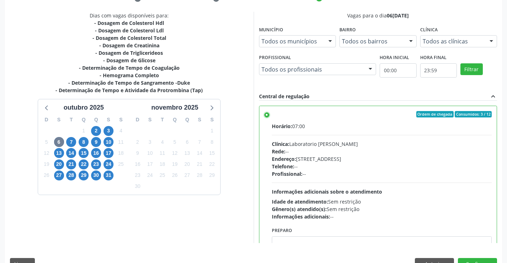
scroll to position [162, 0]
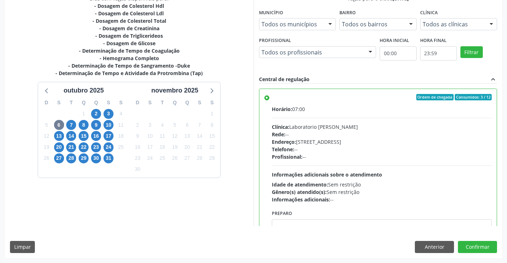
click at [474, 255] on div "Dias com vagas disponíveis para: - Dosagem de Colesterol Hdl - Dosagem de Coles…" at bounding box center [253, 126] width 497 height 263
click at [473, 247] on button "Confirmar" at bounding box center [477, 247] width 39 height 12
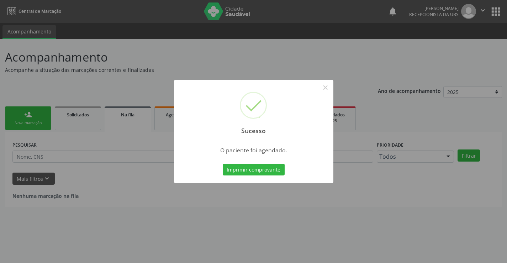
scroll to position [0, 0]
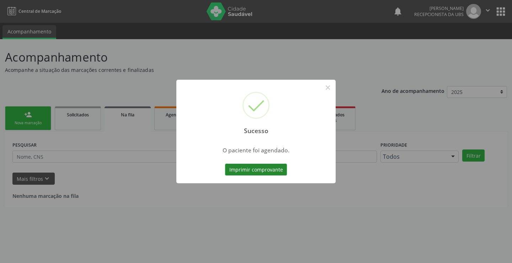
click at [237, 164] on button "Imprimir comprovante" at bounding box center [256, 170] width 62 height 12
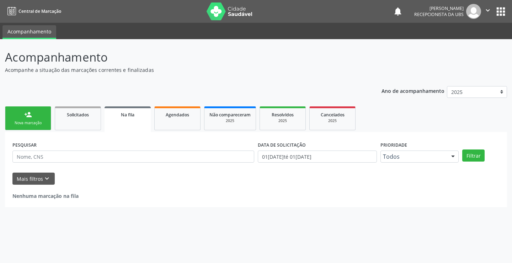
click at [44, 114] on link "person_add Nova marcação" at bounding box center [28, 118] width 46 height 24
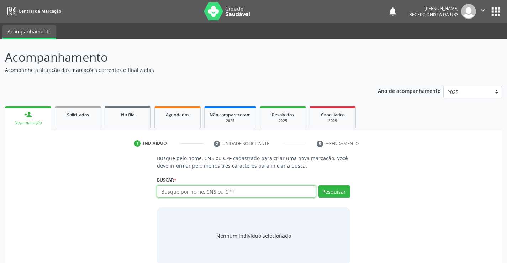
click at [213, 187] on input "text" at bounding box center [236, 191] width 159 height 12
paste input "898 0034 2161 7149"
type input "898 0034 2161 7149"
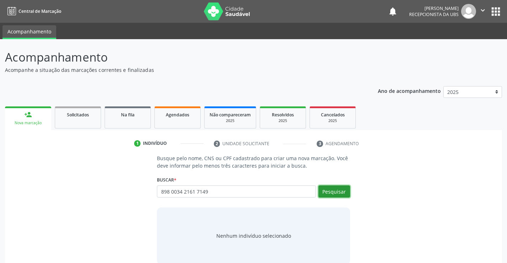
click at [345, 191] on button "Pesquisar" at bounding box center [334, 191] width 32 height 12
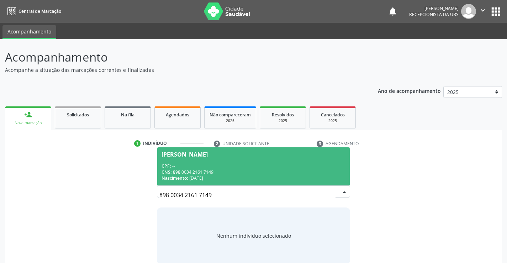
click at [184, 176] on span "Nascimento:" at bounding box center [174, 178] width 26 height 6
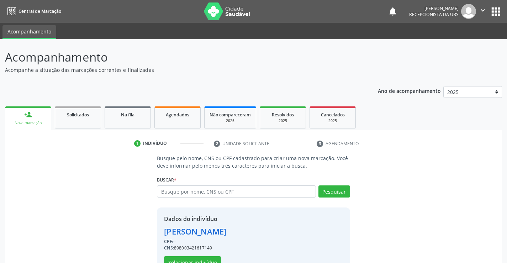
scroll to position [22, 0]
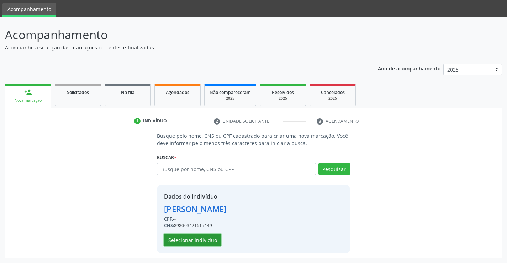
click at [216, 238] on button "Selecionar indivíduo" at bounding box center [192, 240] width 57 height 12
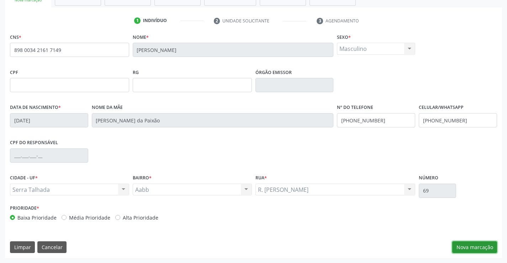
click at [467, 247] on button "Nova marcação" at bounding box center [474, 247] width 45 height 12
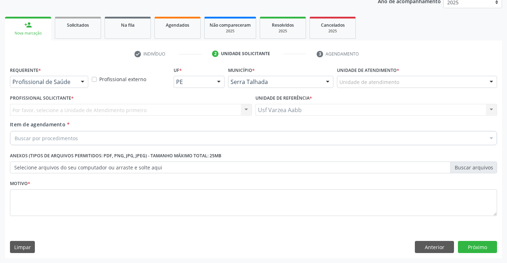
scroll to position [90, 0]
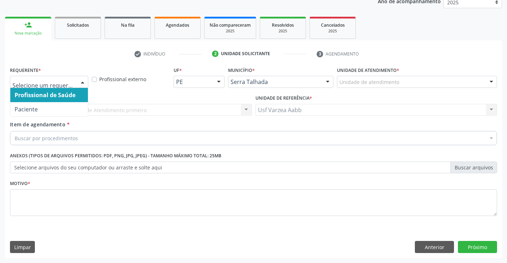
drag, startPoint x: 54, startPoint y: 104, endPoint x: 61, endPoint y: 122, distance: 19.2
click at [54, 104] on span "Paciente" at bounding box center [49, 109] width 78 height 14
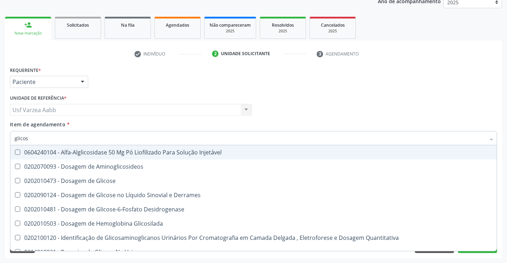
type input "glicosi"
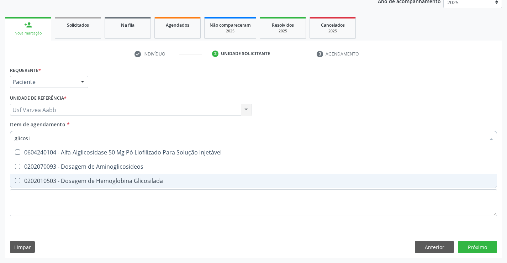
click at [97, 182] on div "0202010503 - Dosagem de Hemoglobina Glicosilada" at bounding box center [254, 181] width 478 height 6
checkbox Glicosilada "true"
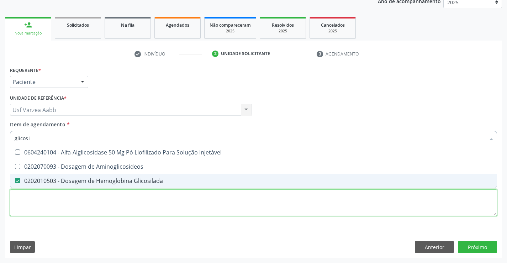
click at [98, 194] on div "Requerente * Paciente Profissional de Saúde Paciente Nenhum resultado encontrad…" at bounding box center [253, 145] width 487 height 161
checkbox Aminoglicosideos "true"
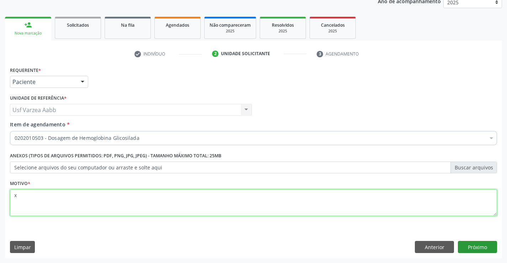
type textarea "x"
click at [460, 244] on button "Próximo" at bounding box center [477, 247] width 39 height 12
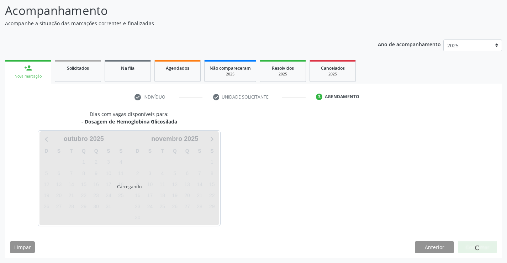
scroll to position [47, 0]
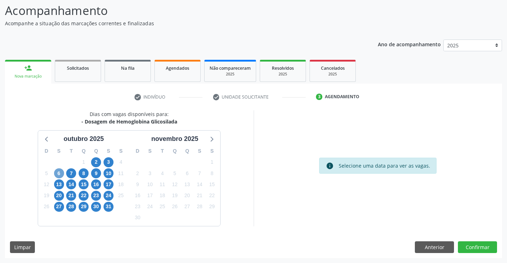
click at [61, 173] on span "6" at bounding box center [59, 173] width 10 height 10
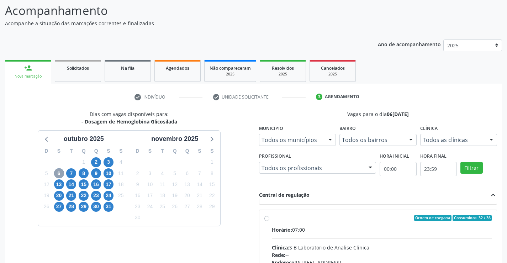
scroll to position [107, 0]
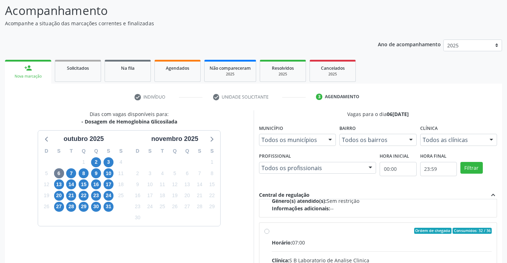
click at [269, 230] on input "Ordem de chegada Consumidos: 32 / 36 Horário: 07:00 Clínica: S B Laboratorio de…" at bounding box center [266, 231] width 5 height 6
radio input "true"
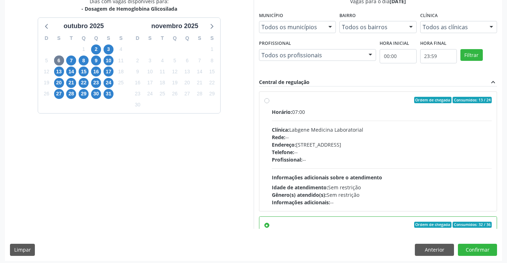
scroll to position [107, 0]
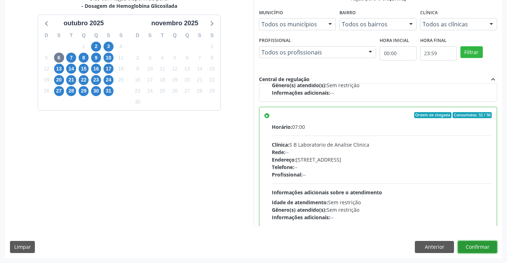
click at [475, 252] on button "Confirmar" at bounding box center [477, 247] width 39 height 12
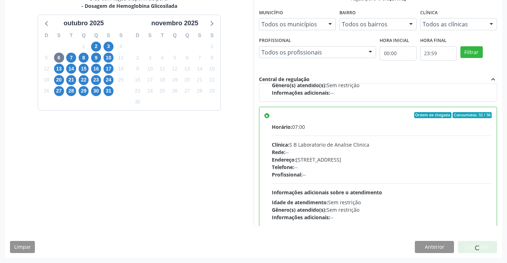
scroll to position [0, 0]
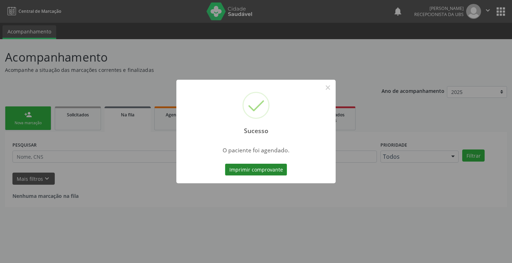
click at [272, 170] on button "Imprimir comprovante" at bounding box center [256, 170] width 62 height 12
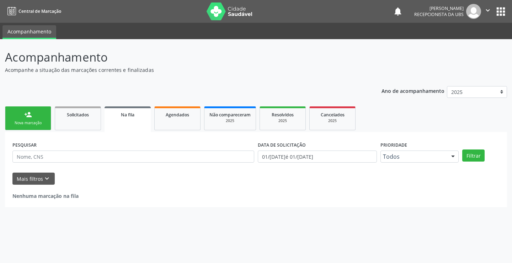
click at [47, 117] on link "person_add Nova marcação" at bounding box center [28, 118] width 46 height 24
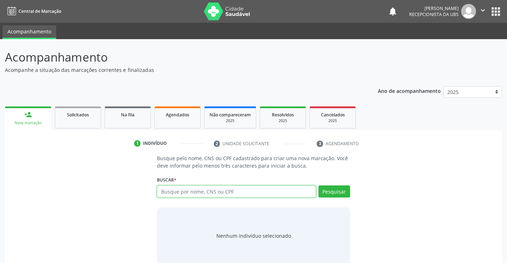
click at [185, 193] on input "text" at bounding box center [236, 191] width 159 height 12
type input "708001385199822"
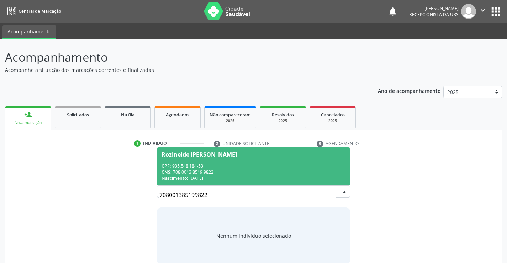
click at [206, 157] on div "Rozineide [PERSON_NAME]" at bounding box center [198, 155] width 75 height 6
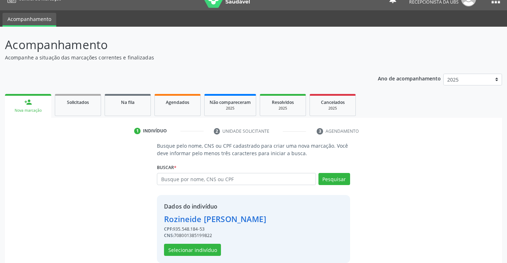
scroll to position [22, 0]
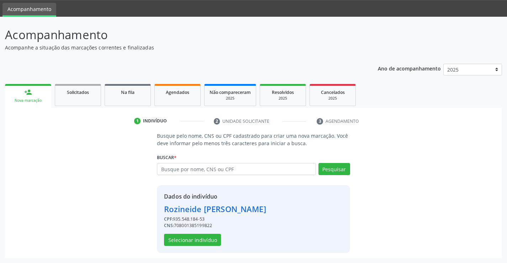
click at [201, 230] on div "Dados do indivíduo [PERSON_NAME] CPF: 935.548.184-53 CNS: 708001385199822 Selec…" at bounding box center [215, 219] width 102 height 54
click at [203, 239] on button "Selecionar indivíduo" at bounding box center [192, 240] width 57 height 12
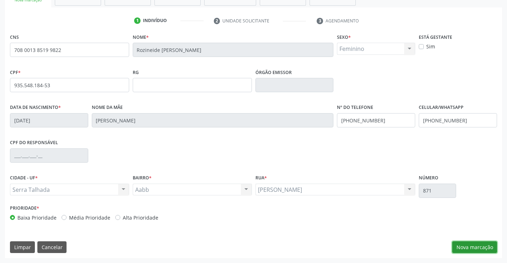
click at [477, 243] on button "Nova marcação" at bounding box center [474, 247] width 45 height 12
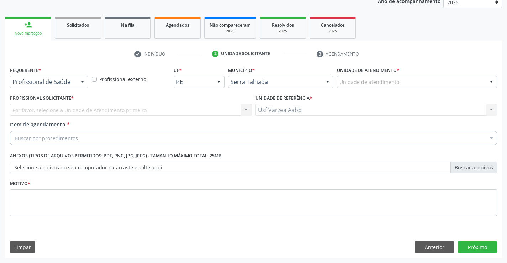
scroll to position [90, 0]
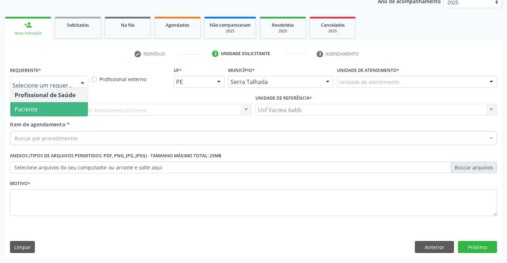
click at [65, 108] on span "Paciente" at bounding box center [49, 109] width 78 height 14
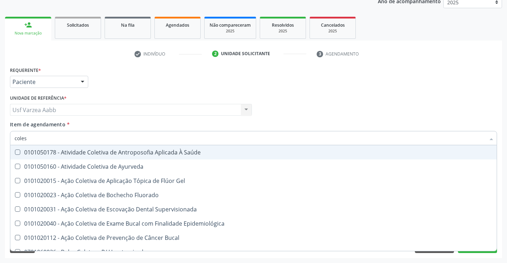
type input "colest"
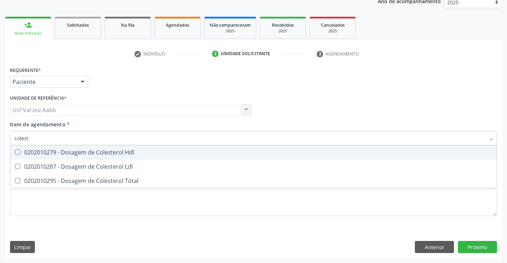
drag, startPoint x: 76, startPoint y: 156, endPoint x: 78, endPoint y: 167, distance: 10.8
click at [76, 156] on span "0202010279 - Dosagem de Colesterol Hdl" at bounding box center [253, 152] width 486 height 14
checkbox Hdl "true"
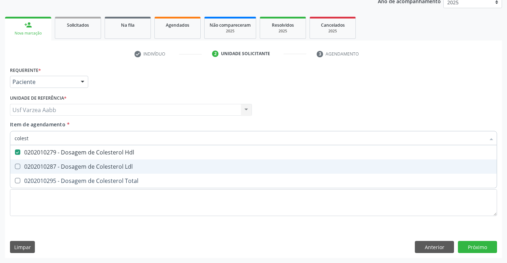
drag, startPoint x: 78, startPoint y: 168, endPoint x: 80, endPoint y: 173, distance: 5.7
click at [78, 168] on div "0202010287 - Dosagem de Colesterol Ldl" at bounding box center [254, 167] width 478 height 6
checkbox Ldl "true"
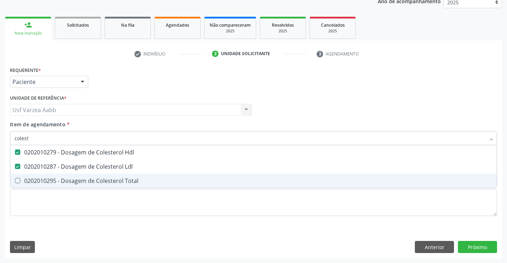
click at [81, 179] on div "0202010295 - Dosagem de Colesterol Total" at bounding box center [254, 181] width 478 height 6
checkbox Total "true"
type input "cole"
checkbox Hdl "false"
checkbox Ldl "false"
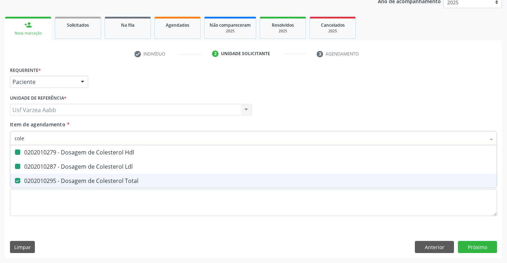
checkbox Total "false"
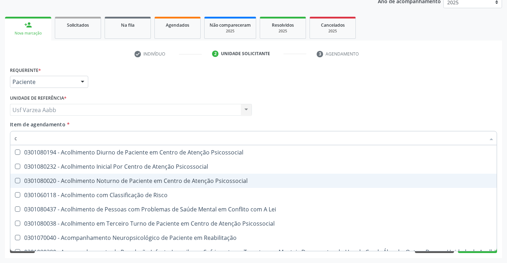
type input "cr"
checkbox Hdl "false"
checkbox Ldl "false"
checkbox Total "false"
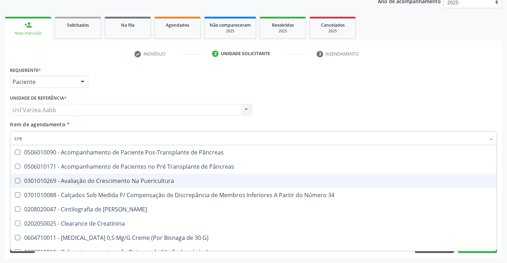
type input "crea"
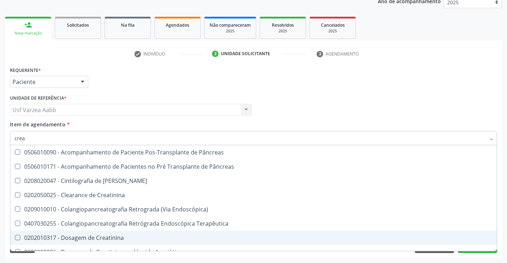
click at [84, 238] on div "0202010317 - Dosagem de Creatinina" at bounding box center [254, 238] width 478 height 6
checkbox Creatinina "true"
type input "cre"
checkbox Creatinina "false"
checkbox Oncologia "true"
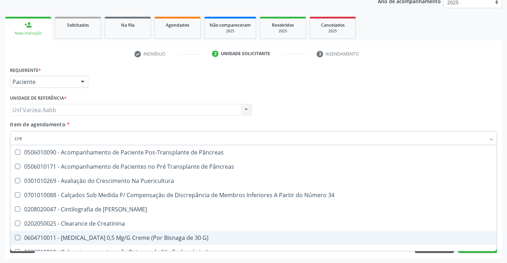
type input "cr"
checkbox Creatinina "false"
type input "c"
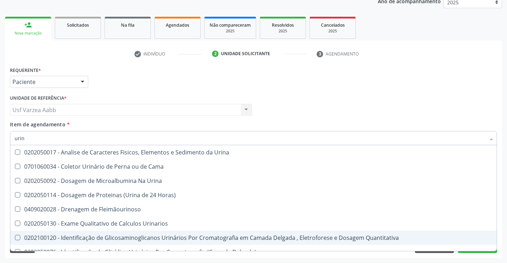
type input "urina"
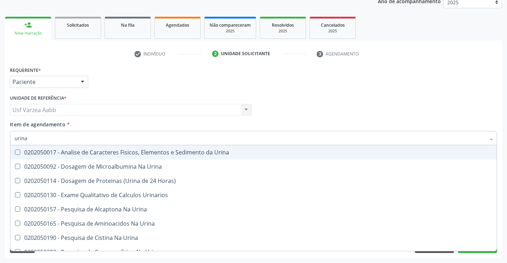
click at [187, 150] on div "0202050017 - Analise de Caracteres Fisicos, Elementos e Sedimento da Urina" at bounding box center [254, 152] width 478 height 6
checkbox Urina "true"
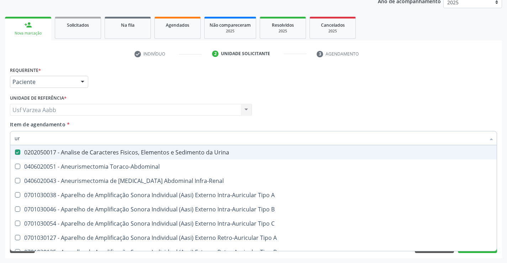
type input "u"
checkbox Urina "false"
checkbox Cônica "false"
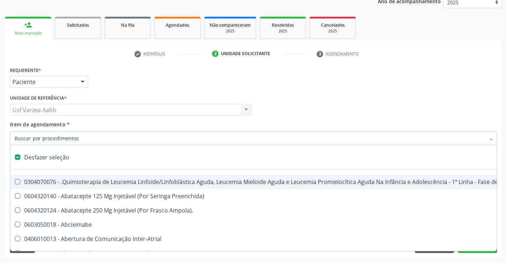
type input "t"
checkbox Reto "true"
checkbox Urina "false"
type input "tr"
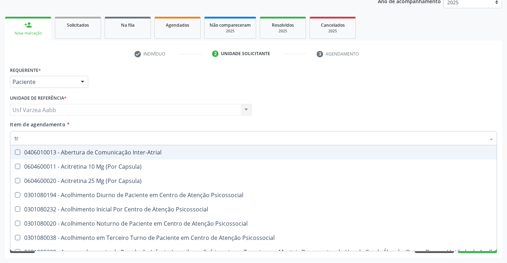
checkbox Articulação "false"
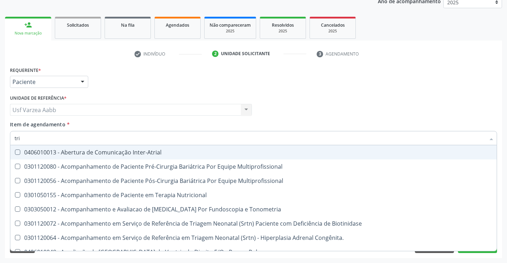
type input "trig"
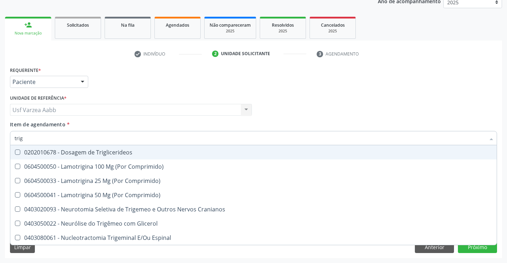
click at [187, 150] on div "0202010678 - Dosagem de Triglicerideos" at bounding box center [254, 152] width 478 height 6
checkbox Triglicerideos "true"
type input "tri"
checkbox Triglicerideos "false"
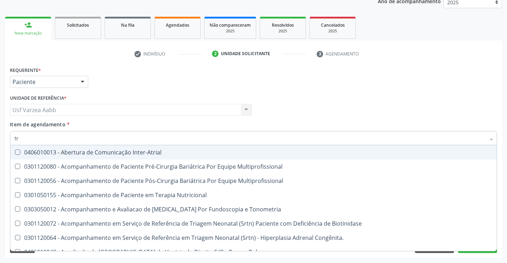
type input "t"
checkbox Triglicerideos "false"
checkbox Estriado "false"
checkbox Recem-Nascido "true"
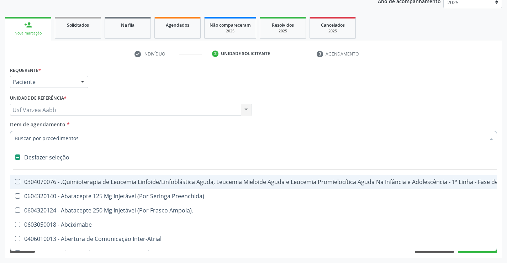
type input "g"
checkbox Urina "false"
checkbox Doses\) "true"
checkbox Inalante\) "true"
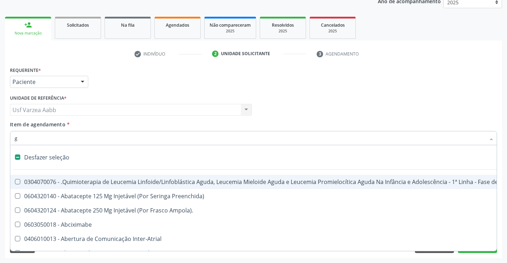
checkbox Bursectomia "true"
checkbox Inteiro "true"
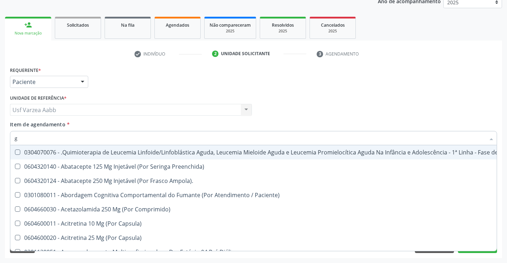
type input "gl"
checkbox Pé "true"
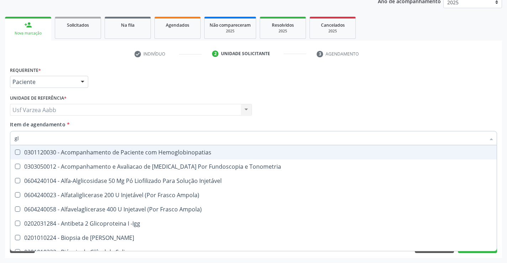
type input "gli"
checkbox Glomerular "true"
type input "glic"
checkbox Tardio\) "true"
checkbox Glomerular "false"
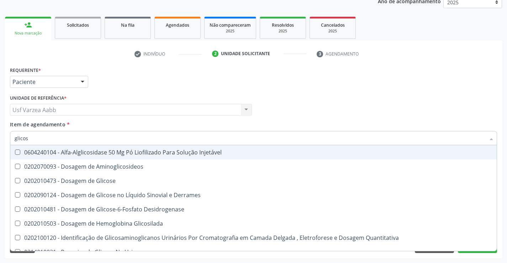
type input "glicose"
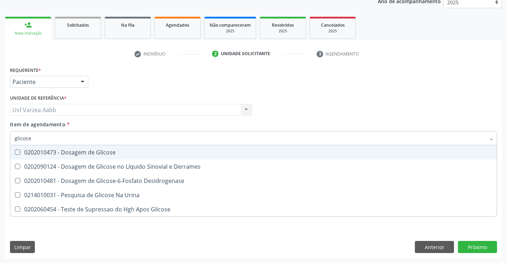
click at [187, 150] on div "0202010473 - Dosagem de Glicose" at bounding box center [254, 152] width 478 height 6
checkbox Glicose "true"
type input "glicos"
checkbox Glicose "false"
checkbox Desidrogenase "true"
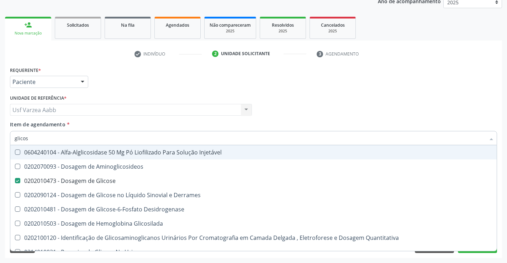
type input "glico"
checkbox Glicose "false"
checkbox Glicosilada "true"
type input "glic"
checkbox Glicosilada "false"
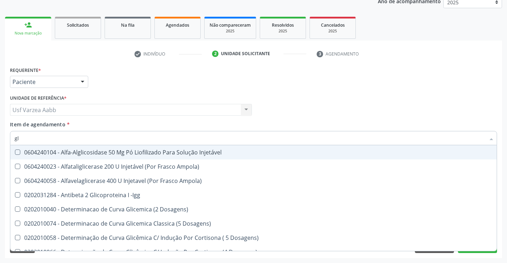
type input "g"
checkbox Glicose "false"
checkbox Glicosilada "false"
checkbox Triglicerideos "false"
checkbox Delgada\) "false"
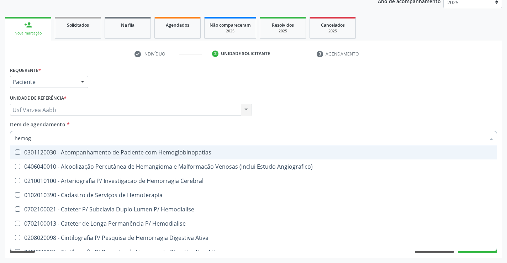
type input "hemogr"
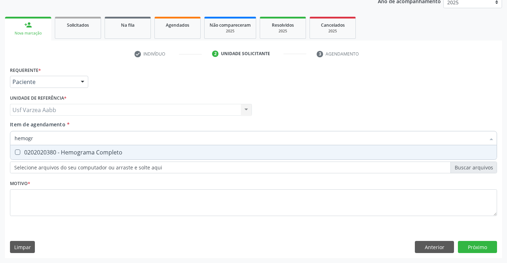
click at [215, 153] on div "0202020380 - Hemograma Completo" at bounding box center [254, 152] width 478 height 6
checkbox Completo "true"
type input "hemog"
checkbox Completo "false"
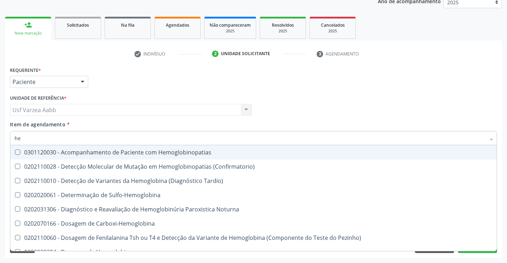
type input "h"
checkbox Completo "false"
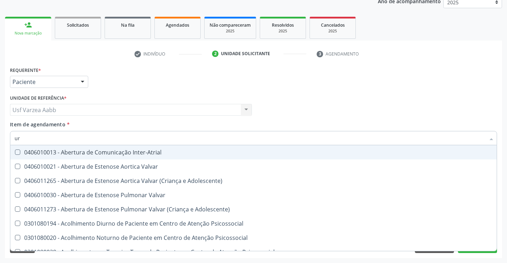
type input "ure"
checkbox Urina "false"
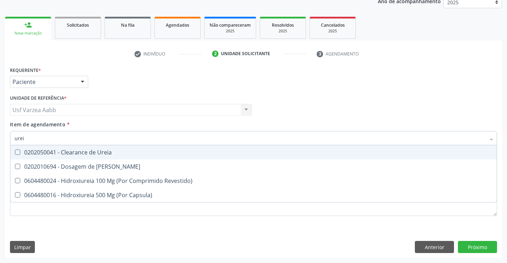
type input "ureia"
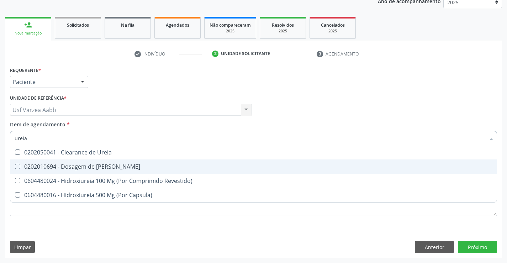
click at [216, 167] on div "0202010694 - Dosagem de [PERSON_NAME]" at bounding box center [254, 167] width 478 height 6
checkbox Ureia "true"
type input "ure"
checkbox Ureia "false"
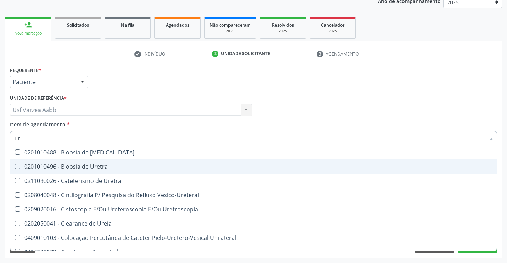
type input "u"
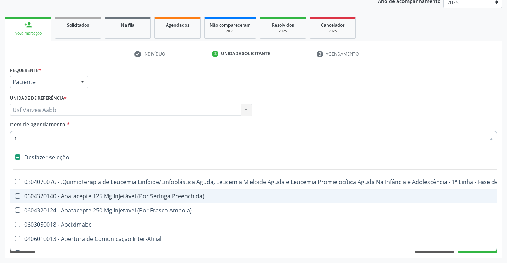
type input "tg"
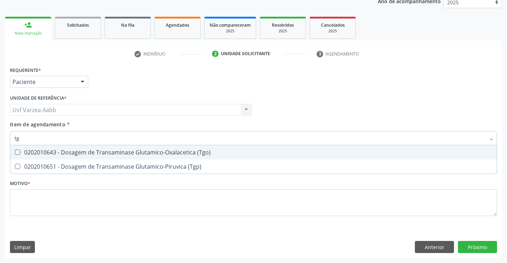
click at [219, 158] on span "0202010643 - Dosagem de Transaminase Glutamico-Oxalacetica (Tgo)" at bounding box center [253, 152] width 486 height 14
checkbox \(Tgo\) "true"
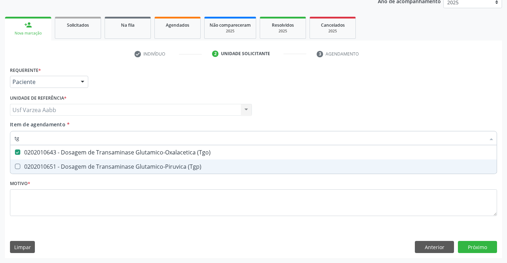
click at [218, 167] on div "0202010651 - Dosagem de Transaminase Glutamico-Piruvica (Tgp)" at bounding box center [254, 167] width 478 height 6
checkbox \(Tgp\) "true"
type input "t"
checkbox \(Tgo\) "false"
checkbox \(Tgp\) "false"
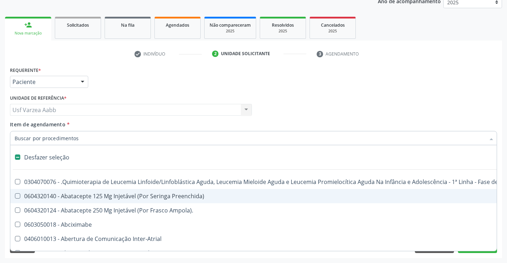
type input "b"
checkbox Urina "false"
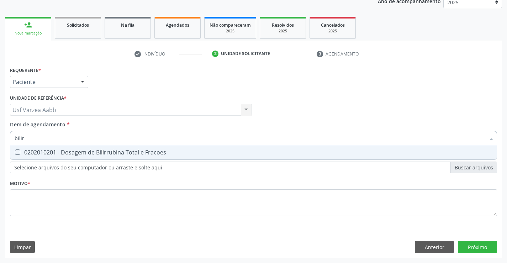
type input "bilirr"
click at [222, 149] on div "0202010201 - Dosagem de Bilirrubina Total e Fracoes" at bounding box center [254, 152] width 478 height 6
checkbox Fracoes "true"
type input "b"
checkbox Fracoes "false"
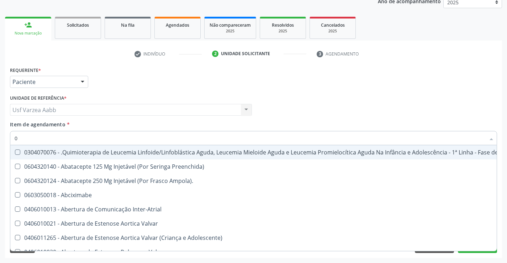
type input "02"
checkbox Coração "true"
checkbox Urina "false"
checkbox Ciclodialise "true"
checkbox Dentária "true"
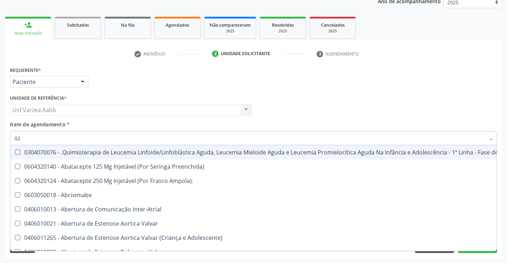
checkbox Antibiotico "true"
checkbox \(Liquido\) "true"
checkbox Coclear "true"
checkbox Comprimido\) "true"
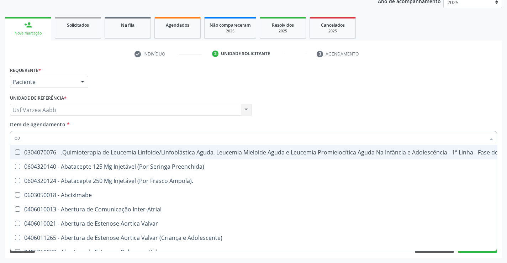
checkbox Ml\) "true"
checkbox Embolizante "true"
checkbox Colecistectomia "true"
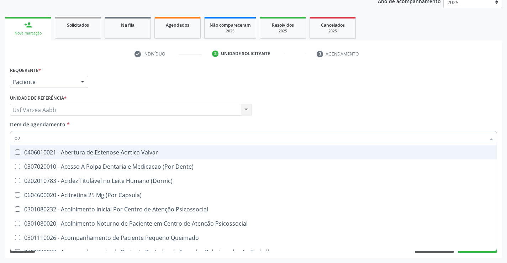
type input "020"
checkbox Terapeutica "true"
checkbox Urina "false"
checkbox Splintagem "true"
checkbox Epispádia "true"
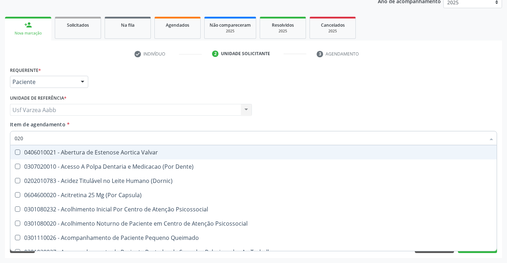
checkbox Anos\) "true"
checkbox Congênita "true"
checkbox Complementar\) "true"
checkbox \(Qualitativo\) "true"
checkbox Semana\) "true"
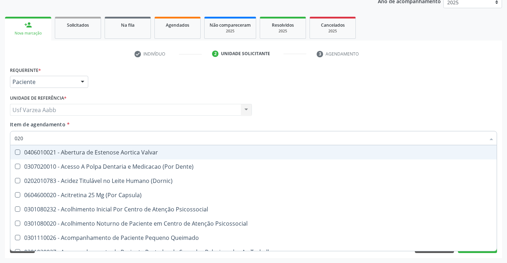
checkbox Pediátrico "true"
checkbox Dias "true"
checkbox Ii\) "true"
checkbox Fracoes "false"
checkbox Hdl "false"
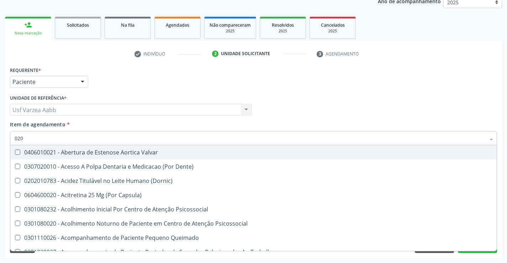
checkbox Ldl "false"
checkbox Total "false"
checkbox Creatinina "false"
checkbox Glicose "false"
checkbox \(Tgo\) "false"
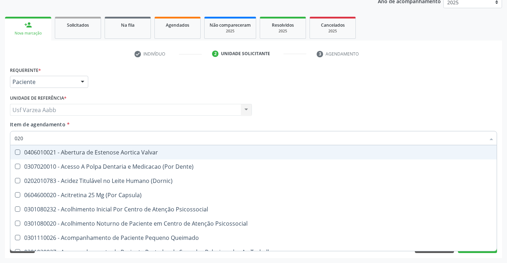
checkbox \(Tgp\) "false"
checkbox Triglicerideos "false"
checkbox \(T3\) "true"
checkbox Ureia "false"
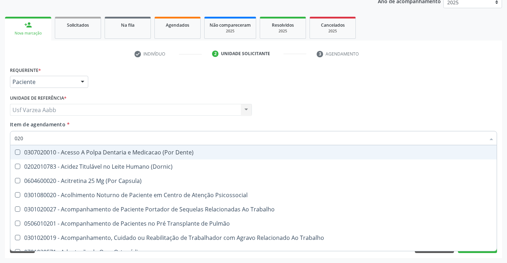
type input "0202"
checkbox Capsula\) "true"
checkbox Urina "false"
checkbox Pré-Escalênica "true"
checkbox Faringe\/Laringe "true"
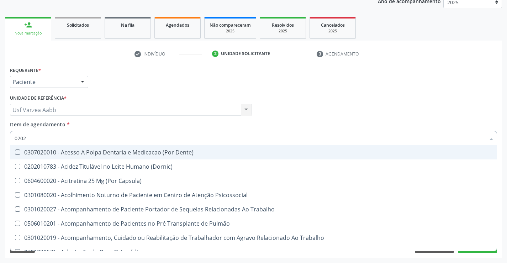
checkbox Puncao "true"
checkbox Fragmento "true"
checkbox Ossea "true"
checkbox Laser "true"
checkbox \(Spcto\) "true"
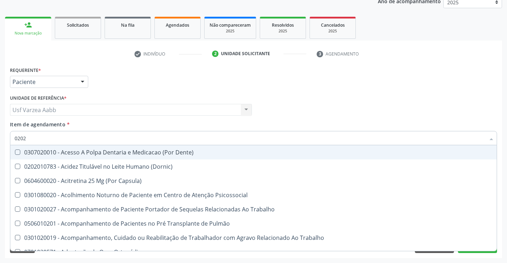
checkbox 67 "true"
checkbox Projecoes\) "true"
checkbox Estimulo "true"
checkbox Biologica "true"
checkbox Fracoes "false"
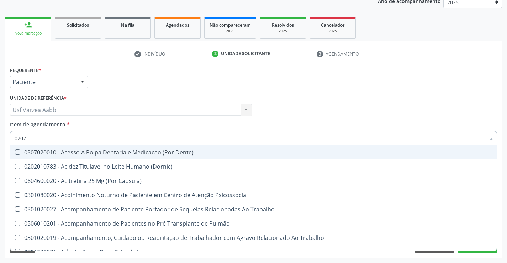
checkbox Hdl "false"
checkbox Ldl "false"
checkbox Total "false"
checkbox Creatinina "false"
checkbox Glicose "false"
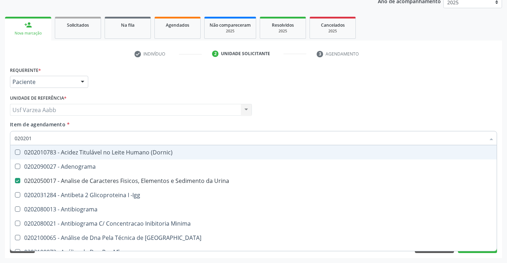
type input "0202010"
checkbox Urina "false"
checkbox Herpesvirus "true"
checkbox Líquor "true"
checkbox Addis "true"
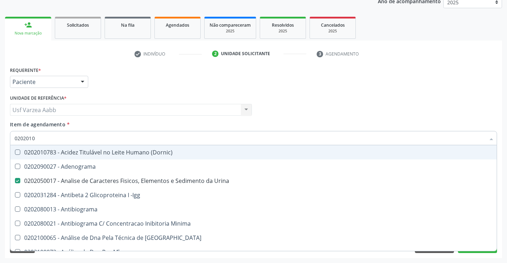
checkbox B "true"
checkbox Totais "true"
checkbox Fungos "false"
checkbox Micobactérias "false"
checkbox Identificação "false"
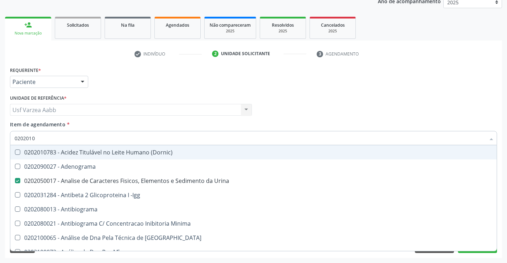
checkbox Biotinidase "false"
checkbox Gestante "true"
checkbox Dosagens\) "false"
checkbox Dosagens\) "true"
checkbox Globular "true"
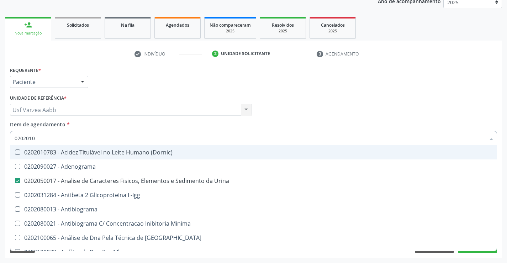
checkbox Reumatoide "true"
checkbox Osmolaridade "true"
checkbox -Duke "false"
checkbox Ivy "false"
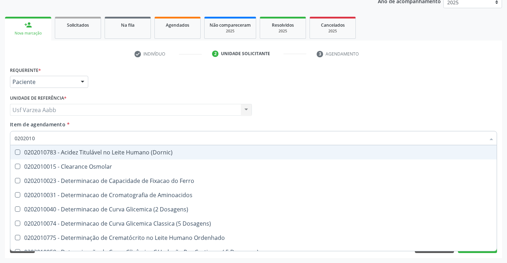
type input "02020104"
checkbox Dosagens\) "true"
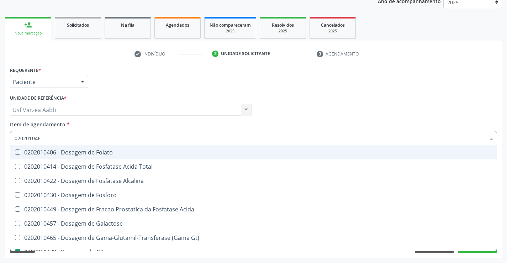
type input "0202010465"
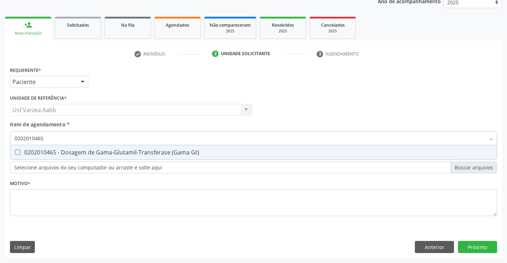
click at [222, 149] on div "0202010465 - Dosagem de Gama-Glutamil-Transferase (Gama Gt)" at bounding box center [254, 152] width 478 height 6
checkbox Gt\) "true"
type input "0"
checkbox Gt\) "false"
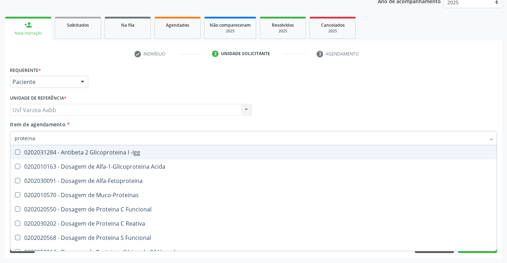
type input "proteina c"
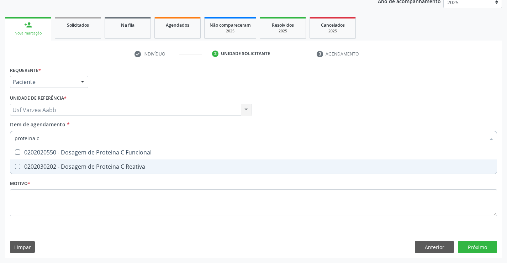
click at [219, 160] on span "0202030202 - Dosagem de Proteina C Reativa" at bounding box center [253, 166] width 486 height 14
checkbox Reativa "true"
click at [224, 199] on div "Requerente * Paciente Profissional de Saúde Paciente Nenhum resultado encontrad…" at bounding box center [253, 145] width 487 height 161
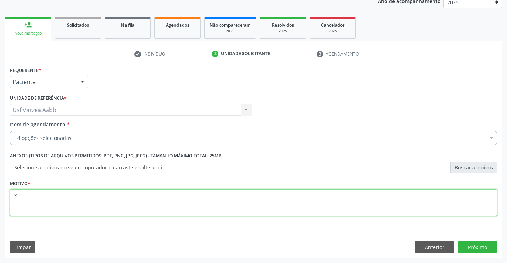
scroll to position [0, 0]
type textarea "x"
click at [465, 246] on button "Próximo" at bounding box center [477, 247] width 39 height 12
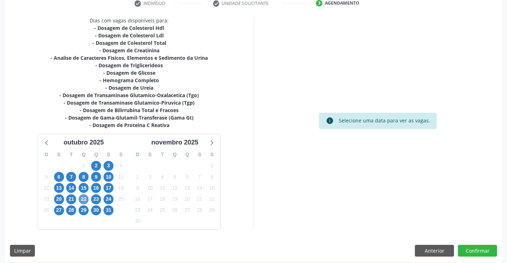
scroll to position [144, 0]
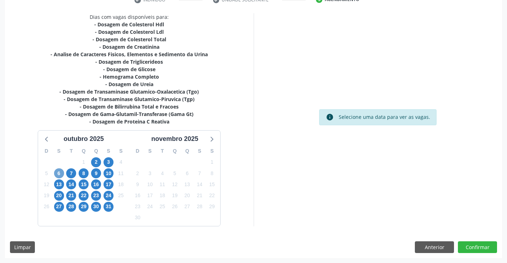
click at [55, 172] on span "6" at bounding box center [59, 173] width 10 height 10
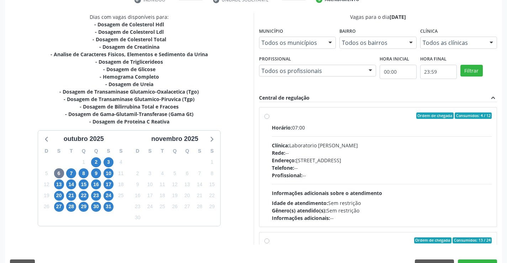
click at [272, 117] on label "Ordem de chegada Consumidos: 4 / 12 Horário: 07:00 Clínica: Laboratorio Jose Pa…" at bounding box center [382, 166] width 220 height 109
click at [264, 117] on input "Ordem de chegada Consumidos: 4 / 12 Horário: 07:00 Clínica: Laboratorio Jose Pa…" at bounding box center [266, 115] width 5 height 6
radio input "true"
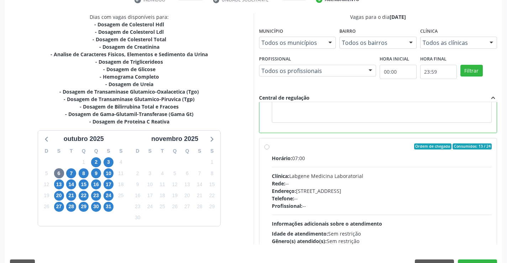
scroll to position [142, 0]
click at [485, 260] on button "Confirmar" at bounding box center [477, 265] width 39 height 12
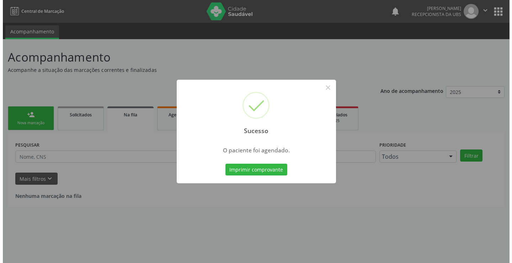
scroll to position [0, 0]
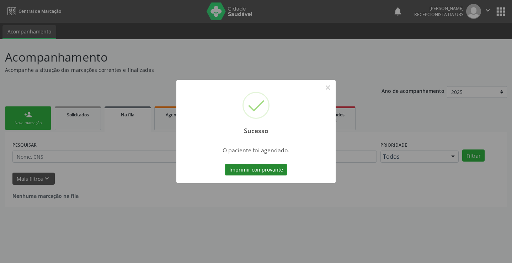
click at [227, 168] on button "Imprimir comprovante" at bounding box center [256, 170] width 62 height 12
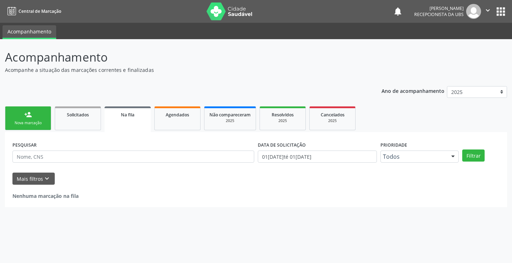
click at [34, 121] on div "Nova marcação" at bounding box center [28, 122] width 36 height 5
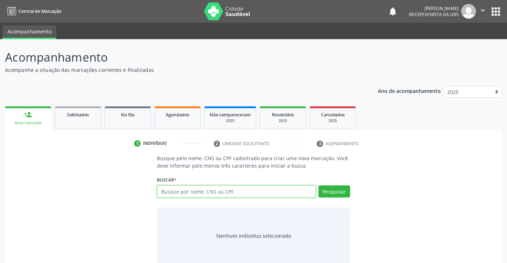
click at [191, 192] on input "text" at bounding box center [236, 191] width 159 height 12
paste input "708 0013 8519 9822"
type input "708 0013 8519 9822"
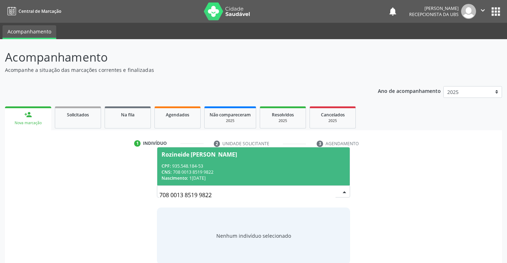
click at [260, 161] on span "Rozineide [PERSON_NAME] CPF: 935.548.184-53 CNS: 708 0013 8519 9822 Nascimento:…" at bounding box center [253, 166] width 192 height 38
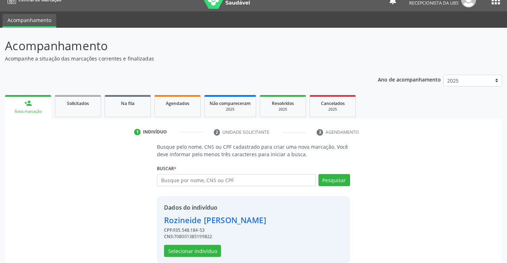
scroll to position [22, 0]
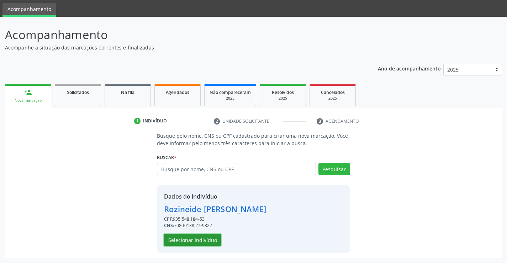
click at [198, 238] on button "Selecionar indivíduo" at bounding box center [192, 240] width 57 height 12
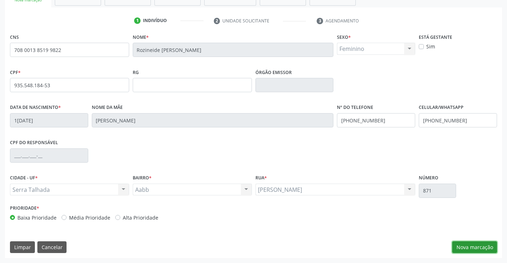
click at [462, 242] on button "Nova marcação" at bounding box center [474, 247] width 45 height 12
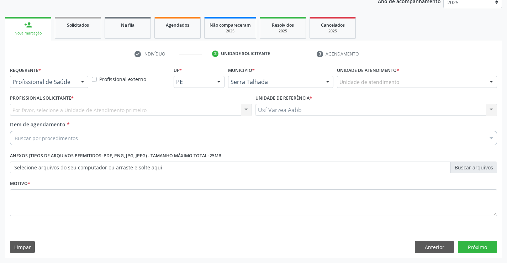
scroll to position [90, 0]
click at [16, 76] on div "Profissional de Saúde" at bounding box center [49, 82] width 78 height 12
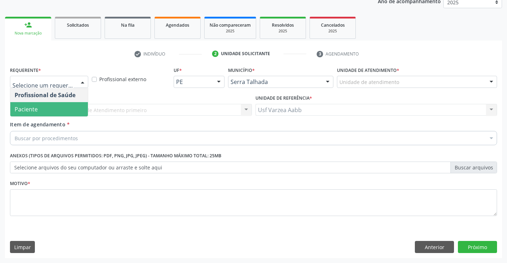
click at [23, 111] on span "Paciente" at bounding box center [26, 109] width 23 height 8
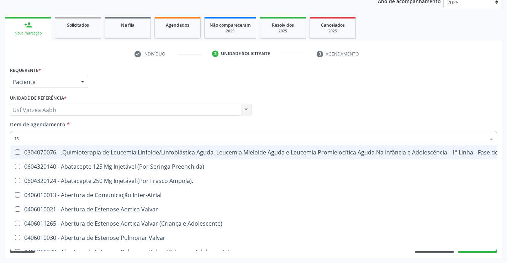
type input "tsh"
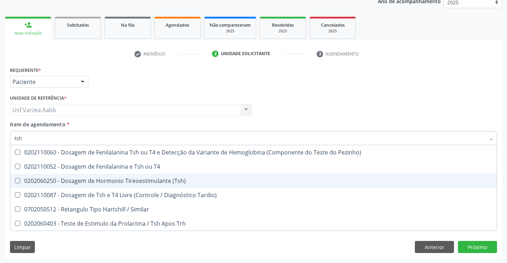
click at [76, 178] on div "0202060250 - Dosagem de Hormonio Tireoestimulante (Tsh)" at bounding box center [254, 181] width 478 height 6
checkbox \(Tsh\) "true"
type input "ts"
checkbox \(Tsh\) "false"
checkbox Tardio\) "true"
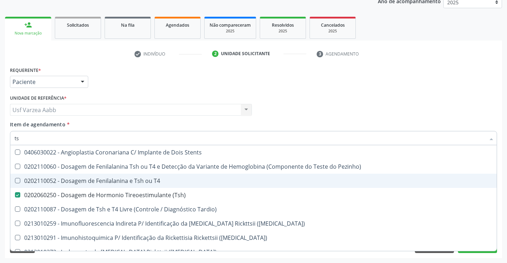
type input "t"
checkbox \(Tsh\) "false"
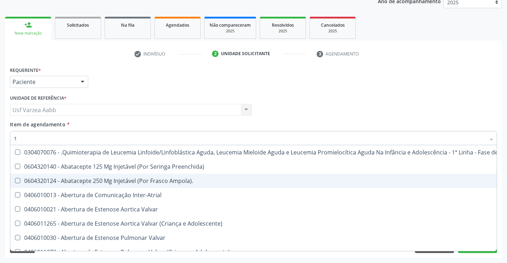
type input "t4"
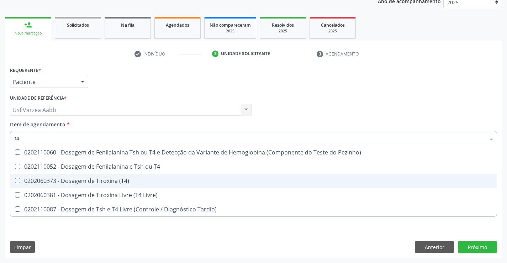
click at [76, 178] on div "0202060373 - Dosagem de Tiroxina (T4)" at bounding box center [254, 181] width 478 height 6
checkbox \(T4\) "true"
type input "t"
type input "gli"
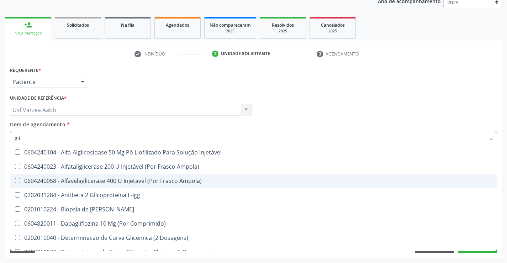
checkbox Ampola\) "false"
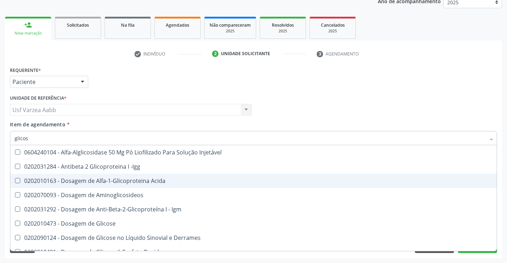
type input "glicosi"
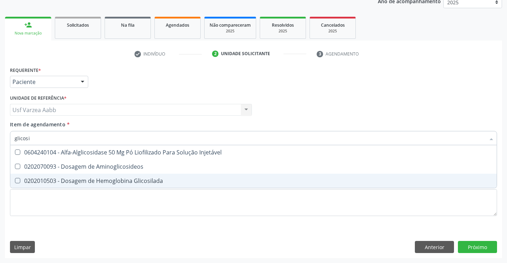
click at [76, 178] on div "0202010503 - Dosagem de Hemoglobina Glicosilada" at bounding box center [254, 181] width 478 height 6
checkbox Glicosilada "true"
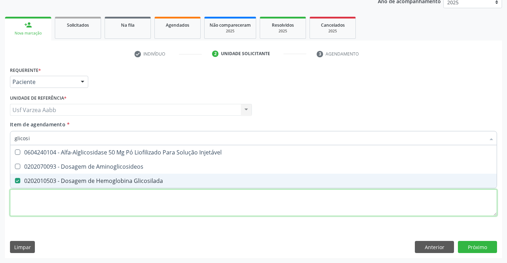
click at [211, 211] on div "Requerente * Paciente Profissional de Saúde Paciente Nenhum resultado encontrad…" at bounding box center [253, 145] width 487 height 161
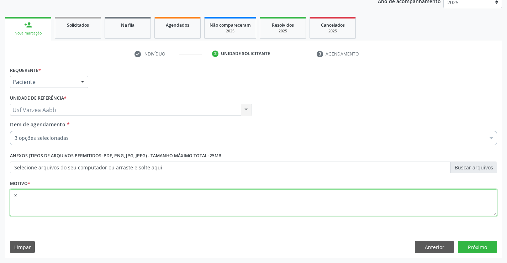
type textarea "x"
drag, startPoint x: 469, startPoint y: 253, endPoint x: 101, endPoint y: 172, distance: 376.4
click at [139, 188] on div "Requerente * Paciente Profissional de Saúde Paciente Nenhum resultado encontrad…" at bounding box center [253, 161] width 497 height 193
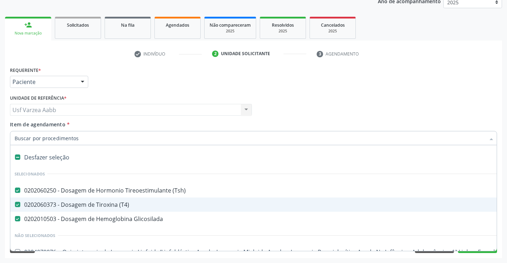
click at [428, 108] on div "Profissional Solicitante Por favor, selecione a Unidade de Atendimento primeiro…" at bounding box center [253, 107] width 490 height 28
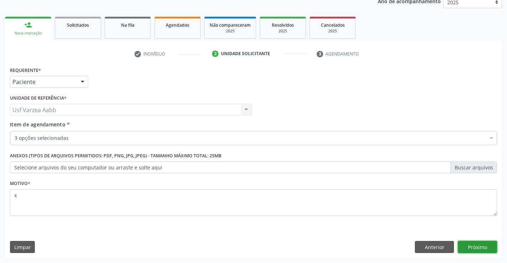
click at [473, 245] on button "Próximo" at bounding box center [477, 247] width 39 height 12
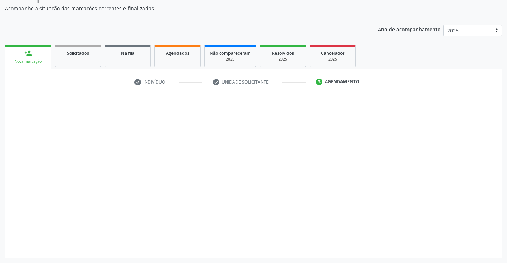
scroll to position [62, 0]
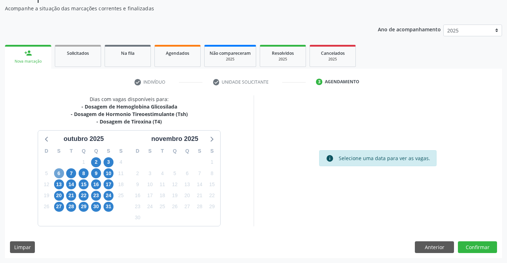
click at [60, 170] on span "6" at bounding box center [59, 173] width 10 height 10
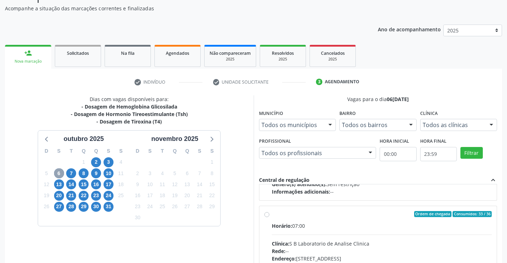
scroll to position [107, 0]
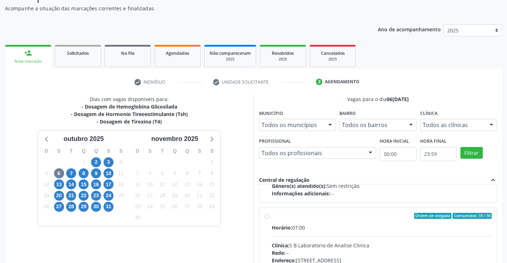
click at [272, 218] on label "Ordem de chegada Consumidos: 33 / 36 Horário: 07:00 Clínica: S B Laboratorio de…" at bounding box center [382, 267] width 220 height 109
click at [267, 218] on input "Ordem de chegada Consumidos: 33 / 36 Horário: 07:00 Clínica: S B Laboratorio de…" at bounding box center [266, 216] width 5 height 6
radio input "true"
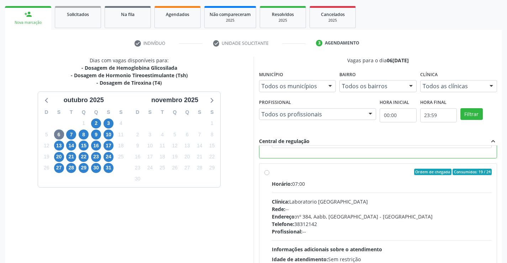
scroll to position [162, 0]
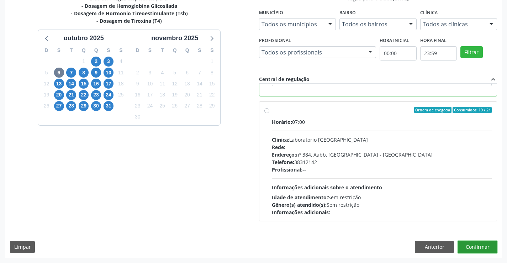
click at [478, 248] on button "Confirmar" at bounding box center [477, 247] width 39 height 12
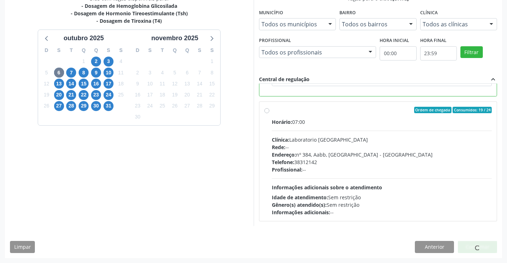
scroll to position [0, 0]
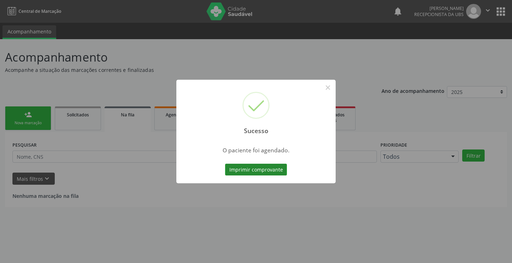
click at [243, 168] on button "Imprimir comprovante" at bounding box center [256, 170] width 62 height 12
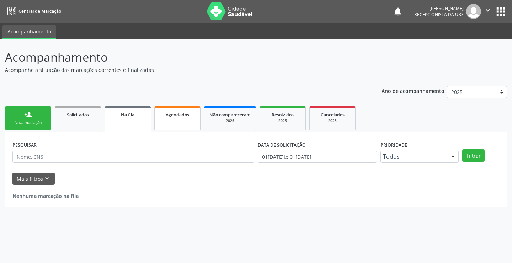
click at [187, 118] on link "Agendados" at bounding box center [177, 118] width 46 height 24
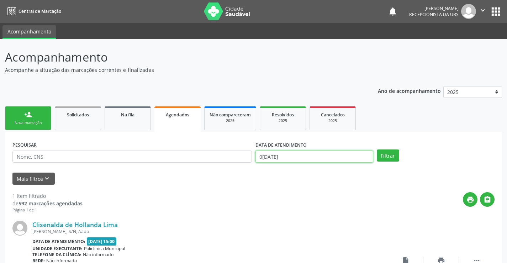
click at [291, 154] on input "0[DATE]" at bounding box center [314, 156] width 118 height 12
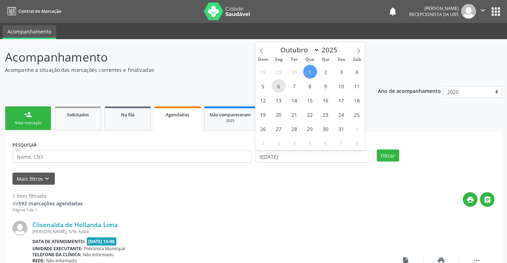
click at [277, 87] on span "6" at bounding box center [279, 86] width 14 height 14
type input "06[DATE]"
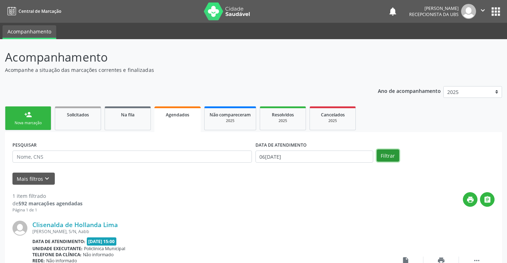
click at [385, 154] on button "Filtrar" at bounding box center [388, 155] width 22 height 12
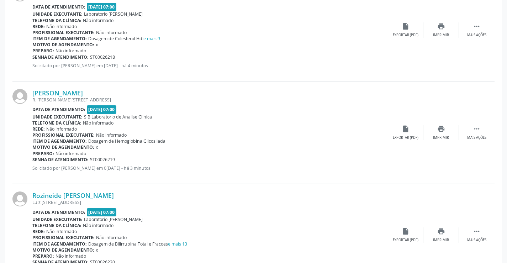
scroll to position [498, 0]
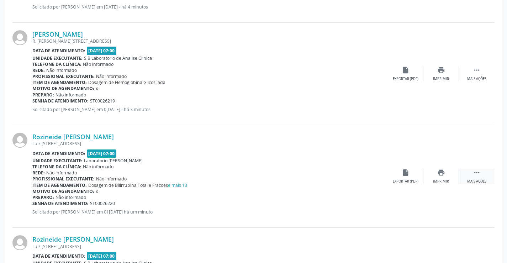
click at [466, 176] on div " Mais ações" at bounding box center [477, 176] width 36 height 15
click at [435, 175] on div "edit Editar" at bounding box center [441, 176] width 36 height 15
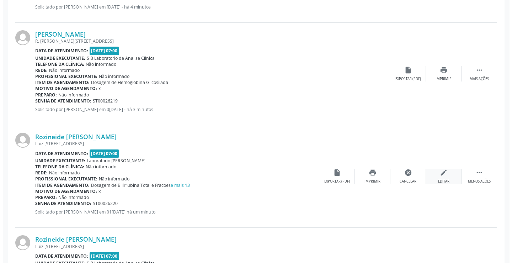
scroll to position [0, 0]
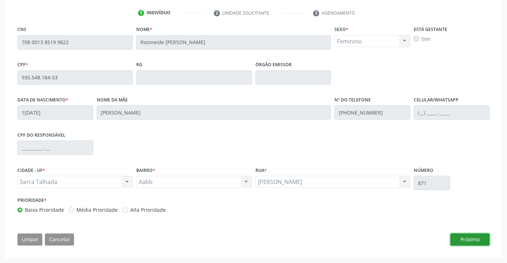
click at [463, 240] on button "Próximo" at bounding box center [469, 239] width 39 height 12
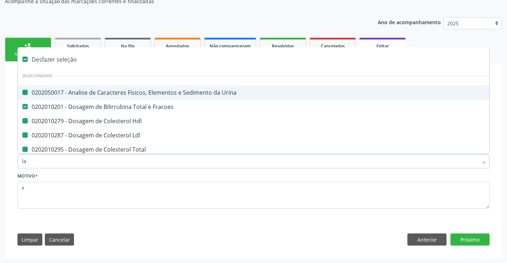
type input "lar"
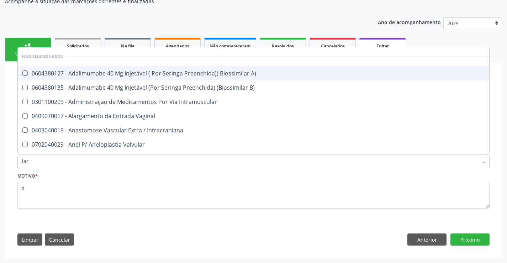
checkbox A\) "false"
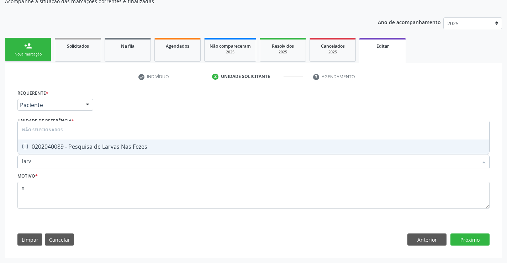
type input "larva"
click at [114, 151] on span "0202040089 - Pesquisa de Larvas Nas Fezes" at bounding box center [253, 146] width 471 height 14
checkbox Fezes "true"
click at [479, 242] on button "Próximo" at bounding box center [469, 239] width 39 height 12
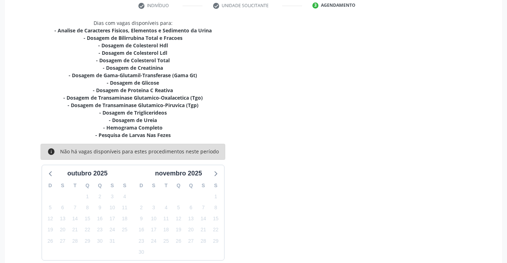
scroll to position [181, 0]
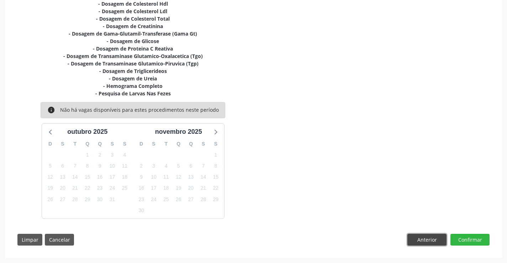
click at [424, 236] on button "Anterior" at bounding box center [426, 240] width 39 height 12
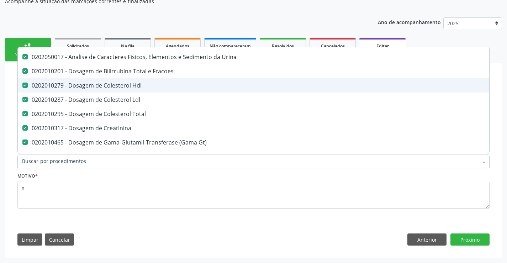
scroll to position [178, 0]
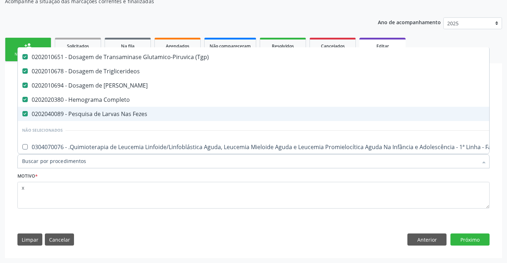
click at [126, 116] on div "0202040089 - Pesquisa de Larvas Nas Fezes" at bounding box center [299, 114] width 554 height 6
checkbox Fezes "false"
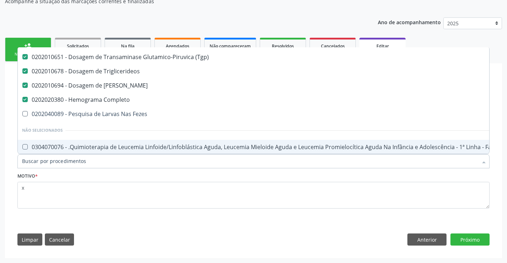
click at [112, 165] on input "Item de agendamento *" at bounding box center [250, 161] width 456 height 14
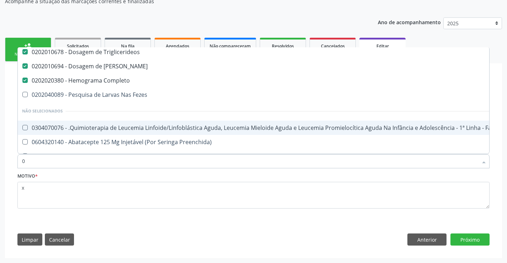
scroll to position [159, 0]
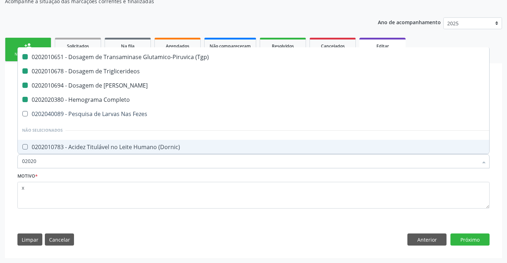
type input "020204"
checkbox Urina "false"
checkbox Hdl "false"
checkbox Ldl "false"
checkbox Total "false"
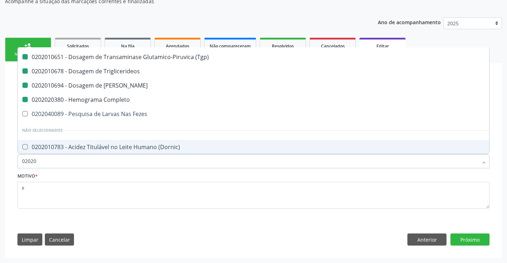
checkbox Creatinina "false"
checkbox Gt\) "false"
checkbox Glicose "false"
checkbox Reativa "false"
checkbox \(Tgo\) "false"
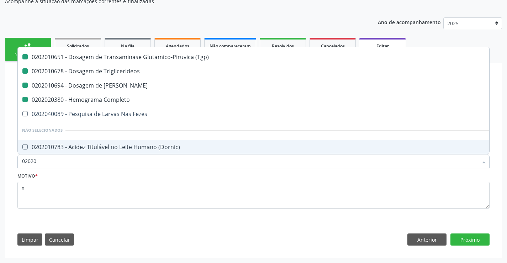
checkbox \(Tgp\) "false"
checkbox Triglicerideos "false"
checkbox Ureia "false"
checkbox Completo "false"
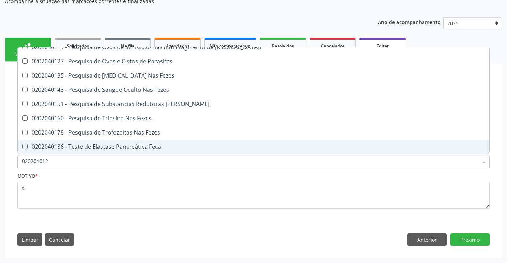
scroll to position [0, 0]
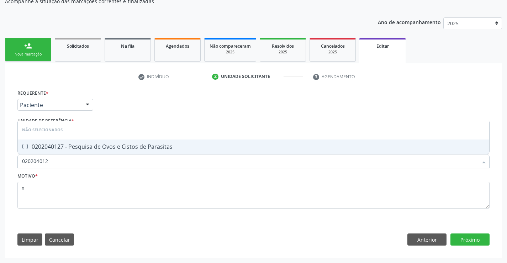
type input "0202040127"
click at [119, 152] on span "0202040127 - Pesquisa de Ovos e Cistos de Parasitas" at bounding box center [253, 146] width 471 height 14
checkbox Parasitas "true"
click at [476, 245] on div "Requerente * Paciente Profissional de Saúde Paciente Nenhum resultado encontrad…" at bounding box center [253, 169] width 482 height 163
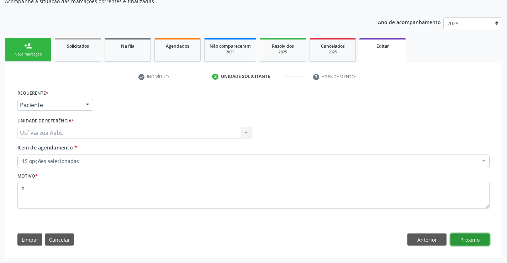
click at [471, 242] on button "Próximo" at bounding box center [469, 239] width 39 height 12
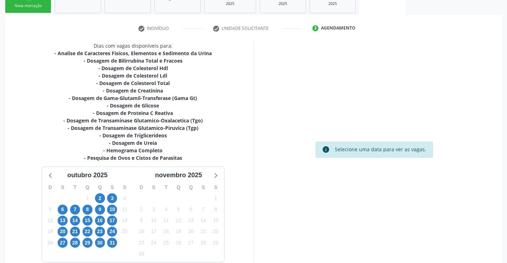
scroll to position [160, 0]
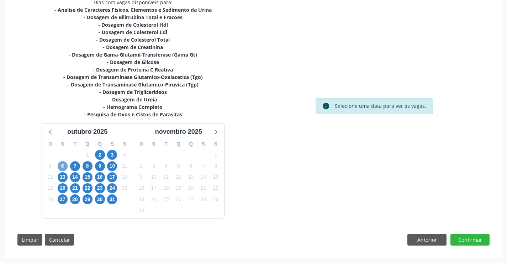
click at [63, 167] on span "6" at bounding box center [63, 166] width 10 height 10
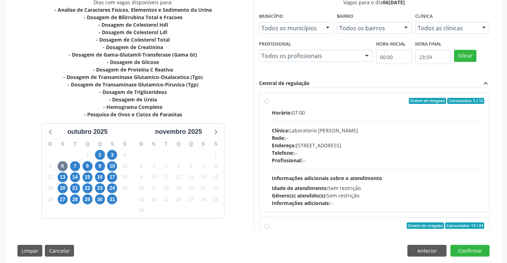
click at [272, 103] on label "Ordem de chegada Consumidos: 5 / 12 Horário: 07:00 Clínica: Laboratorio Jose Pa…" at bounding box center [378, 152] width 213 height 109
click at [268, 103] on input "Ordem de chegada Consumidos: 5 / 12 Horário: 07:00 Clínica: Laboratorio Jose Pa…" at bounding box center [266, 101] width 5 height 6
radio input "true"
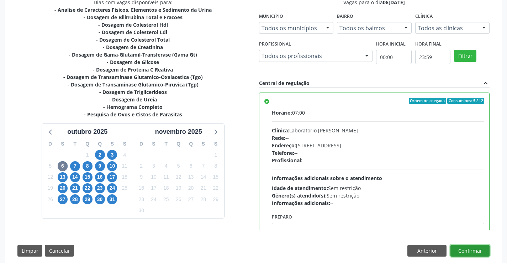
click at [479, 248] on button "Confirmar" at bounding box center [469, 251] width 39 height 12
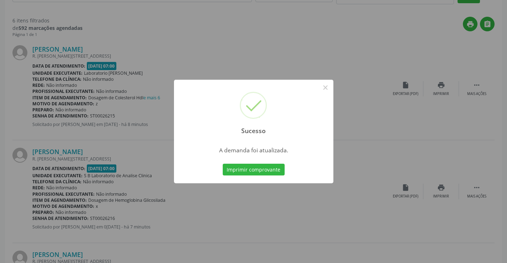
scroll to position [0, 0]
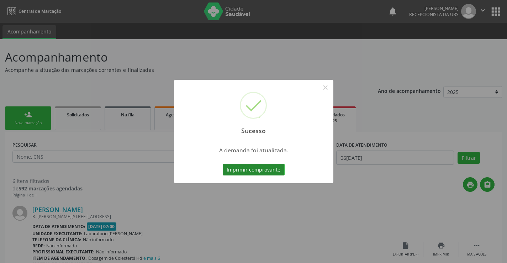
click at [251, 168] on button "Imprimir comprovante" at bounding box center [254, 170] width 62 height 12
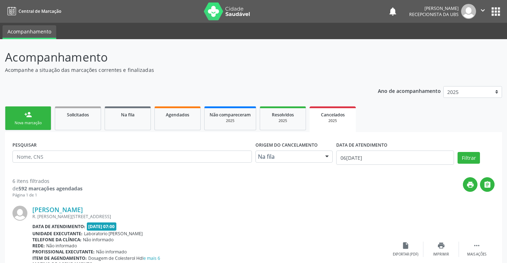
click at [32, 116] on div "person_add" at bounding box center [28, 115] width 8 height 8
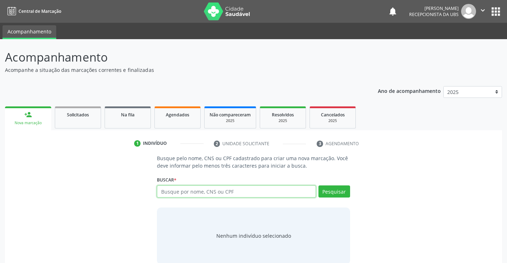
click at [184, 194] on input "text" at bounding box center [236, 191] width 159 height 12
type input "41838165487"
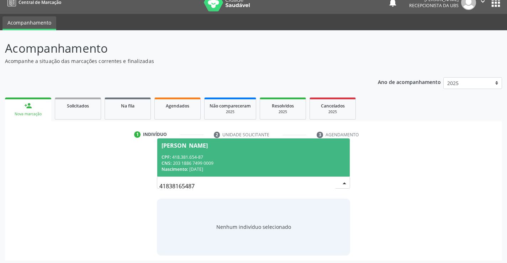
scroll to position [11, 0]
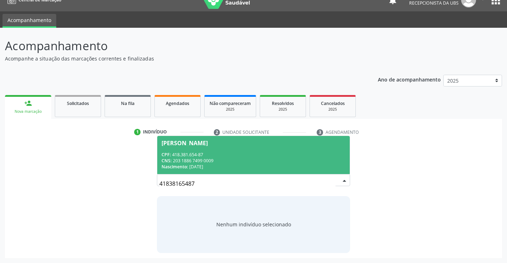
click at [302, 150] on span "Hernando Pereira de Souza CPF: 418.381.654-87 CNS: 203 1886 7499 0009 Nasciment…" at bounding box center [253, 155] width 192 height 38
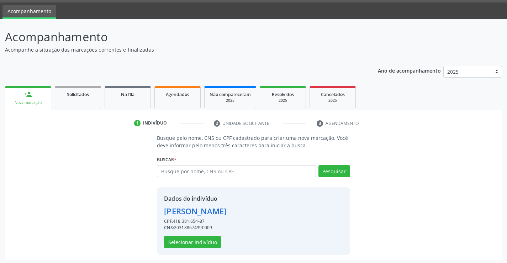
scroll to position [22, 0]
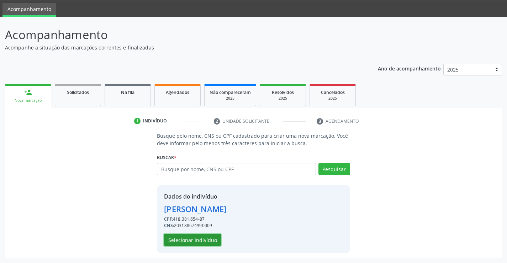
click at [176, 243] on button "Selecionar indivíduo" at bounding box center [192, 240] width 57 height 12
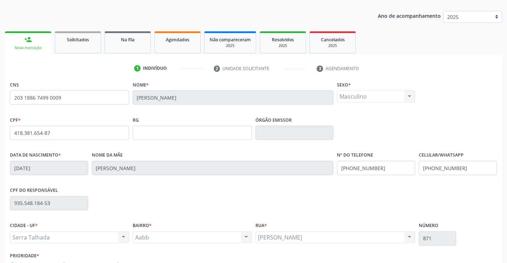
scroll to position [123, 0]
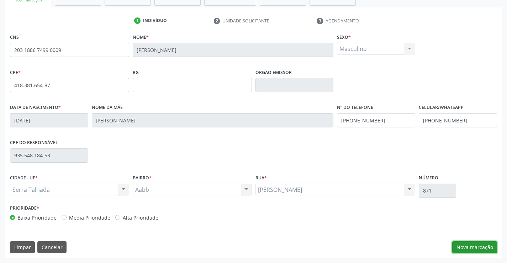
click at [478, 245] on button "Nova marcação" at bounding box center [474, 247] width 45 height 12
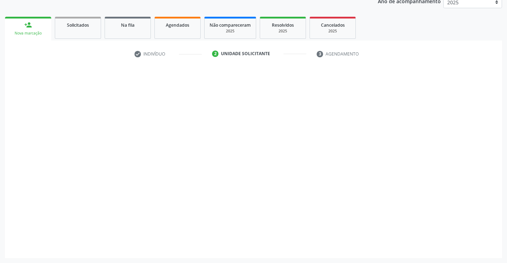
scroll to position [90, 0]
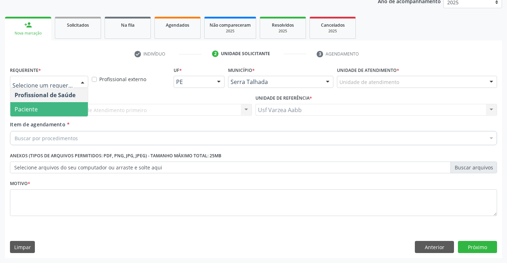
click at [36, 109] on span "Paciente" at bounding box center [26, 109] width 23 height 8
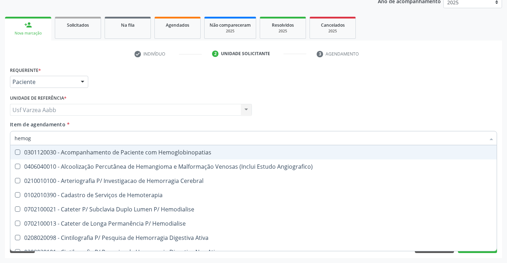
type input "hemogr"
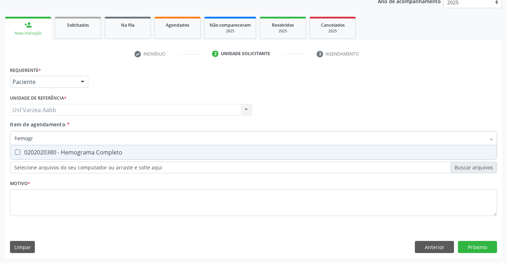
click at [104, 152] on div "0202020380 - Hemograma Completo" at bounding box center [254, 152] width 478 height 6
checkbox Completo "true"
click at [103, 139] on input "hemogr" at bounding box center [250, 138] width 471 height 14
type input "tg"
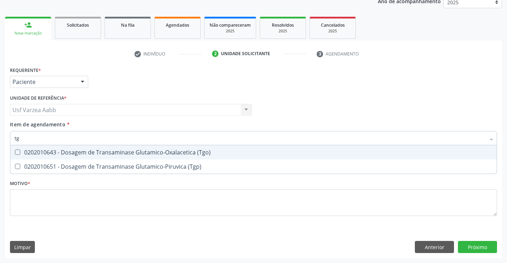
click at [107, 149] on div "0202010643 - Dosagem de Transaminase Glutamico-Oxalacetica (Tgo)" at bounding box center [254, 152] width 478 height 6
checkbox \(Tgo\) "true"
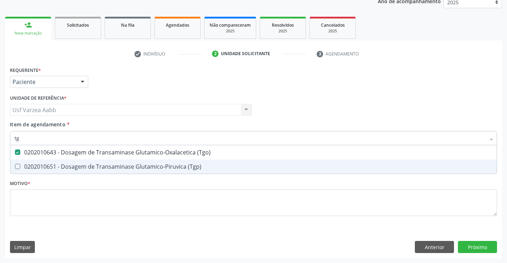
click at [110, 164] on div "0202010651 - Dosagem de Transaminase Glutamico-Piruvica (Tgp)" at bounding box center [254, 167] width 478 height 6
checkbox \(Tgp\) "true"
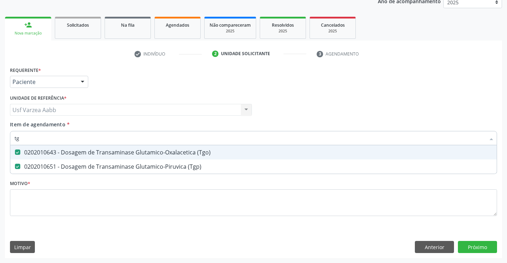
click at [116, 142] on input "tg" at bounding box center [250, 138] width 471 height 14
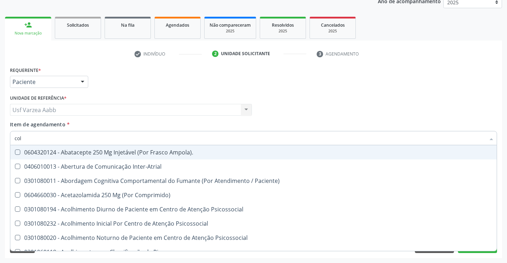
type input "cole"
checkbox Ampola\)\ "false"
checkbox Inter-Atrial "false"
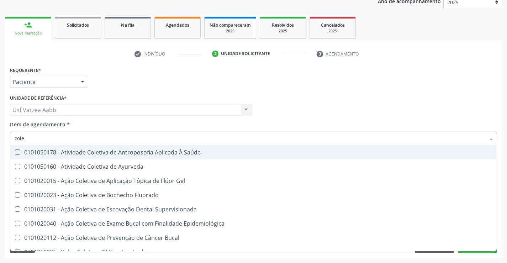
type input "coles"
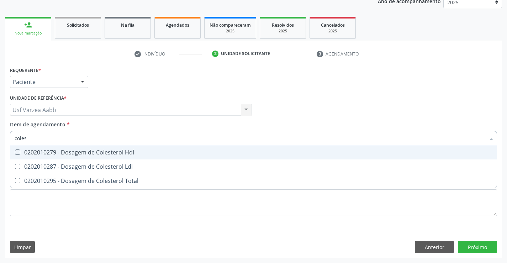
click at [117, 149] on div "0202010279 - Dosagem de Colesterol Hdl" at bounding box center [254, 152] width 478 height 6
checkbox Hdl "true"
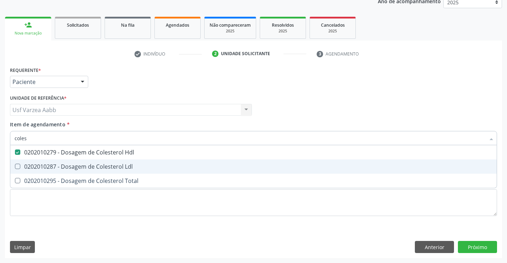
click at [118, 169] on div "0202010287 - Dosagem de Colesterol Ldl" at bounding box center [254, 167] width 478 height 6
checkbox Ldl "true"
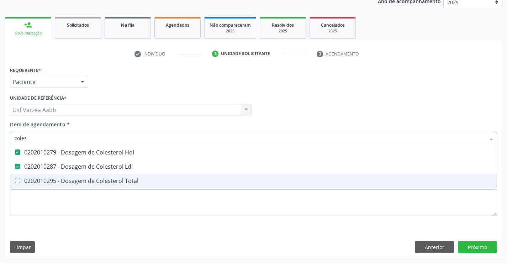
drag, startPoint x: 118, startPoint y: 183, endPoint x: 112, endPoint y: 154, distance: 30.1
click at [118, 183] on div "0202010295 - Dosagem de Colesterol Total" at bounding box center [254, 181] width 478 height 6
checkbox Total "true"
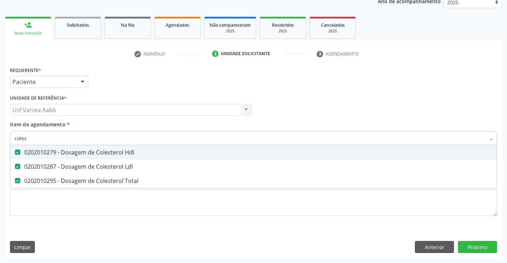
click at [111, 140] on input "coles" at bounding box center [250, 138] width 471 height 14
type input "c"
checkbox Hdl "false"
checkbox Ldl "false"
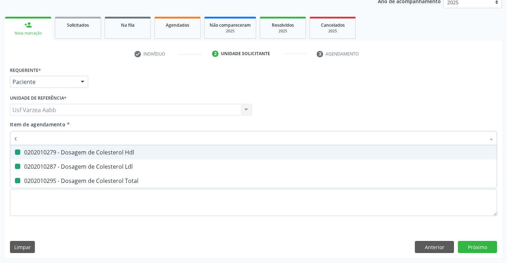
checkbox Total "false"
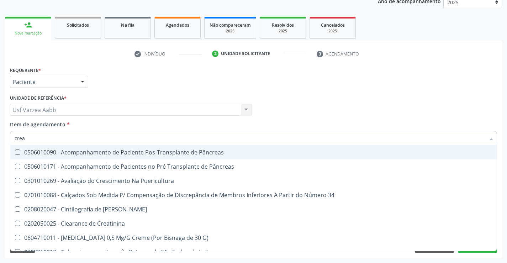
type input "creat"
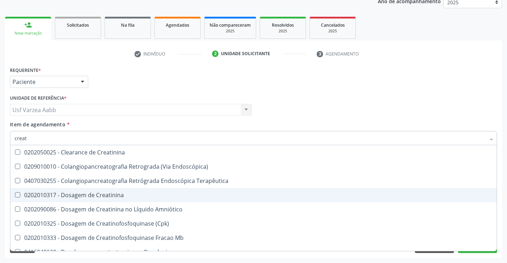
click at [95, 190] on span "0202010317 - Dosagem de Creatinina" at bounding box center [253, 195] width 486 height 14
checkbox Creatinina "true"
type input "crea"
checkbox Creatinina "false"
checkbox Mb "true"
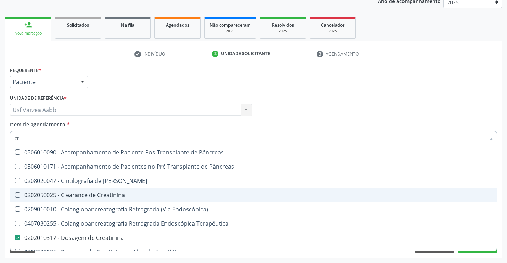
type input "c"
checkbox Creatinina "false"
checkbox Oncologia "false"
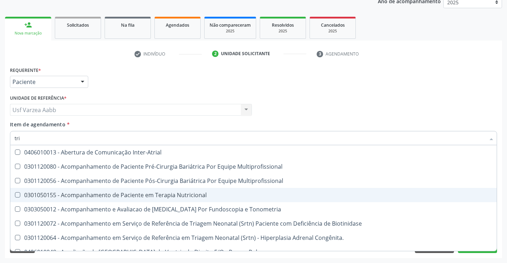
type input "trig"
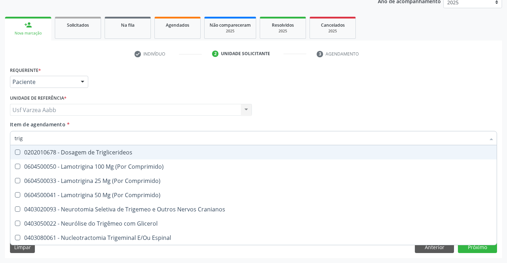
click at [107, 155] on div "0202010678 - Dosagem de Triglicerideos" at bounding box center [254, 152] width 478 height 6
checkbox Triglicerideos "true"
type input "tri"
checkbox Triglicerideos "false"
type input "t"
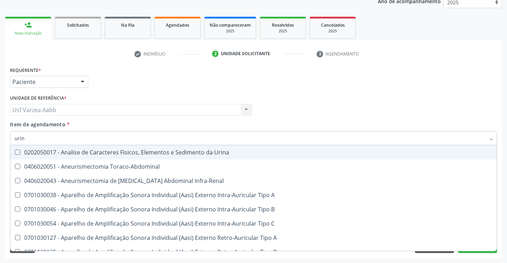
type input "urina"
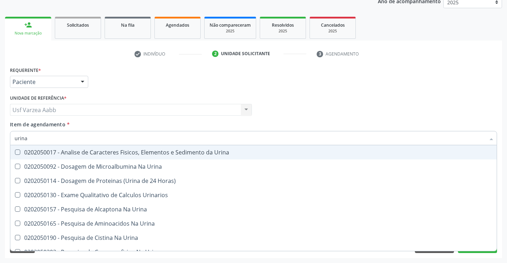
click at [107, 155] on div "0202050017 - Analise de Caracteres Fisicos, Elementos e Sedimento da Urina" at bounding box center [254, 152] width 478 height 6
checkbox Urina "true"
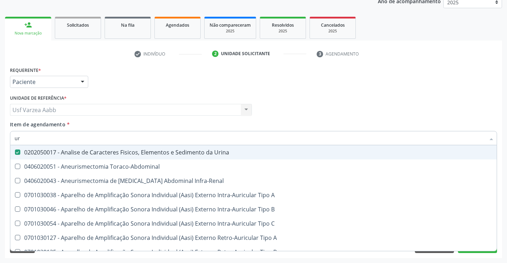
type input "u"
checkbox Urina "false"
checkbox Cônica "false"
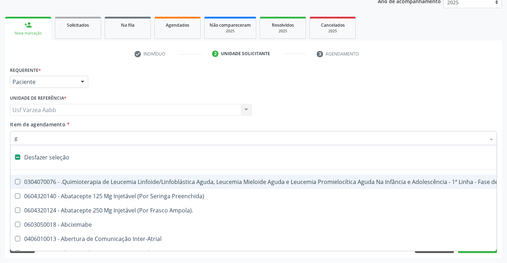
type input "gl"
checkbox Terapeutica\) "true"
checkbox Nutricional "true"
checkbox Bloco "true"
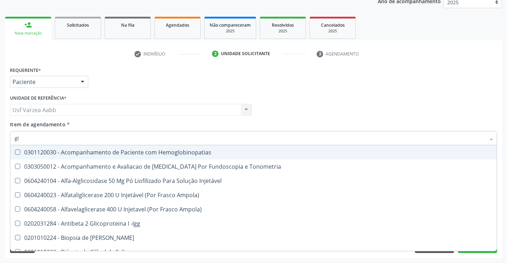
type input "gli"
checkbox Glomerular "true"
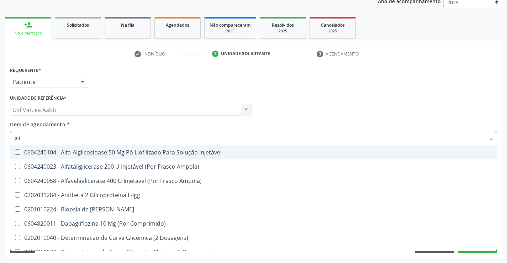
type input "glic"
checkbox Derrames "true"
checkbox Triglicerideos "false"
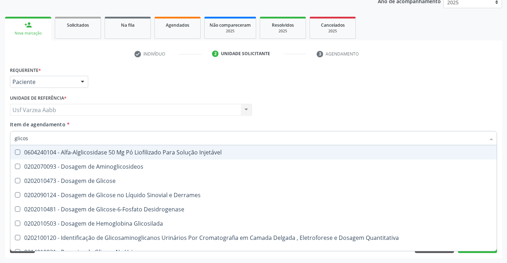
type input "glicose"
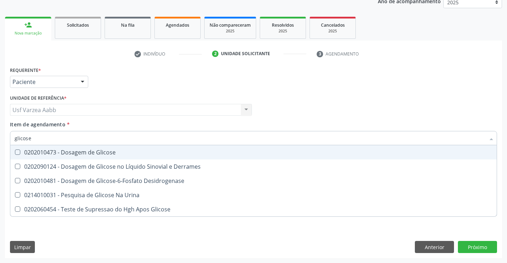
click at [126, 153] on div "0202010473 - Dosagem de Glicose" at bounding box center [254, 152] width 478 height 6
checkbox Glicose "true"
type input "glicos"
checkbox Glicose "false"
checkbox Desidrogenase "true"
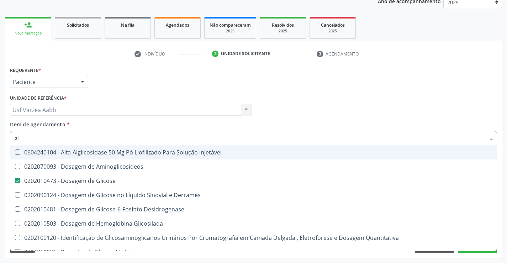
type input "g"
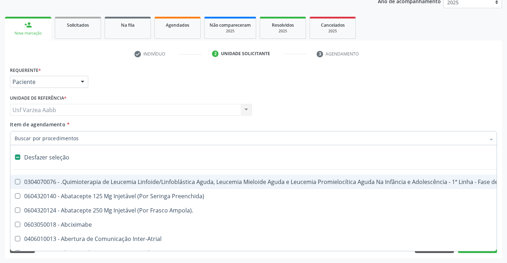
checkbox Ampola\)\ "false"
checkbox Valvar "false"
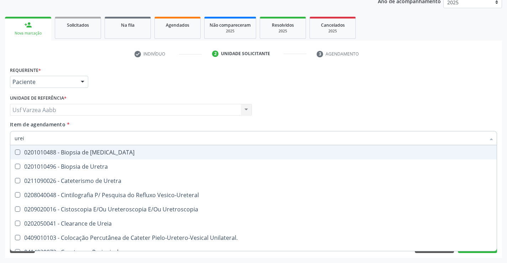
type input "ureia"
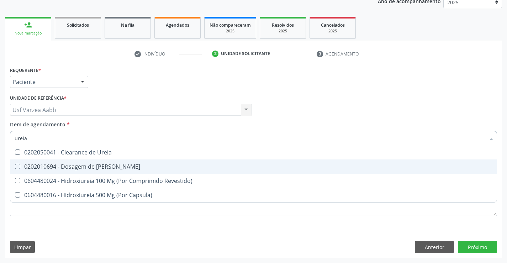
click at [124, 169] on div "0202010694 - Dosagem de [PERSON_NAME]" at bounding box center [254, 167] width 478 height 6
checkbox Ureia "true"
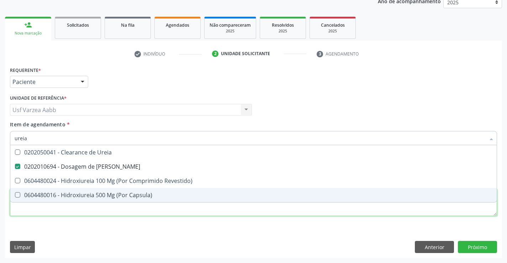
click at [128, 213] on div "Requerente * Paciente Profissional de Saúde Paciente Nenhum resultado encontrad…" at bounding box center [253, 145] width 487 height 161
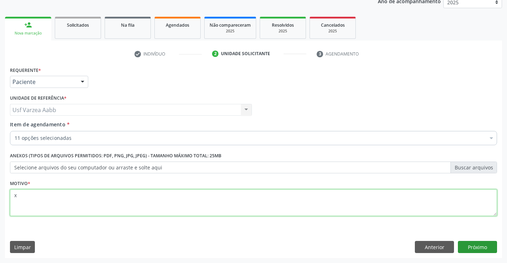
type textarea "x"
click at [469, 246] on button "Próximo" at bounding box center [477, 247] width 39 height 12
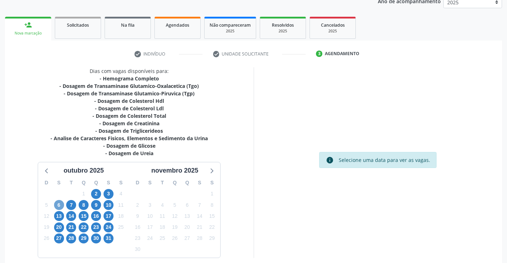
click at [63, 205] on span "6" at bounding box center [59, 205] width 10 height 10
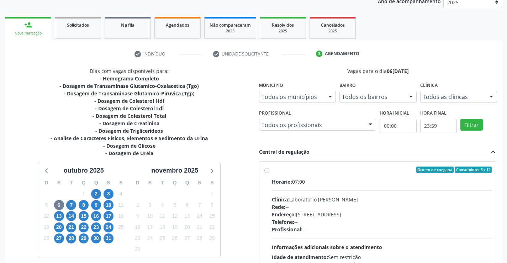
click at [270, 175] on div "Ordem de chegada Consumidos: 5 / 12 Horário: 07:00 Clínica: Laboratorio Jose Pa…" at bounding box center [378, 220] width 228 height 109
radio input "true"
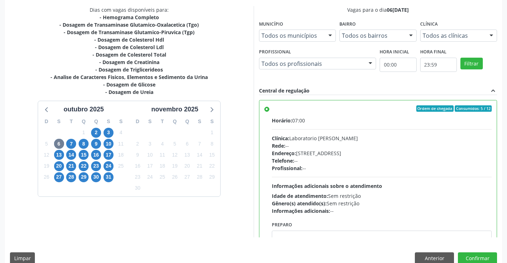
scroll to position [162, 0]
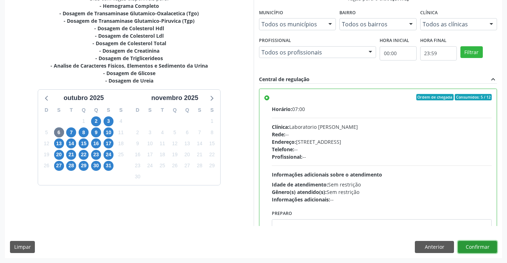
click at [487, 248] on button "Confirmar" at bounding box center [477, 247] width 39 height 12
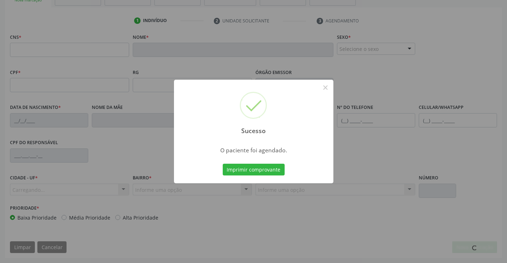
scroll to position [123, 0]
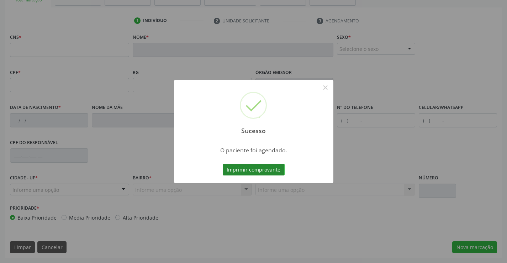
click at [240, 173] on button "Imprimir comprovante" at bounding box center [254, 170] width 62 height 12
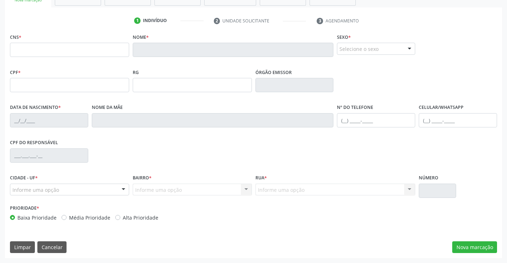
scroll to position [123, 0]
click at [46, 47] on input "text" at bounding box center [69, 50] width 119 height 14
paste input "203 1886 7499 0009"
type input "203 1886 7499 0009"
click at [478, 248] on button "Nova marcação" at bounding box center [474, 247] width 45 height 12
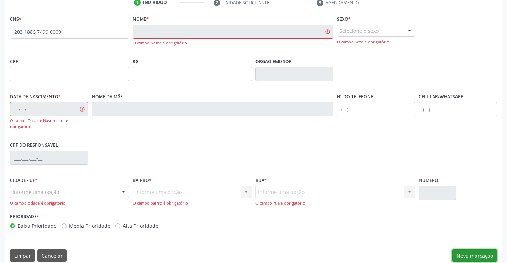
scroll to position [149, 0]
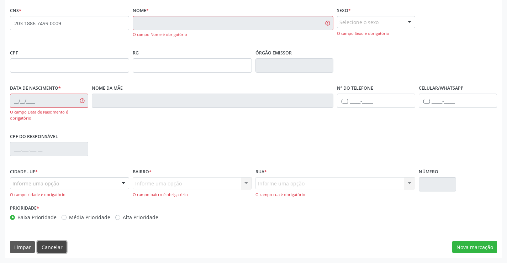
click at [51, 242] on button "Cancelar" at bounding box center [51, 247] width 29 height 12
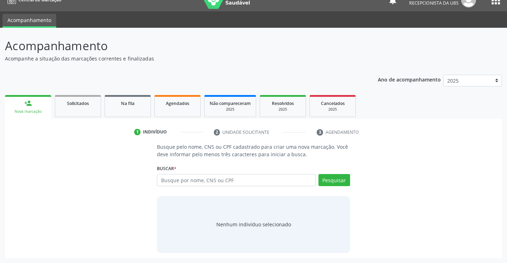
scroll to position [11, 0]
click at [210, 181] on input "text" at bounding box center [236, 180] width 159 height 12
paste input "203 1886 7499 0009"
type input "203 1886 7499 0009"
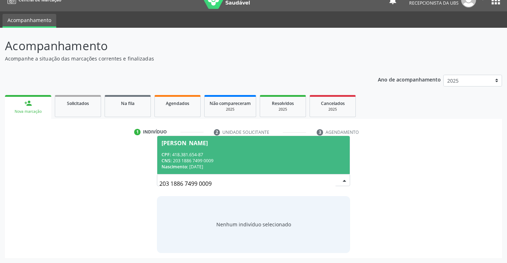
click at [232, 161] on div "CNS: 203 1886 7499 0009" at bounding box center [253, 161] width 184 height 6
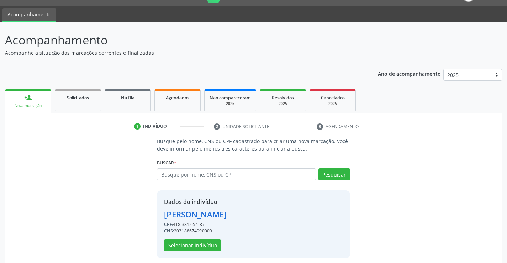
scroll to position [22, 0]
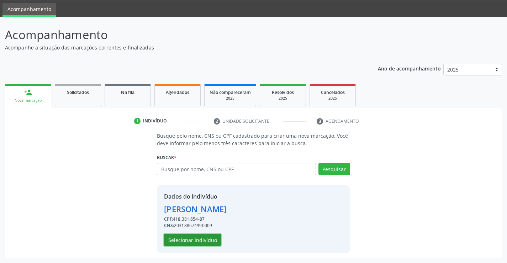
click at [200, 242] on button "Selecionar indivíduo" at bounding box center [192, 240] width 57 height 12
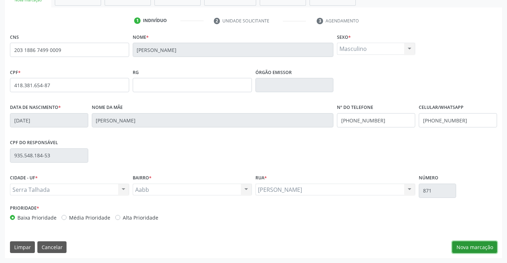
click at [460, 246] on button "Nova marcação" at bounding box center [474, 247] width 45 height 12
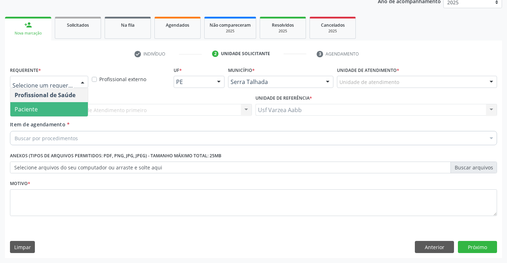
click at [68, 108] on span "Paciente" at bounding box center [49, 109] width 78 height 14
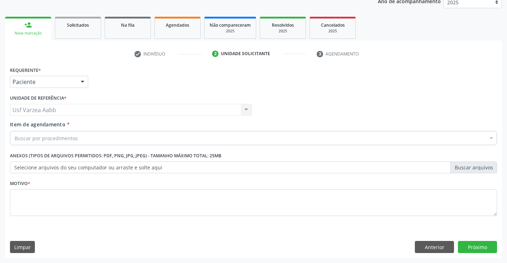
click at [77, 140] on div "Buscar por procedimentos" at bounding box center [253, 138] width 487 height 14
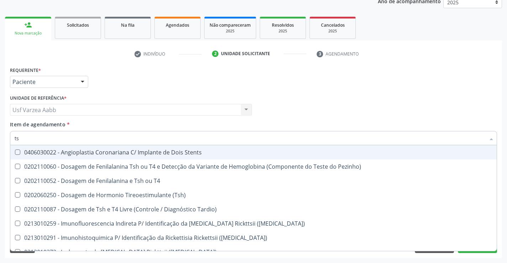
type input "tsh"
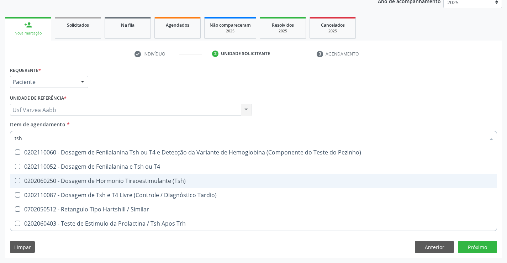
click at [146, 181] on div "0202060250 - Dosagem de Hormonio Tireoestimulante (Tsh)" at bounding box center [254, 181] width 478 height 6
checkbox \(Tsh\) "true"
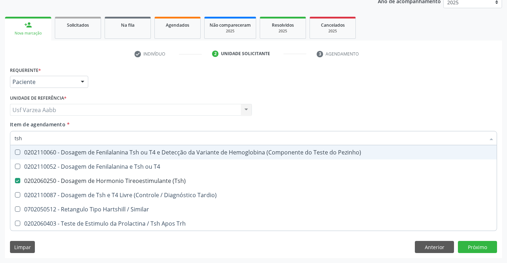
click at [131, 135] on input "tsh" at bounding box center [250, 138] width 471 height 14
type input "t"
checkbox \(Tsh\) "false"
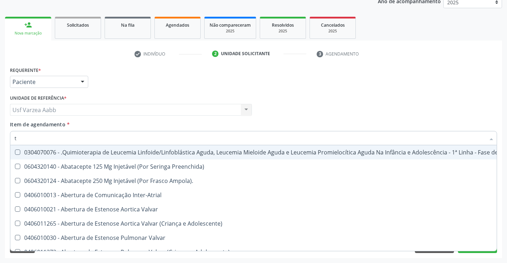
type input "t4"
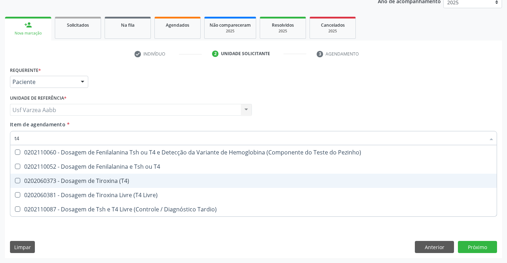
click at [146, 183] on div "0202060373 - Dosagem de Tiroxina (T4)" at bounding box center [254, 181] width 478 height 6
checkbox \(T4\) "true"
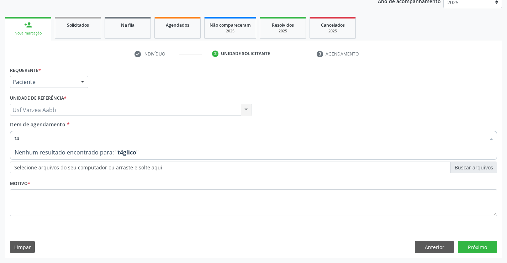
type input "t"
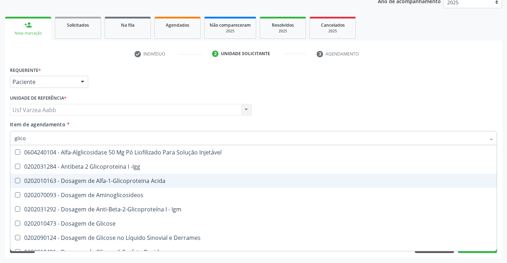
type input "glicos"
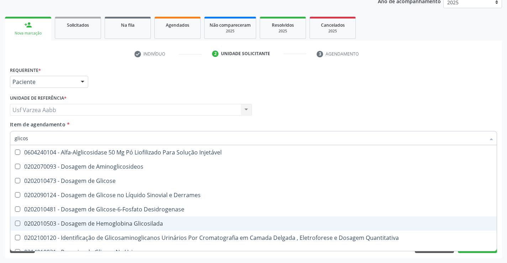
click at [150, 223] on div "0202010503 - Dosagem de Hemoglobina Glicosilada" at bounding box center [254, 224] width 478 height 6
checkbox Glicosilada "true"
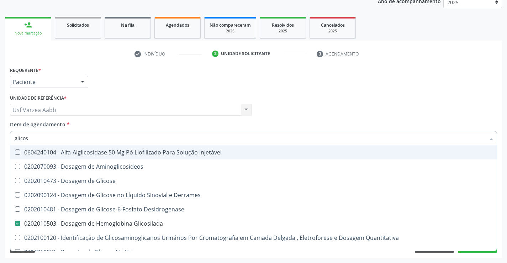
click at [347, 114] on div "Profissional Solicitante Por favor, selecione a Unidade de Atendimento primeiro…" at bounding box center [253, 107] width 490 height 28
checkbox Aminoglicosideos "true"
checkbox Glicose "true"
checkbox Derrames "true"
checkbox Glicosilada "false"
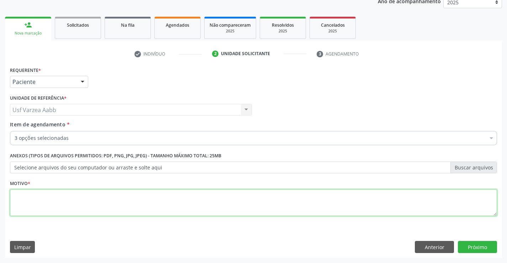
click at [117, 210] on textarea at bounding box center [253, 202] width 487 height 27
type textarea "x"
click at [470, 250] on button "Próximo" at bounding box center [477, 247] width 39 height 12
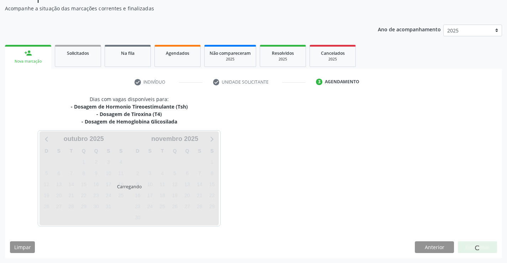
scroll to position [62, 0]
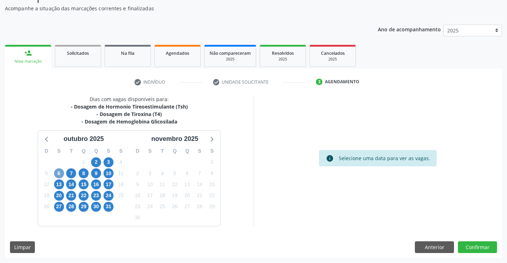
click at [58, 171] on span "6" at bounding box center [59, 173] width 10 height 10
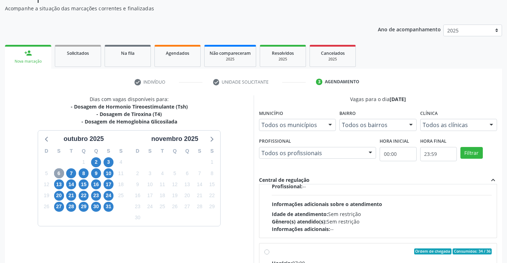
scroll to position [107, 0]
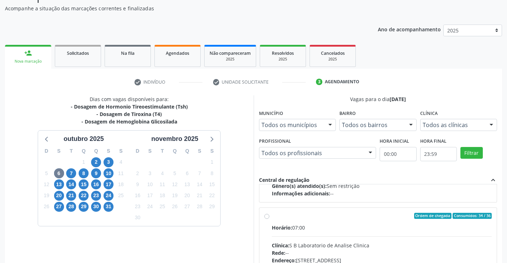
click at [272, 214] on label "Ordem de chegada Consumidos: 34 / 36 Horário: 07:00 Clínica: S B Laboratorio de…" at bounding box center [382, 267] width 220 height 109
click at [266, 214] on input "Ordem de chegada Consumidos: 34 / 36 Horário: 07:00 Clínica: S B Laboratorio de…" at bounding box center [266, 216] width 5 height 6
radio input "true"
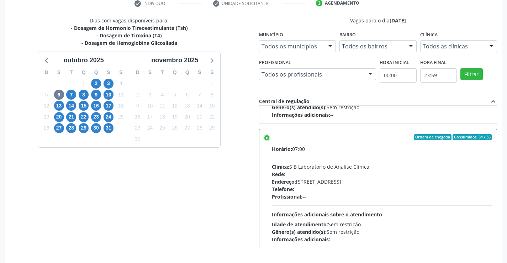
scroll to position [162, 0]
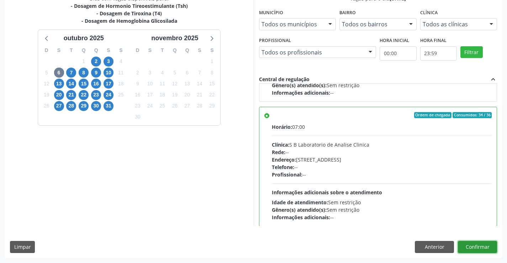
click at [481, 245] on button "Confirmar" at bounding box center [477, 247] width 39 height 12
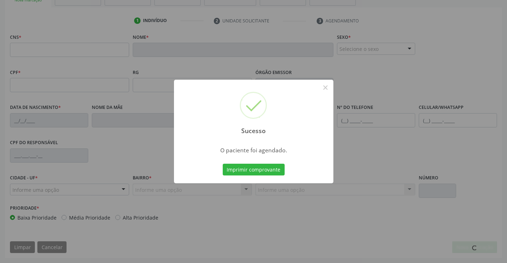
scroll to position [123, 0]
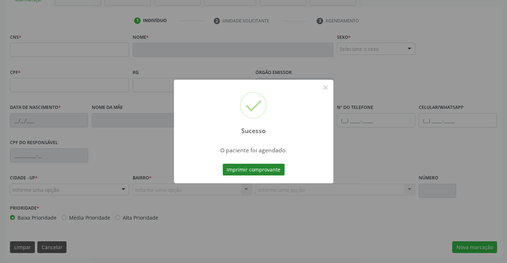
click at [276, 170] on button "Imprimir comprovante" at bounding box center [254, 170] width 62 height 12
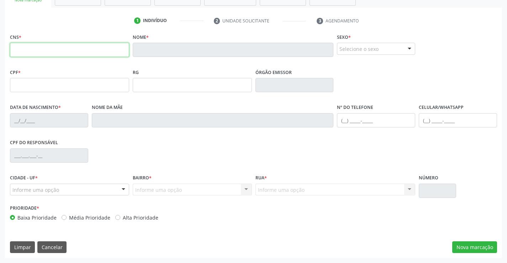
click at [68, 49] on input "text" at bounding box center [69, 50] width 119 height 14
click at [479, 247] on button "Nova marcação" at bounding box center [474, 247] width 45 height 12
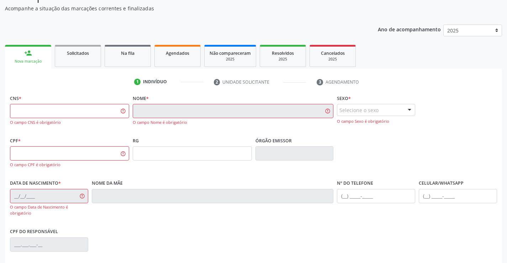
scroll to position [0, 0]
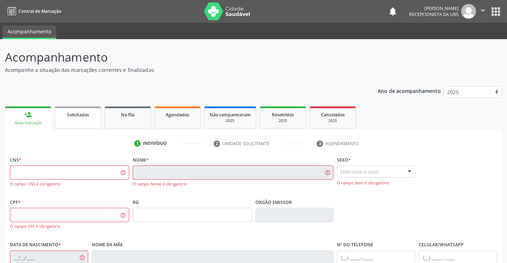
click at [77, 127] on link "Solicitados" at bounding box center [78, 117] width 46 height 22
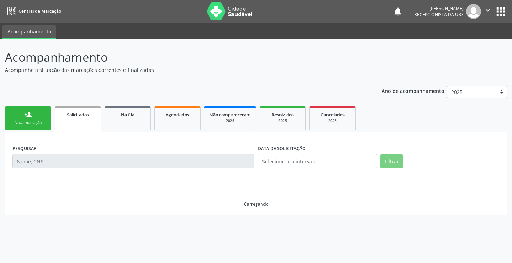
click at [10, 117] on link "person_add Nova marcação" at bounding box center [28, 118] width 46 height 24
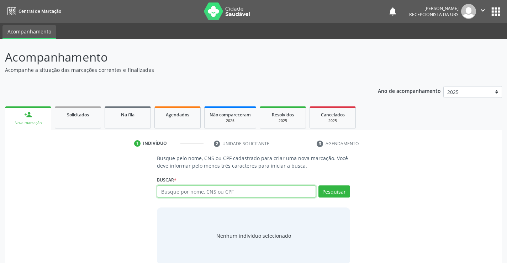
click at [179, 196] on input "text" at bounding box center [236, 191] width 159 height 12
type input "706308741765177"
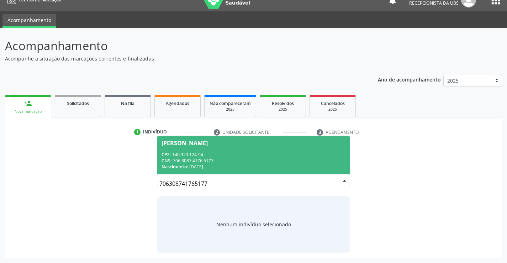
click at [299, 156] on div "CPF: 140.323.124-94" at bounding box center [253, 155] width 184 height 6
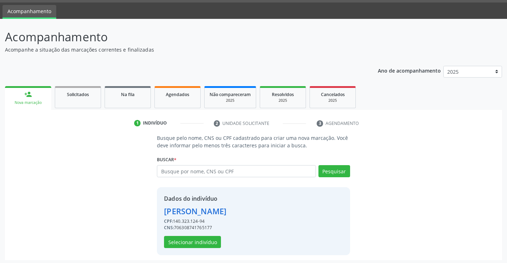
scroll to position [22, 0]
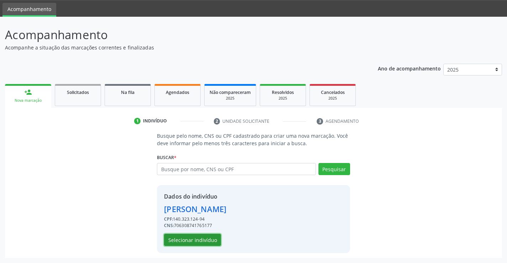
click at [215, 243] on button "Selecionar indivíduo" at bounding box center [192, 240] width 57 height 12
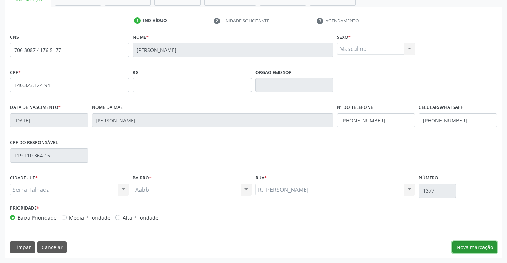
click at [457, 250] on button "Nova marcação" at bounding box center [474, 247] width 45 height 12
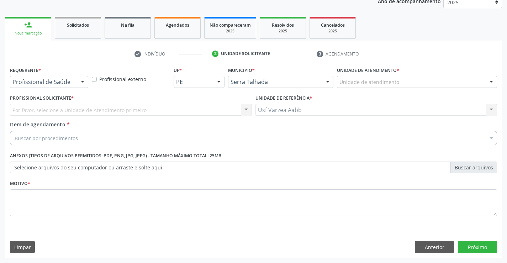
click at [60, 87] on div "Profissional de Saúde" at bounding box center [49, 82] width 78 height 12
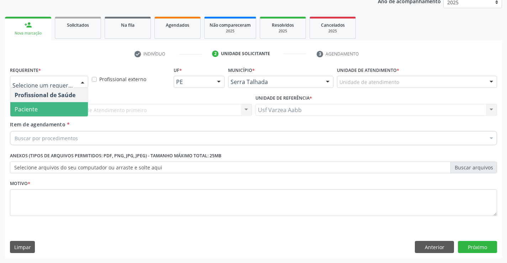
click at [58, 107] on span "Paciente" at bounding box center [49, 109] width 78 height 14
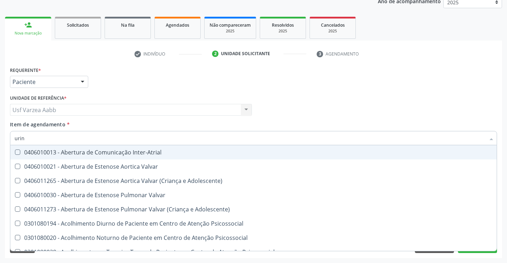
type input "urina"
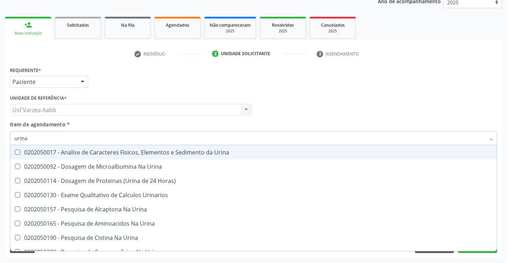
click at [128, 157] on span "0202050017 - Analise de Caracteres Fisicos, Elementos e Sedimento da Urina" at bounding box center [253, 152] width 486 height 14
checkbox Urina "true"
click at [124, 136] on input "urina" at bounding box center [250, 138] width 471 height 14
type input "pes"
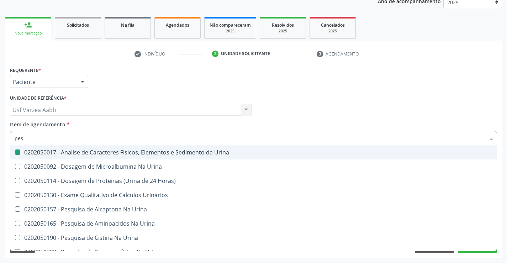
checkbox Urina "false"
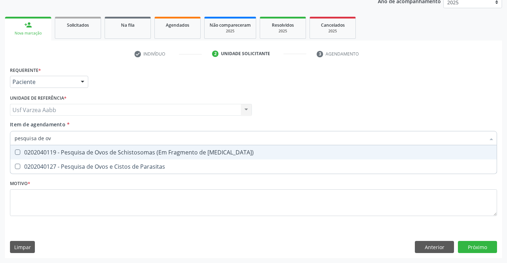
type input "pesquisa de ovo"
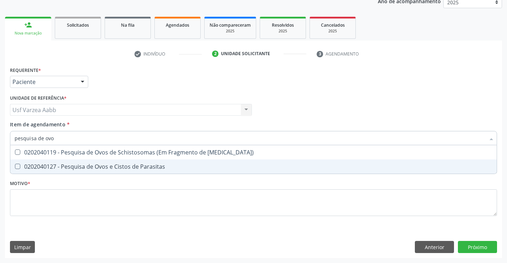
click at [134, 169] on div "0202040127 - Pesquisa de Ovos e Cistos de Parasitas" at bounding box center [254, 167] width 478 height 6
checkbox Parasitas "true"
click at [145, 210] on div "Requerente * Paciente Profissional de Saúde Paciente Nenhum resultado encontrad…" at bounding box center [253, 145] width 487 height 161
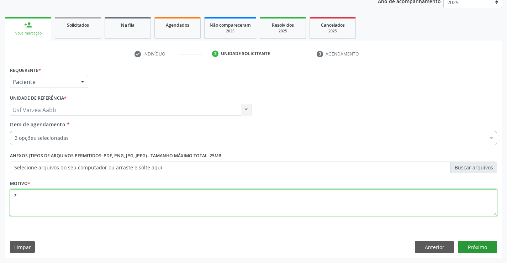
type textarea "z"
click at [495, 250] on button "Próximo" at bounding box center [477, 247] width 39 height 12
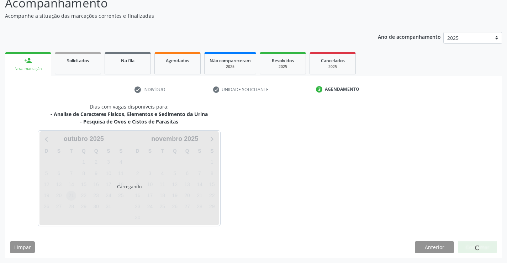
scroll to position [54, 0]
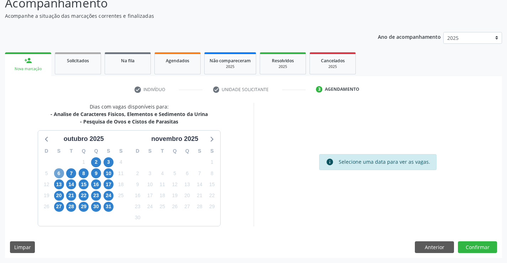
click at [57, 170] on span "6" at bounding box center [59, 173] width 10 height 10
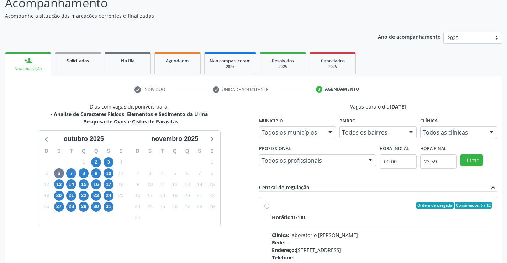
click at [272, 205] on label "Ordem de chegada Consumidos: 6 / 12 Horário: 07:00 Clínica: Laboratorio [PERSON…" at bounding box center [382, 256] width 220 height 109
click at [266, 205] on input "Ordem de chegada Consumidos: 6 / 12 Horário: 07:00 Clínica: Laboratorio [PERSON…" at bounding box center [266, 205] width 5 height 6
radio input "true"
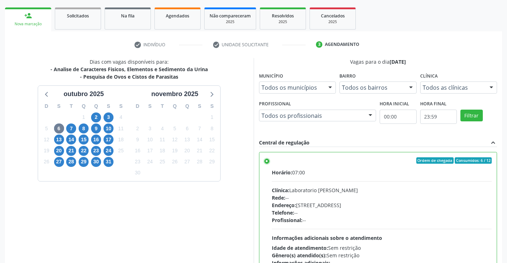
scroll to position [162, 0]
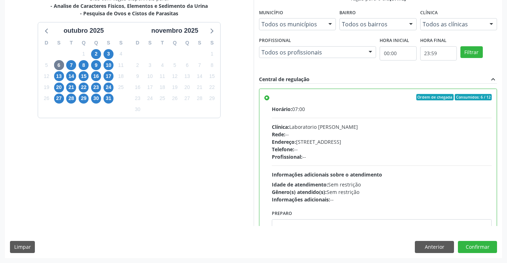
click at [477, 253] on div "Dias com vagas disponíveis para: - Analise de Caracteres Fisicos, Elementos e S…" at bounding box center [253, 126] width 497 height 263
click at [476, 244] on button "Confirmar" at bounding box center [477, 247] width 39 height 12
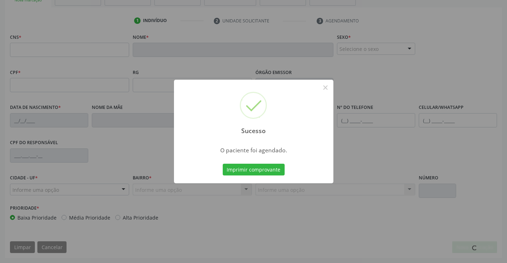
scroll to position [123, 0]
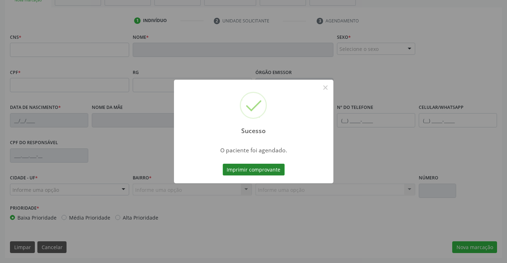
click at [259, 170] on button "Imprimir comprovante" at bounding box center [254, 170] width 62 height 12
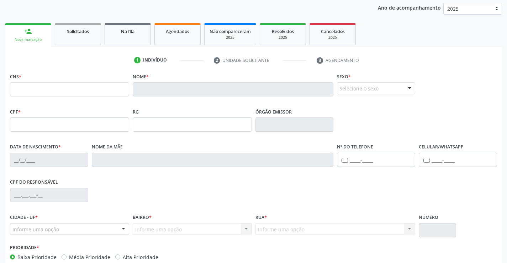
scroll to position [16, 0]
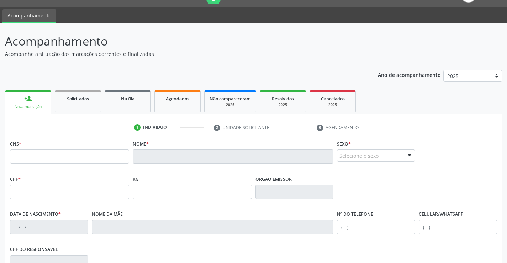
click at [30, 101] on div "person_add" at bounding box center [28, 99] width 8 height 8
click at [67, 108] on link "Solicitados" at bounding box center [78, 101] width 46 height 22
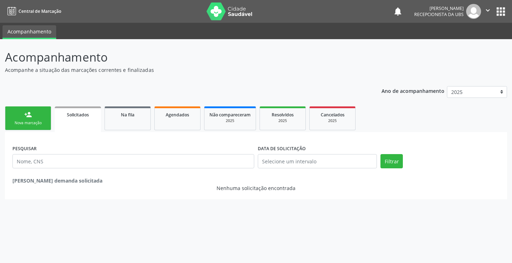
click at [30, 122] on div "Nova marcação" at bounding box center [28, 122] width 36 height 5
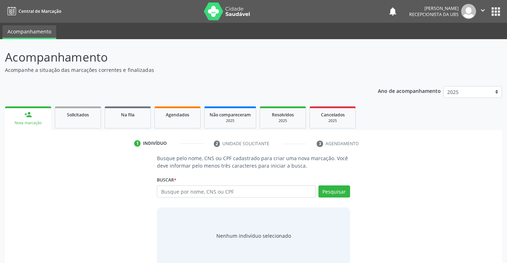
click at [225, 184] on div "Buscar * Busque por nome, CNS ou CPF Nenhum resultado encontrado para: " " Digi…" at bounding box center [253, 188] width 193 height 28
click at [225, 191] on input "text" at bounding box center [236, 191] width 159 height 12
type input "62871242453"
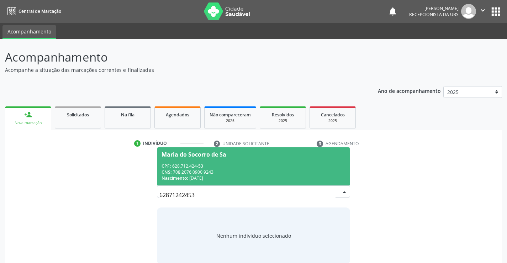
click at [270, 165] on div "CPF: 628.712.424-53" at bounding box center [253, 166] width 184 height 6
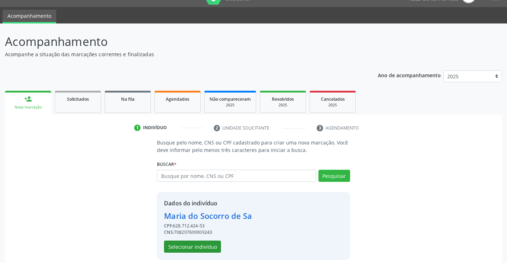
scroll to position [22, 0]
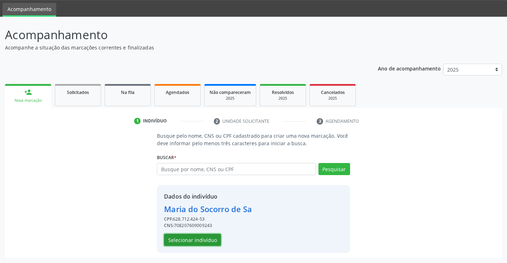
click at [199, 241] on button "Selecionar indivíduo" at bounding box center [192, 240] width 57 height 12
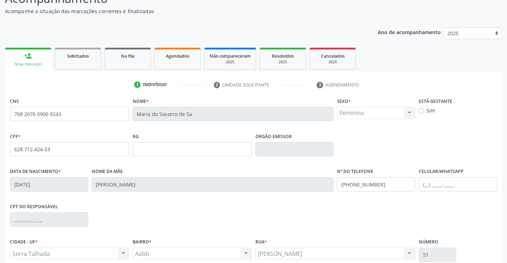
scroll to position [123, 0]
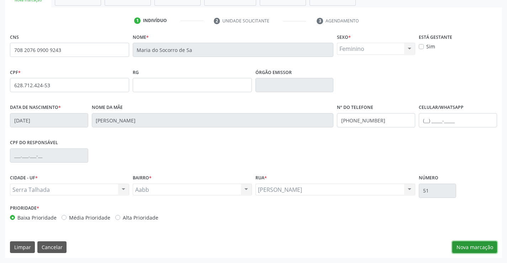
click at [479, 248] on button "Nova marcação" at bounding box center [474, 247] width 45 height 12
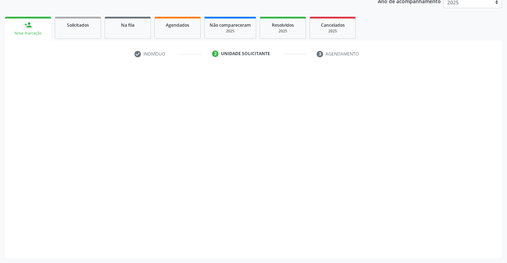
scroll to position [90, 0]
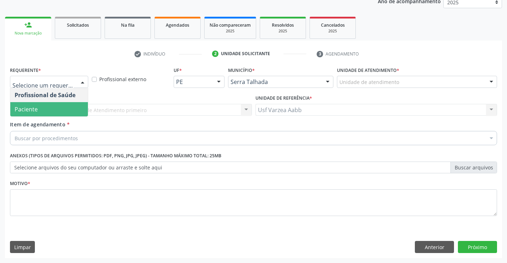
click at [60, 107] on span "Paciente" at bounding box center [49, 109] width 78 height 14
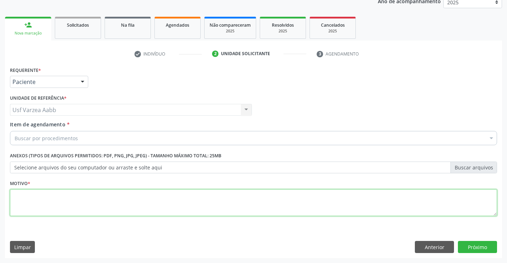
click at [55, 197] on textarea at bounding box center [253, 202] width 487 height 27
type textarea "x"
click at [473, 249] on button "Próximo" at bounding box center [477, 247] width 39 height 12
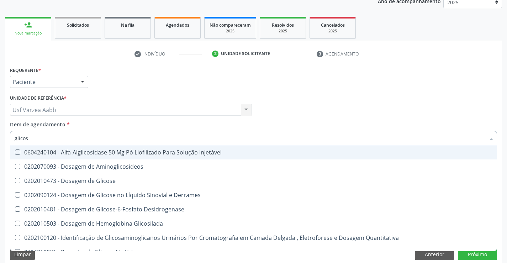
type input "glicose"
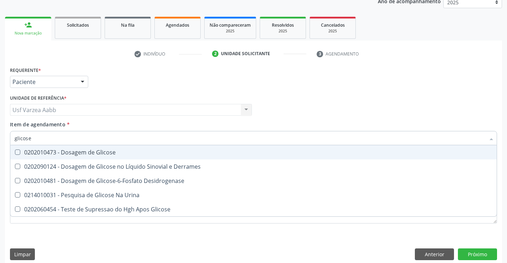
click at [63, 147] on span "0202010473 - Dosagem de Glicose" at bounding box center [253, 152] width 486 height 14
checkbox Glicose "true"
type input "glicose"
click at [283, 129] on div "Item de agendamento * glicose Desfazer seleção 0202010473 - Dosagem de Glicose …" at bounding box center [253, 136] width 487 height 30
checkbox Derrames "true"
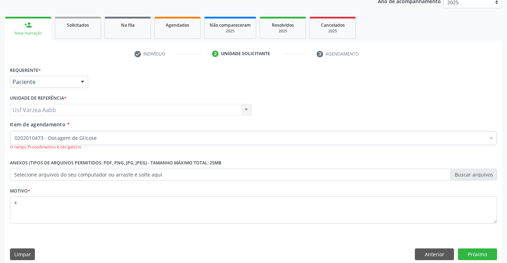
click at [141, 132] on div "0202010473 - Dosagem de Glicose" at bounding box center [253, 138] width 487 height 14
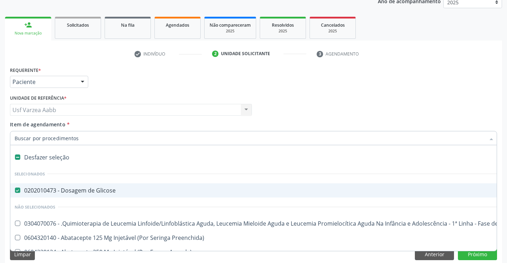
click at [139, 135] on input "Item de agendamento *" at bounding box center [250, 138] width 471 height 14
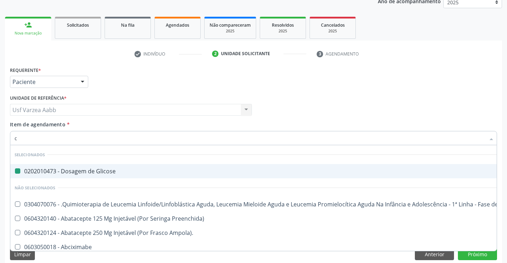
type input "cr"
checkbox Glicose "false"
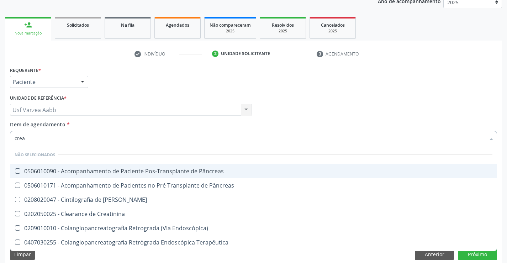
type input "creat"
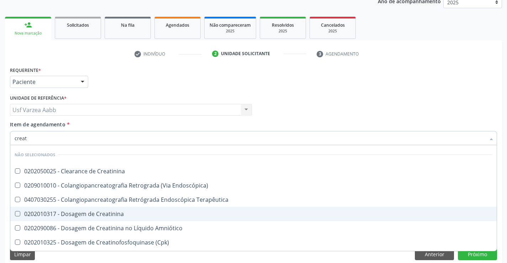
click at [96, 216] on div "0202010317 - Dosagem de Creatinina" at bounding box center [254, 214] width 478 height 6
checkbox Creatinina "true"
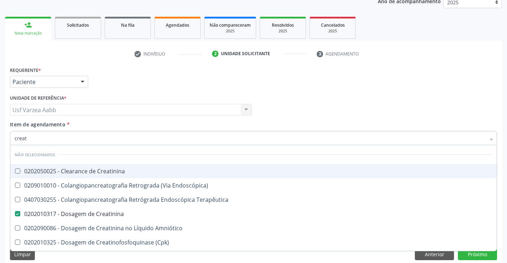
click at [82, 135] on input "creat" at bounding box center [250, 138] width 471 height 14
type input "ur"
checkbox Creatinina "false"
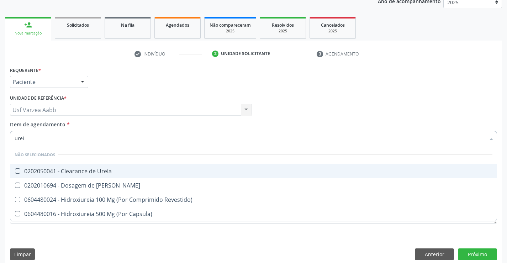
type input "ureia"
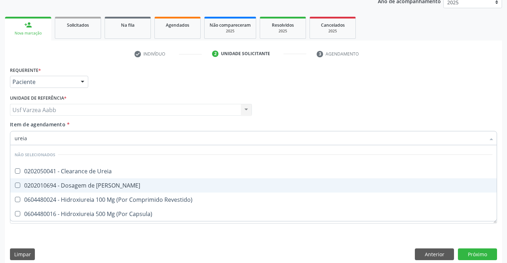
click at [77, 181] on span "0202010694 - Dosagem de [PERSON_NAME]" at bounding box center [253, 185] width 486 height 14
checkbox Ureia "true"
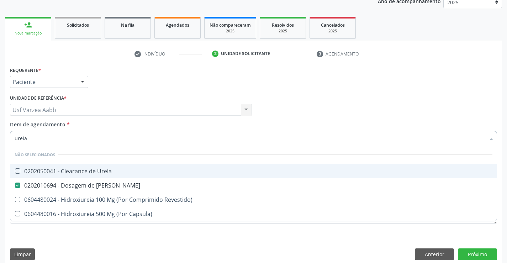
click at [74, 136] on input "ureia" at bounding box center [250, 138] width 471 height 14
type input "c"
checkbox Ureia "true"
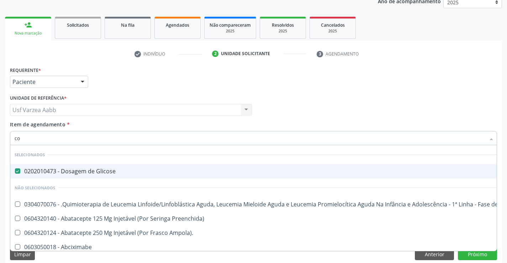
type input "col"
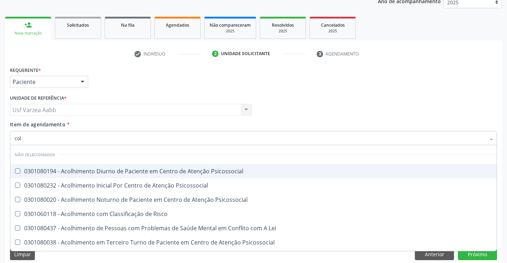
checkbox Psicossocial "false"
type input "colest"
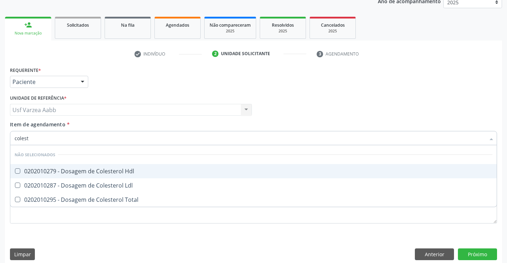
drag, startPoint x: 136, startPoint y: 173, endPoint x: 136, endPoint y: 182, distance: 9.2
click at [136, 173] on div "0202010279 - Dosagem de Colesterol Hdl" at bounding box center [254, 171] width 478 height 6
checkbox Hdl "true"
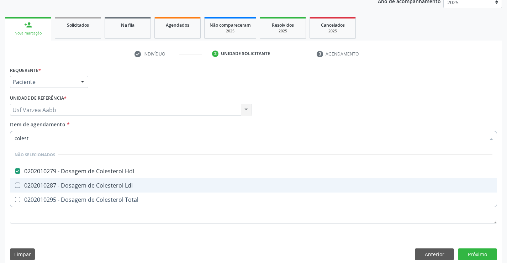
click at [136, 185] on div "0202010287 - Dosagem de Colesterol Ldl" at bounding box center [254, 185] width 478 height 6
checkbox Ldl "true"
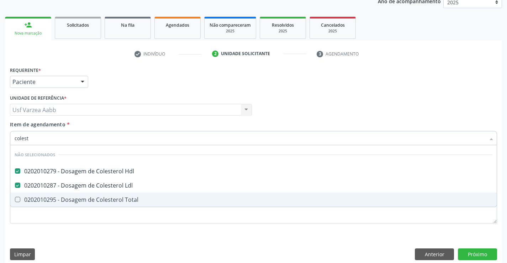
click at [134, 202] on div "0202010295 - Dosagem de Colesterol Total" at bounding box center [254, 200] width 478 height 6
checkbox Total "true"
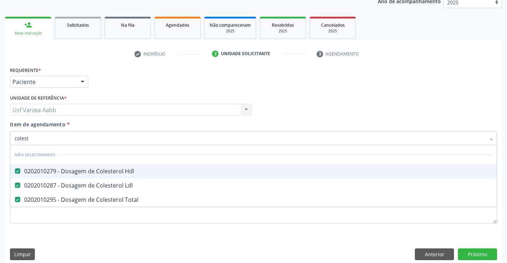
click at [126, 139] on input "colest" at bounding box center [250, 138] width 471 height 14
type input "bi"
checkbox Hdl "false"
checkbox Total "false"
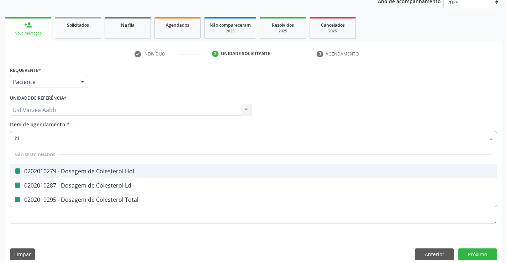
checkbox Ldl "false"
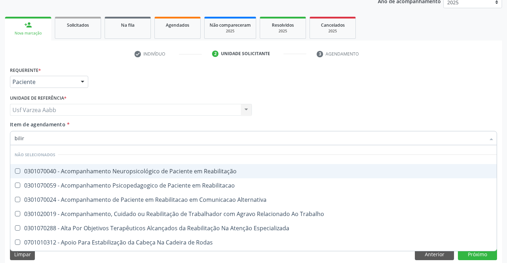
type input "bilirr"
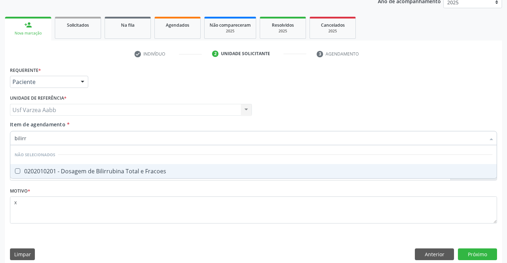
click at [127, 171] on div "0202010201 - Dosagem de Bilirrubina Total e Fracoes" at bounding box center [254, 171] width 478 height 6
checkbox Fracoes "true"
click at [129, 143] on input "bilirr" at bounding box center [250, 138] width 471 height 14
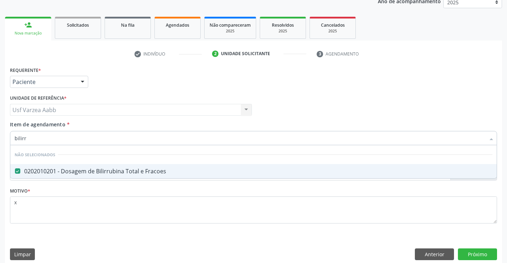
click at [129, 143] on input "bilirr" at bounding box center [250, 138] width 471 height 14
type input "tg"
click at [131, 169] on div "0202010643 - Dosagem de Transaminase Glutamico-Oxalacetica (Tgo)" at bounding box center [254, 171] width 478 height 6
checkbox \(Tgo\) "true"
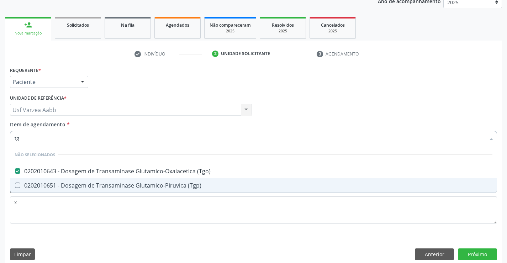
click at [136, 185] on div "0202010651 - Dosagem de Transaminase Glutamico-Piruvica (Tgp)" at bounding box center [254, 185] width 478 height 6
checkbox \(Tgp\) "true"
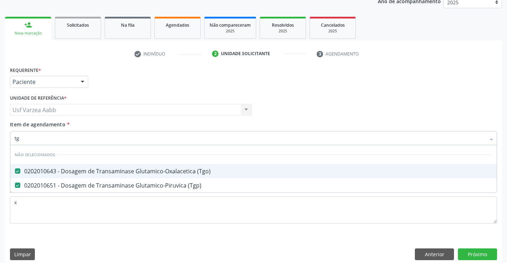
click at [133, 139] on input "tg" at bounding box center [250, 138] width 471 height 14
type input "trig"
checkbox \(Tgo\) "false"
checkbox \(Tgp\) "false"
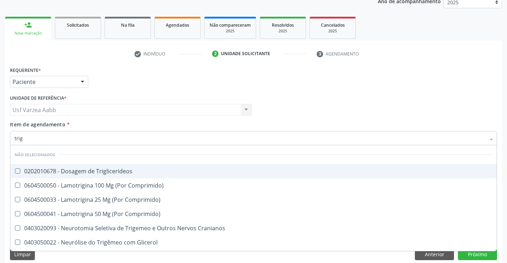
click at [132, 173] on div "0202010678 - Dosagem de Triglicerideos" at bounding box center [254, 171] width 478 height 6
checkbox Triglicerideos "true"
click at [134, 142] on input "trig" at bounding box center [250, 138] width 471 height 14
type input "hem"
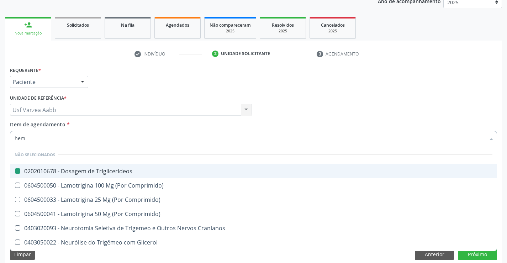
checkbox Triglicerideos "false"
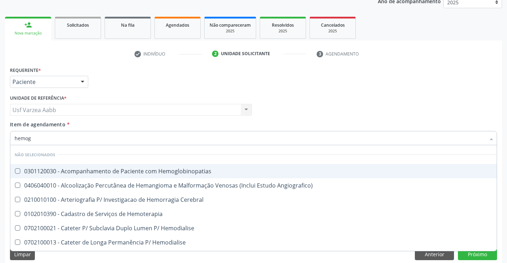
type input "hemogr"
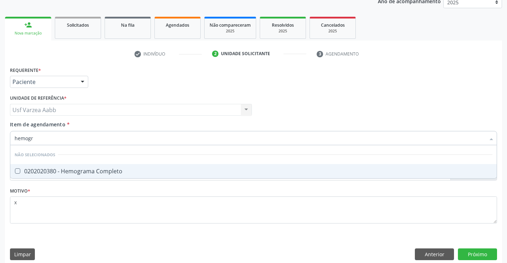
click at [132, 173] on div "0202020380 - Hemograma Completo" at bounding box center [254, 171] width 478 height 6
checkbox Completo "true"
click at [131, 140] on input "hemogr" at bounding box center [250, 138] width 471 height 14
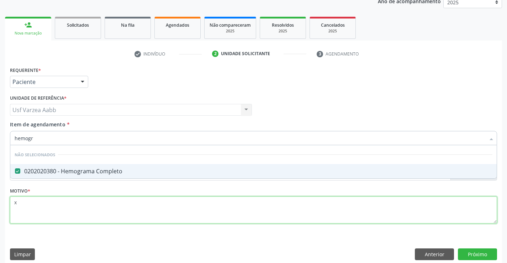
click at [144, 216] on div "Requerente * Paciente Profissional de Saúde Paciente Nenhum resultado encontrad…" at bounding box center [253, 149] width 487 height 168
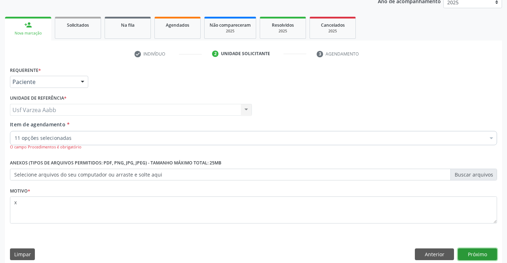
click at [490, 256] on button "Próximo" at bounding box center [477, 254] width 39 height 12
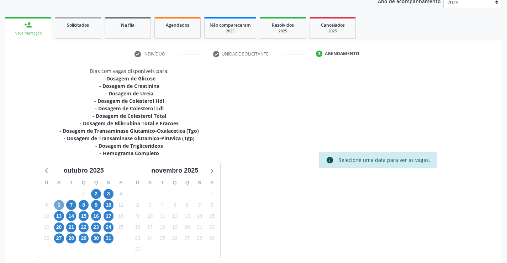
click at [62, 202] on span "6" at bounding box center [59, 205] width 10 height 10
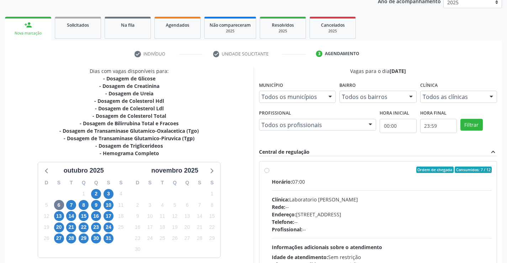
click at [262, 167] on div "Ordem de chegada Consumidos: 7 / 12 Horário: 07:00 Clínica: Laboratorio Jose Pa…" at bounding box center [378, 220] width 238 height 119
radio input "true"
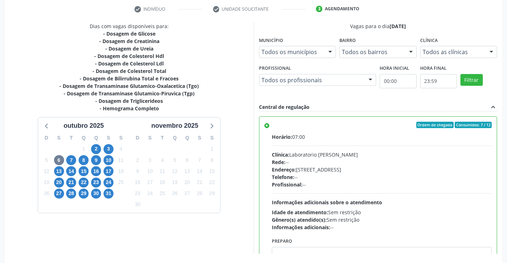
scroll to position [162, 0]
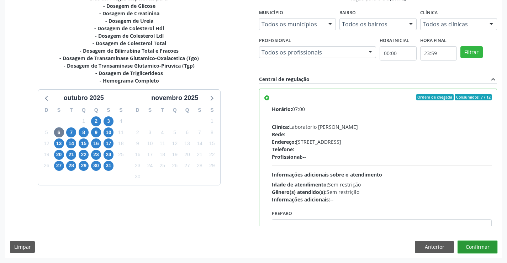
click at [474, 241] on button "Confirmar" at bounding box center [477, 247] width 39 height 12
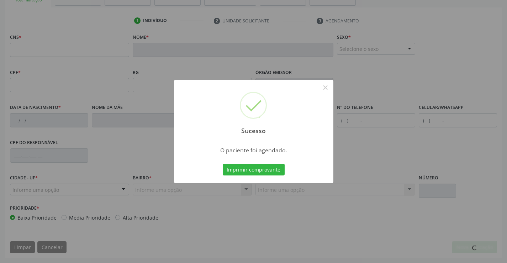
scroll to position [123, 0]
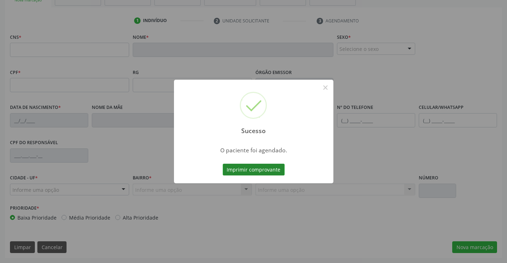
click at [224, 171] on button "Imprimir comprovante" at bounding box center [254, 170] width 62 height 12
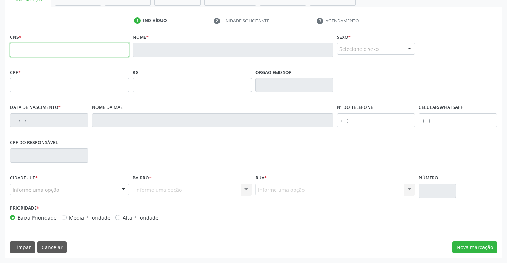
click at [97, 51] on input "text" at bounding box center [69, 50] width 119 height 14
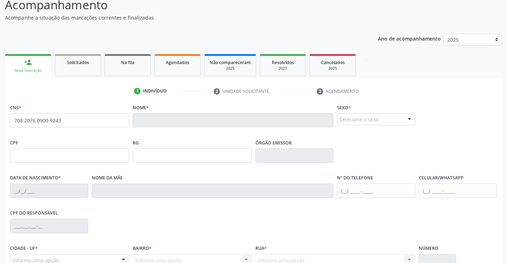
scroll to position [52, 0]
type input "708 2076 0900 9243"
click at [84, 62] on span "Solicitados" at bounding box center [78, 63] width 22 height 6
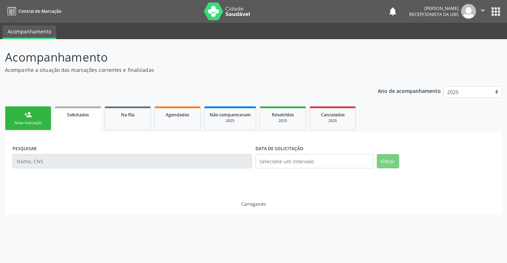
scroll to position [0, 0]
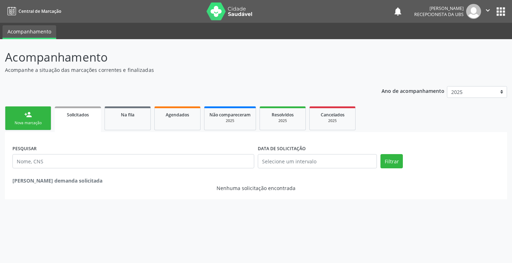
click at [35, 122] on div "Nova marcação" at bounding box center [28, 122] width 36 height 5
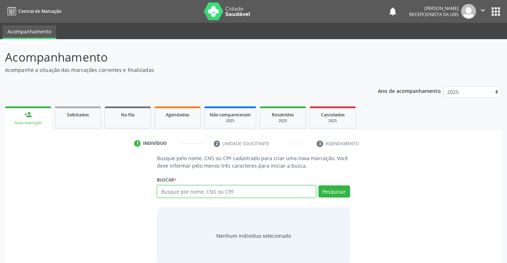
click at [227, 188] on input "text" at bounding box center [236, 191] width 159 height 12
paste input "708 2076 0900 9243"
type input "708 2076 0900 9243"
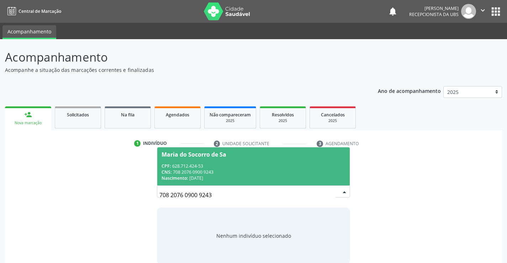
click at [269, 177] on div "Nascimento: [DATE]" at bounding box center [253, 178] width 184 height 6
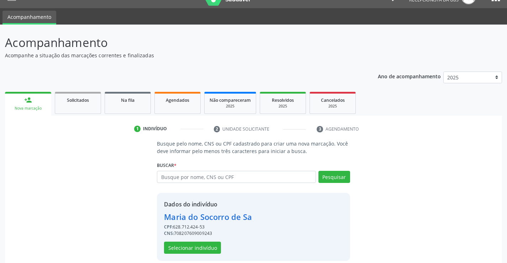
scroll to position [22, 0]
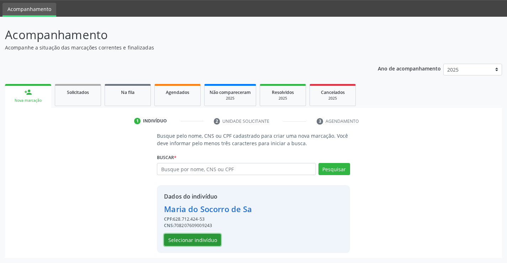
click at [208, 234] on button "Selecionar indivíduo" at bounding box center [192, 240] width 57 height 12
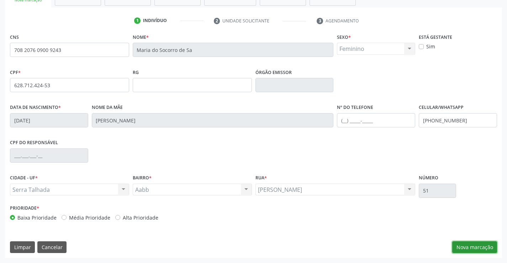
click at [488, 250] on button "Nova marcação" at bounding box center [474, 247] width 45 height 12
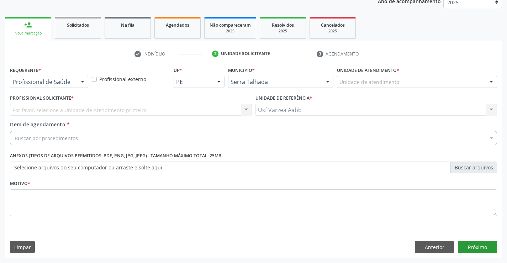
scroll to position [90, 0]
click at [69, 90] on div "Requerente * Profissional de Saúde Profissional de Saúde Paciente Nenhum result…" at bounding box center [49, 79] width 82 height 28
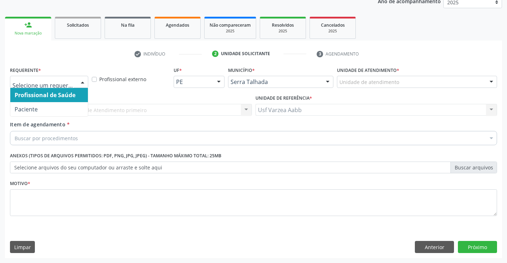
click at [71, 86] on div at bounding box center [49, 82] width 78 height 12
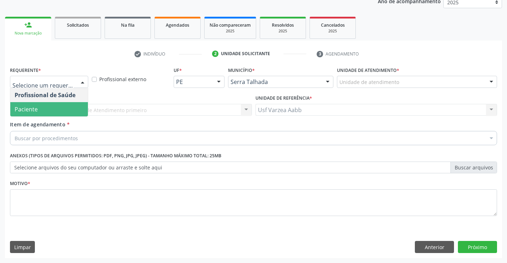
click at [71, 107] on span "Paciente" at bounding box center [49, 109] width 78 height 14
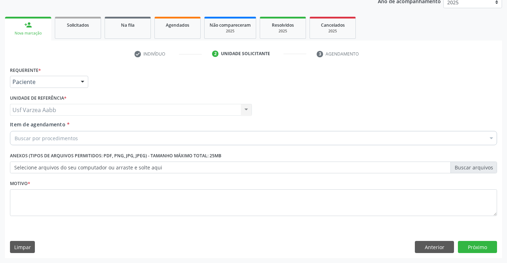
click at [78, 137] on div "Buscar por procedimentos" at bounding box center [253, 138] width 487 height 14
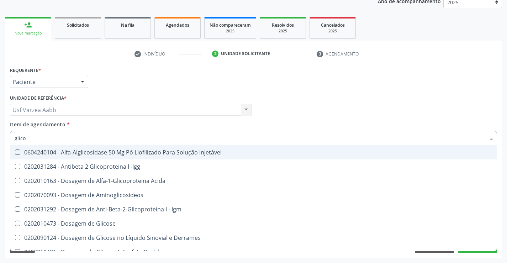
type input "glicos"
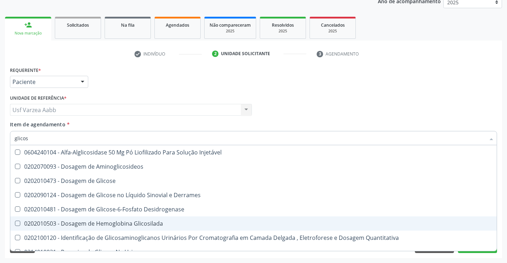
click at [114, 224] on div "0202010503 - Dosagem de Hemoglobina Glicosilada" at bounding box center [254, 224] width 478 height 6
checkbox Glicosilada "true"
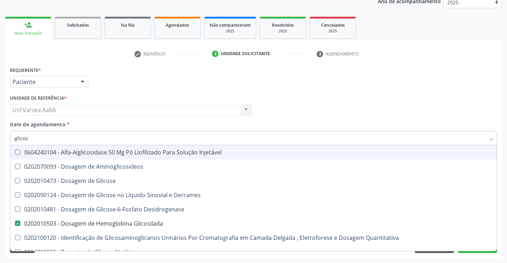
click at [104, 137] on input "glicos" at bounding box center [250, 138] width 471 height 14
type input "t4"
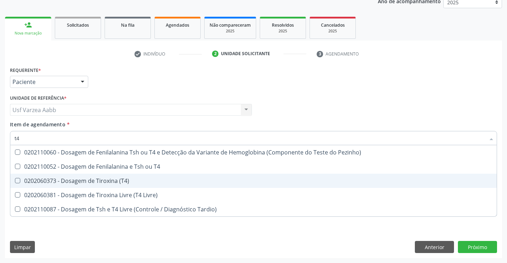
click at [128, 182] on div "0202060373 - Dosagem de Tiroxina (T4)" at bounding box center [254, 181] width 478 height 6
checkbox \(T4\) "true"
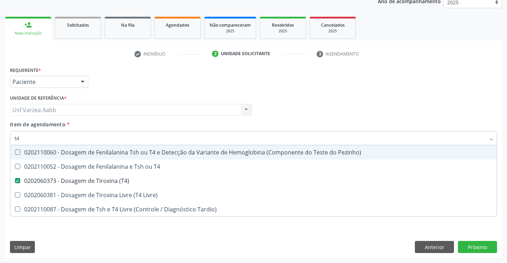
click at [112, 140] on input "t4" at bounding box center [250, 138] width 471 height 14
type input "ts"
checkbox \(T4\) "false"
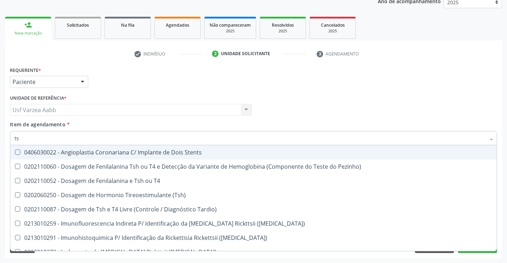
type input "tsh"
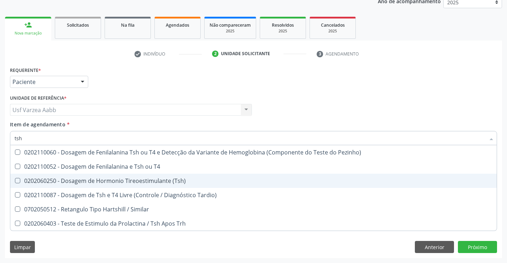
click at [151, 178] on div "0202060250 - Dosagem de Hormonio Tireoestimulante (Tsh)" at bounding box center [254, 181] width 478 height 6
checkbox \(Tsh\) "true"
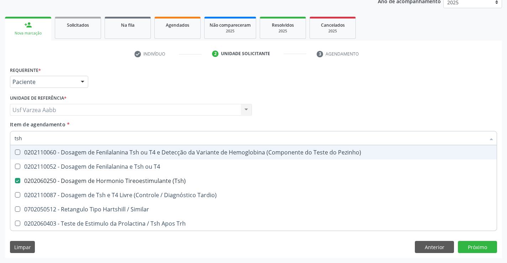
click at [99, 143] on input "tsh" at bounding box center [250, 138] width 471 height 14
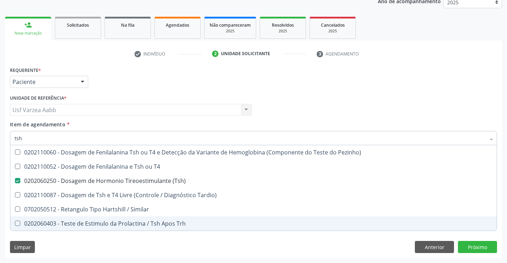
click at [127, 251] on div "Limpar Anterior Próximo" at bounding box center [253, 247] width 487 height 12
click at [328, 253] on div "Requerente * Paciente Profissional de Saúde Paciente Nenhum resultado encontrad…" at bounding box center [253, 161] width 497 height 193
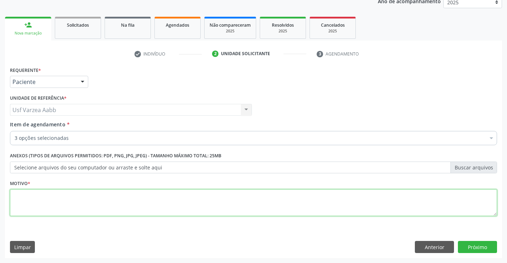
click at [292, 209] on textarea at bounding box center [253, 202] width 487 height 27
type textarea "x"
click at [479, 248] on button "Próximo" at bounding box center [477, 247] width 39 height 12
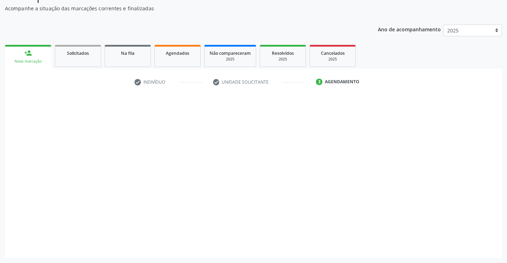
scroll to position [62, 0]
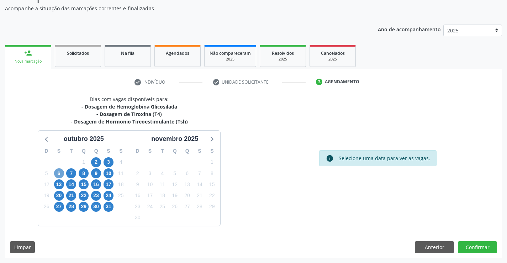
click at [55, 175] on span "6" at bounding box center [59, 173] width 10 height 10
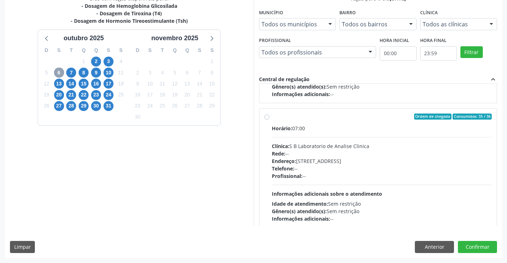
scroll to position [104, 0]
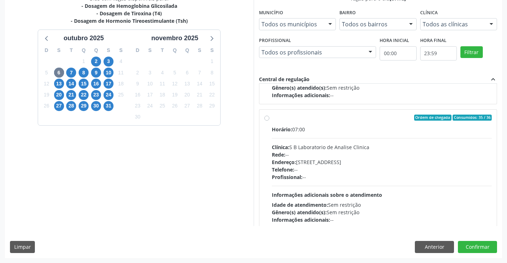
click at [272, 120] on label "Ordem de chegada Consumidos: 35 / 36 Horário: 07:00 Clínica: S B Laboratorio de…" at bounding box center [382, 169] width 220 height 109
click at [269, 120] on input "Ordem de chegada Consumidos: 35 / 36 Horário: 07:00 Clínica: S B Laboratorio de…" at bounding box center [266, 118] width 5 height 6
radio input "true"
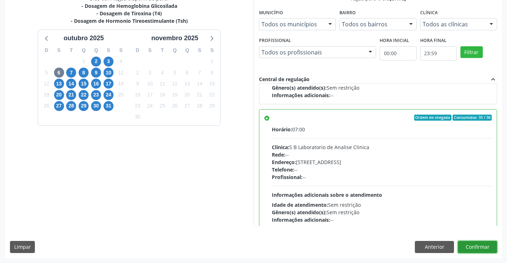
drag, startPoint x: 478, startPoint y: 251, endPoint x: 91, endPoint y: 140, distance: 402.3
click at [477, 251] on button "Confirmar" at bounding box center [477, 247] width 39 height 12
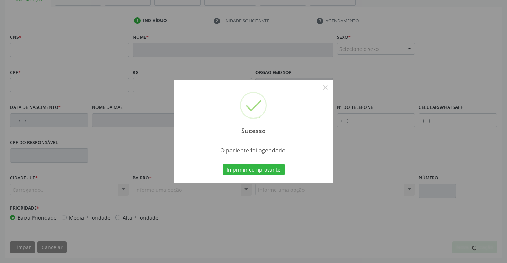
scroll to position [123, 0]
click at [254, 171] on button "Imprimir comprovante" at bounding box center [254, 170] width 62 height 12
